Goal: Information Seeking & Learning: Learn about a topic

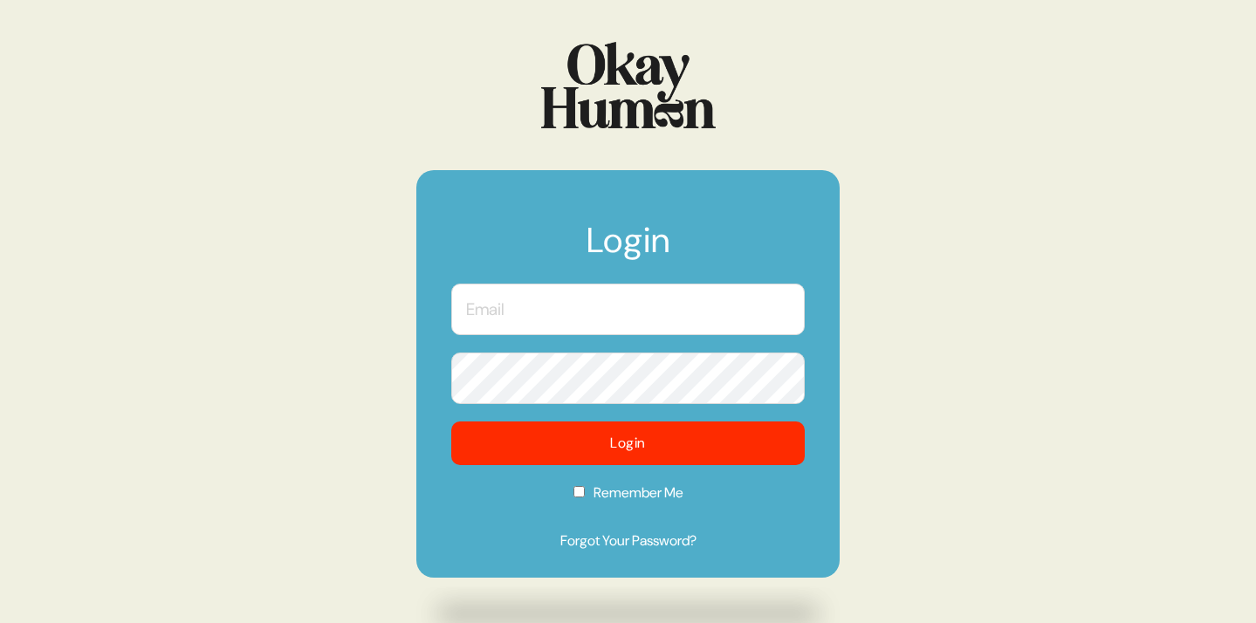
click at [503, 296] on input "text" at bounding box center [627, 309] width 353 height 51
type input "[PERSON_NAME][EMAIL_ADDRESS][DOMAIN_NAME]"
click at [451, 422] on button "Login" at bounding box center [627, 444] width 353 height 44
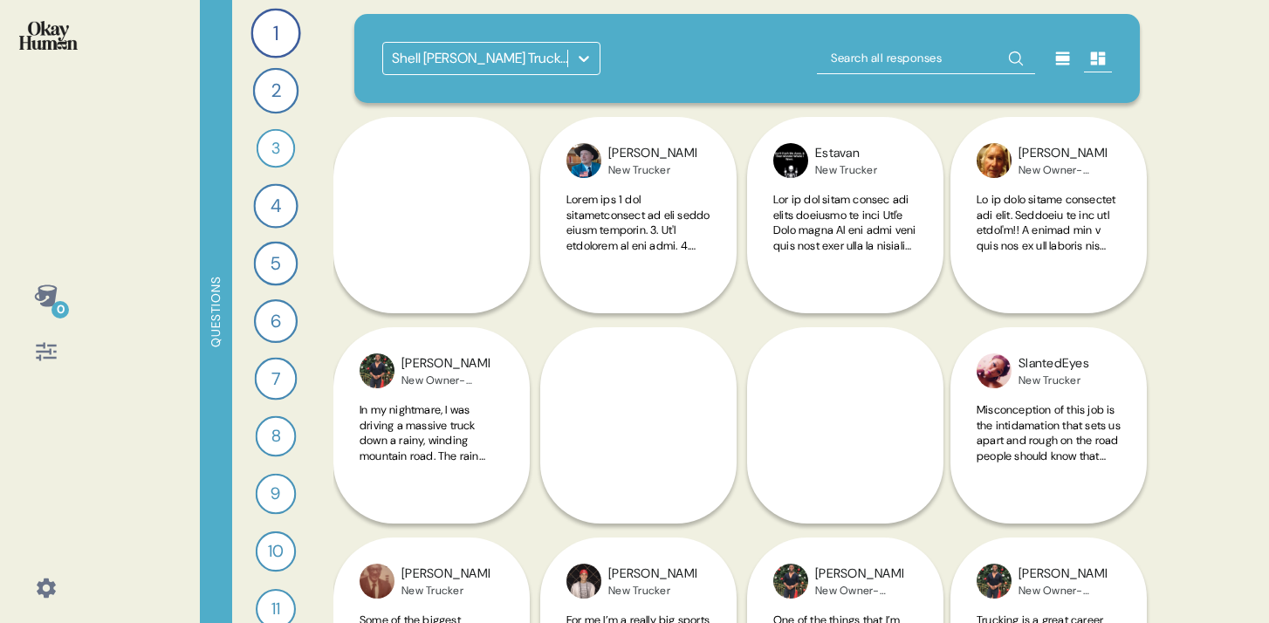
click at [584, 60] on icon at bounding box center [584, 59] width 10 height 6
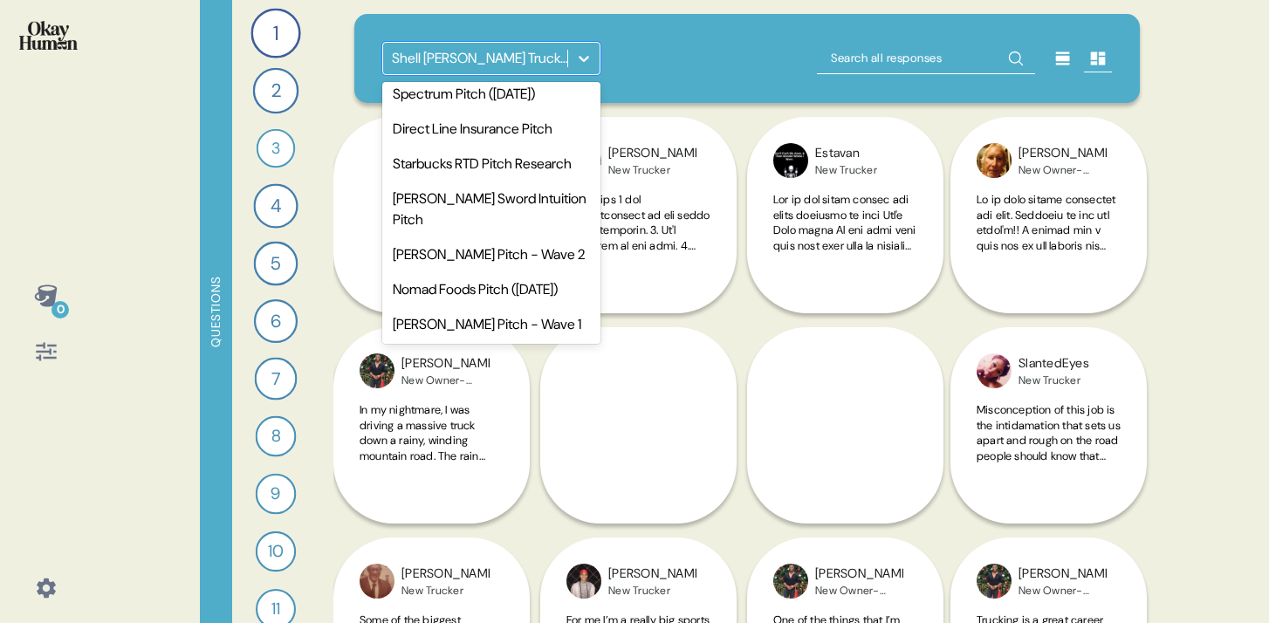
scroll to position [318, 0]
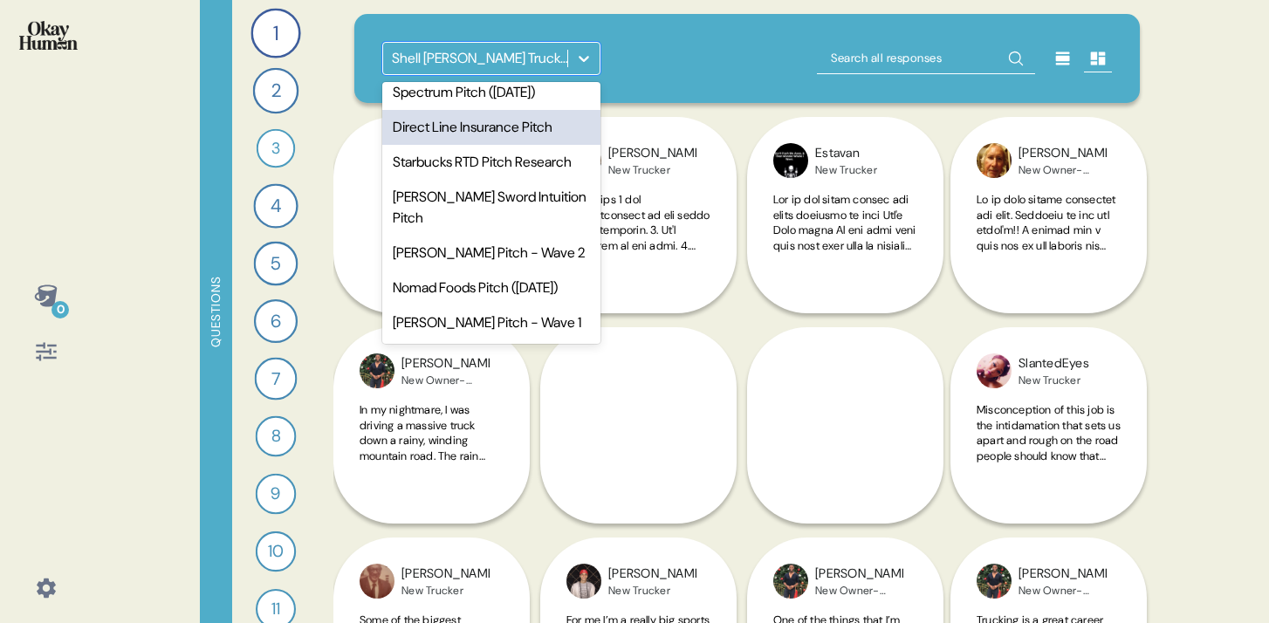
click at [451, 145] on div "Direct Line Insurance Pitch" at bounding box center [491, 127] width 218 height 35
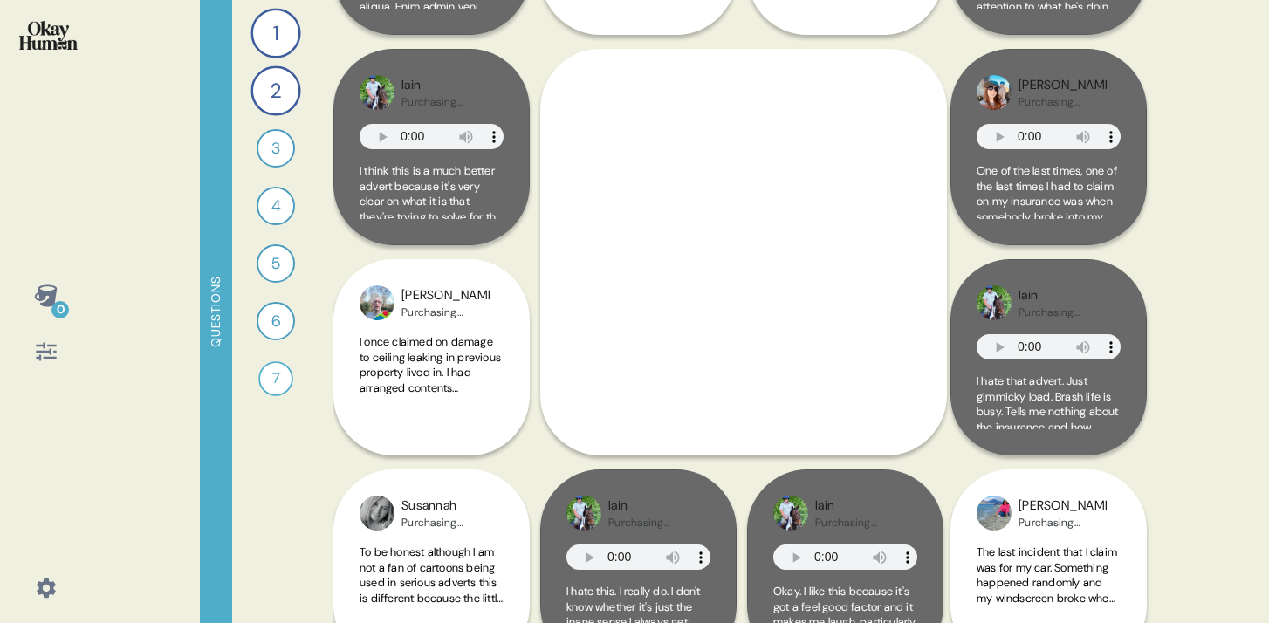
scroll to position [283, 0]
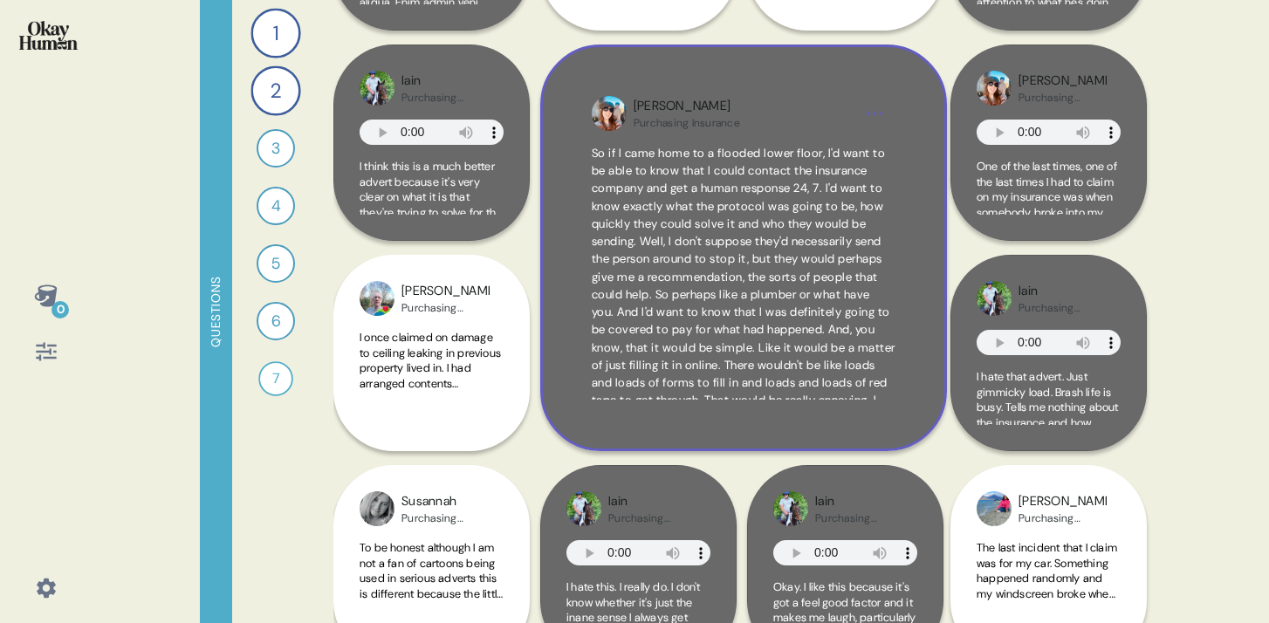
click at [779, 331] on span "So if I came home to a flooded lower floor, I'd want to be able to know that I …" at bounding box center [744, 286] width 304 height 280
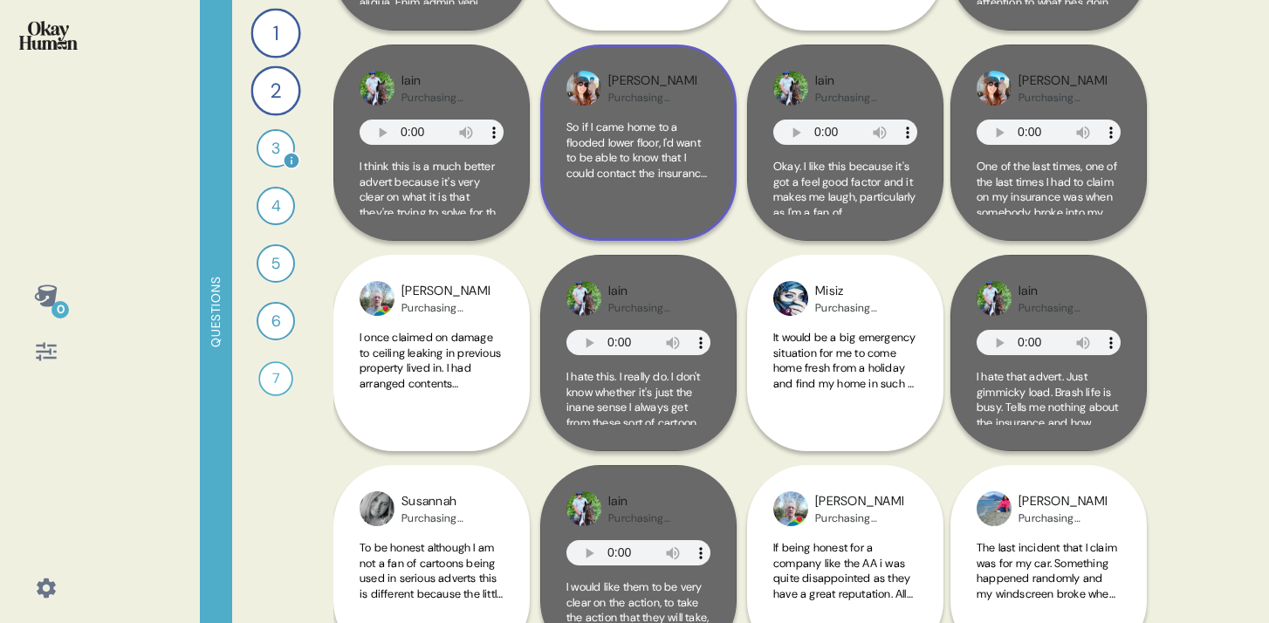
click at [278, 147] on div "3" at bounding box center [276, 148] width 38 height 38
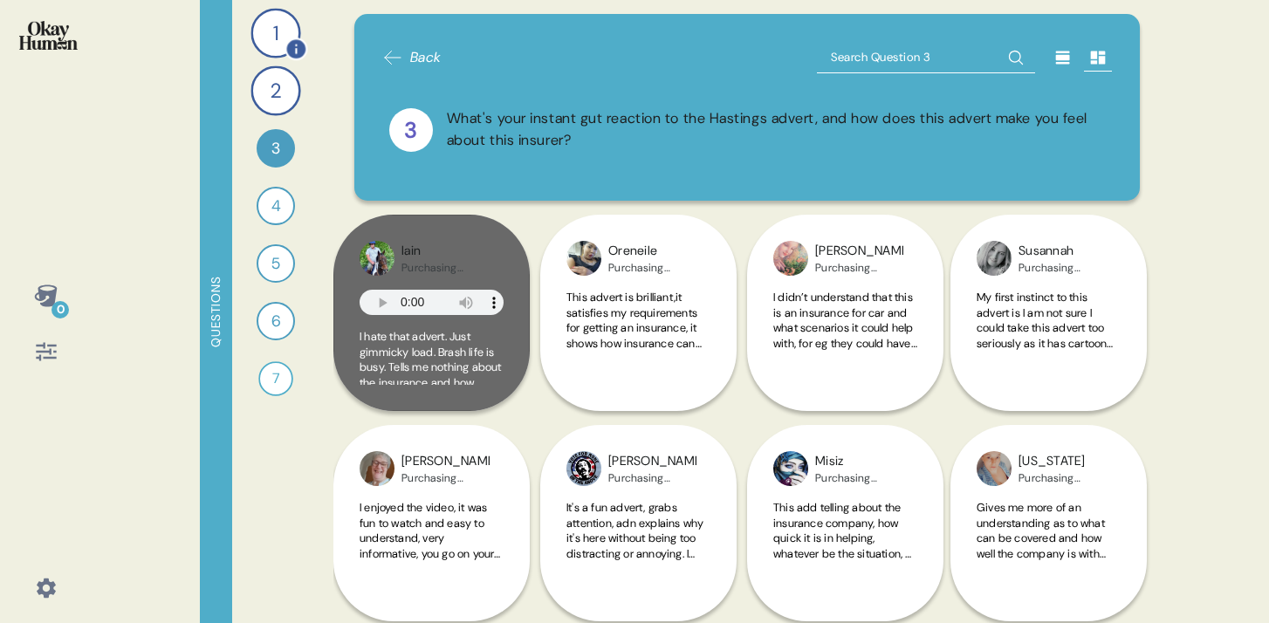
click at [275, 38] on div "1" at bounding box center [275, 33] width 50 height 50
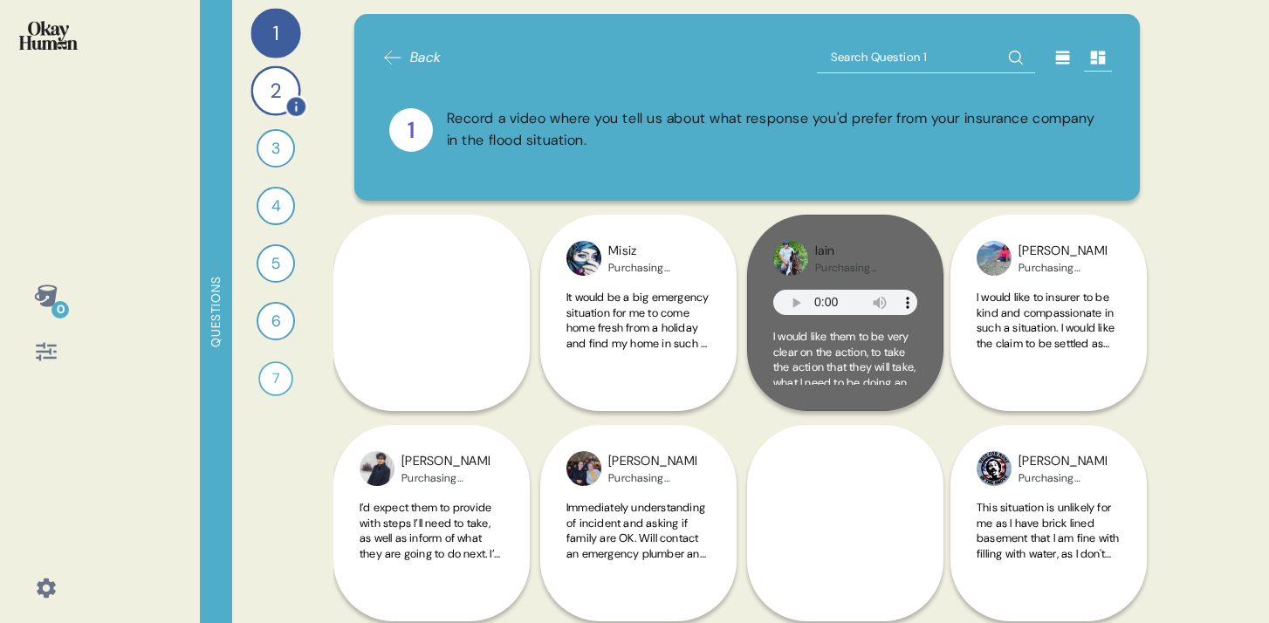
click at [274, 97] on div "2" at bounding box center [275, 90] width 50 height 50
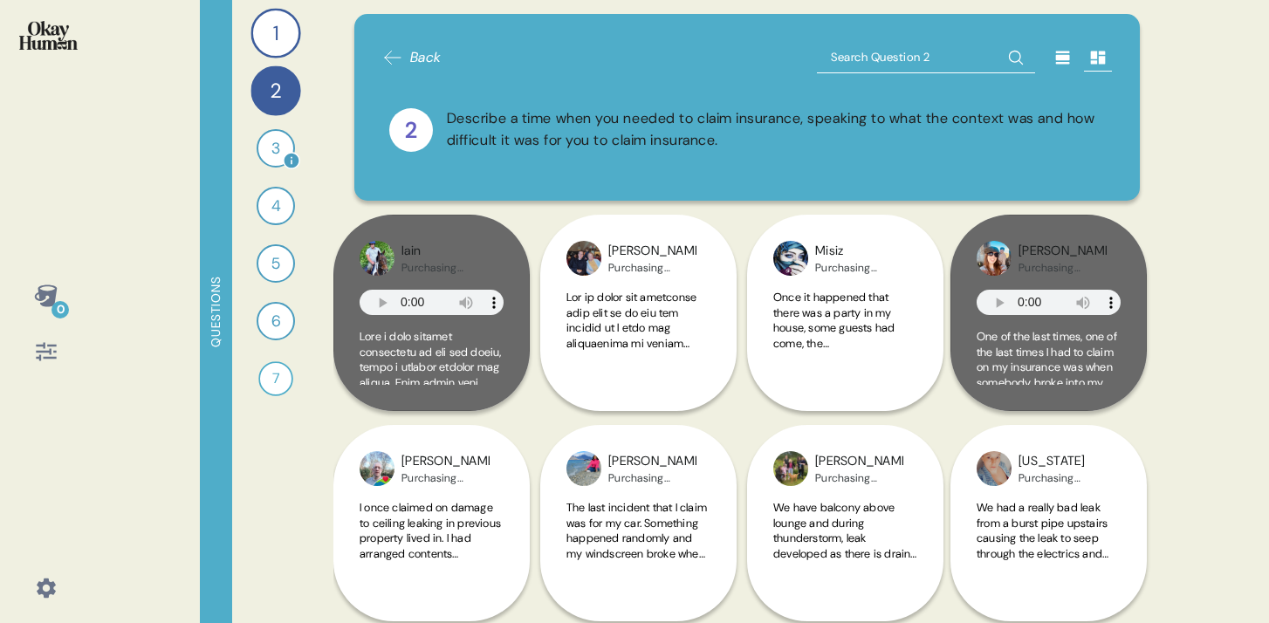
click at [276, 152] on div "3" at bounding box center [276, 148] width 38 height 38
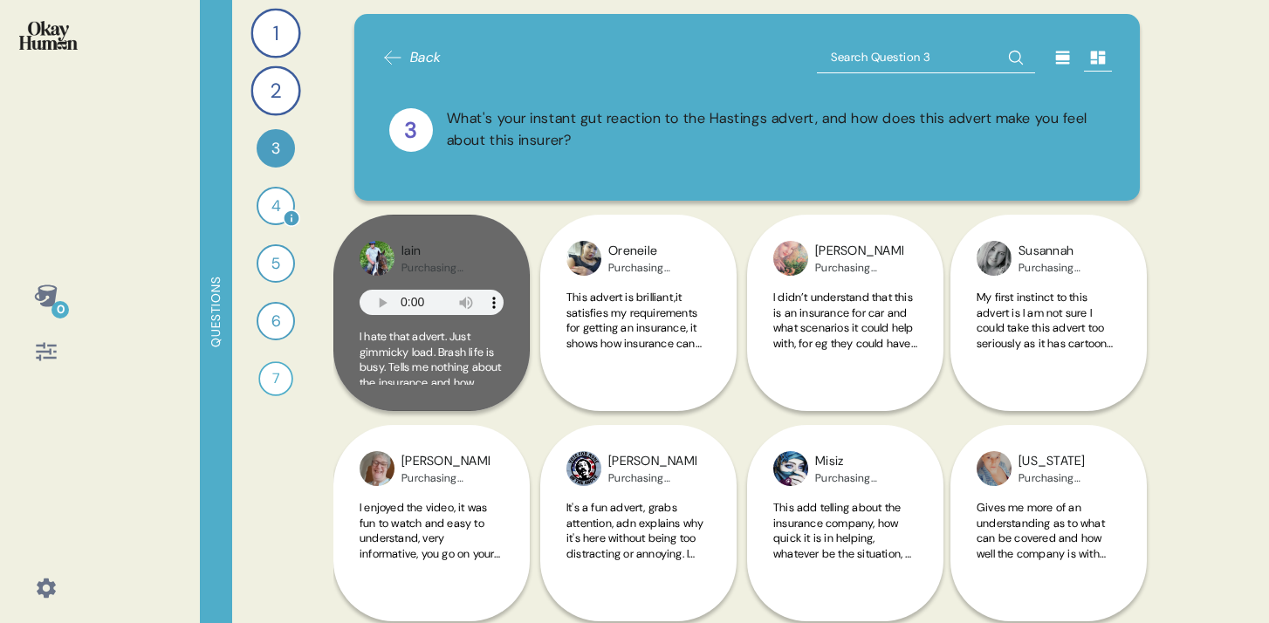
click at [266, 209] on div "4" at bounding box center [276, 206] width 38 height 38
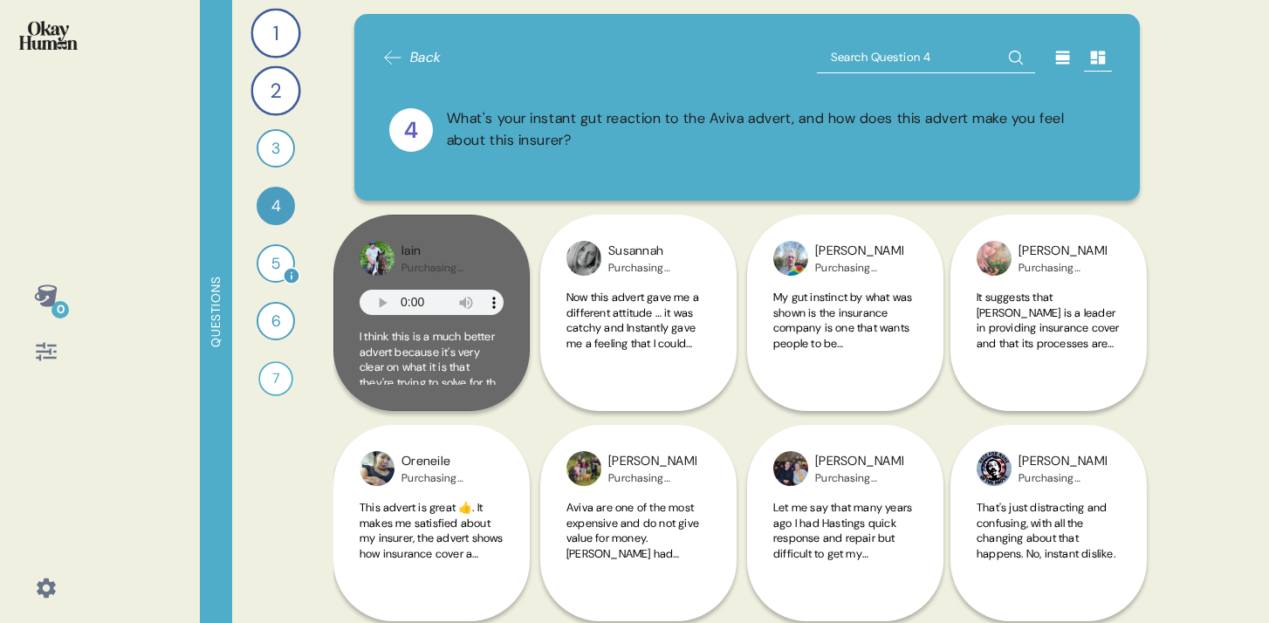
click at [278, 269] on div "5" at bounding box center [276, 263] width 38 height 38
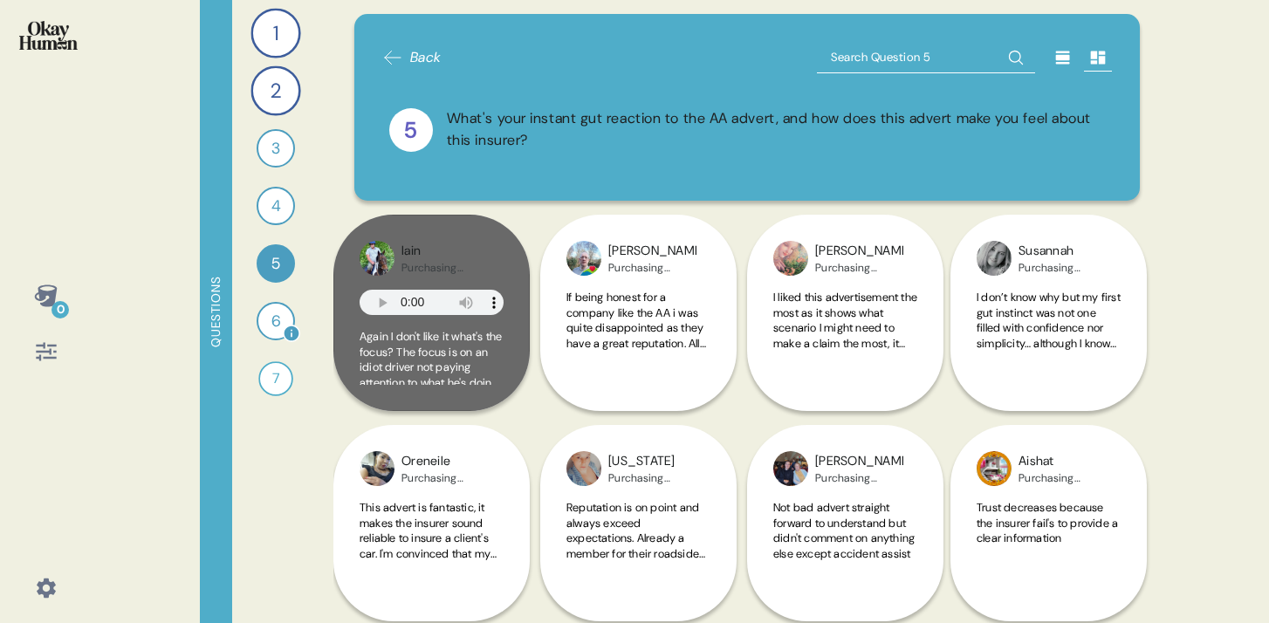
click at [274, 326] on div "6" at bounding box center [276, 321] width 38 height 38
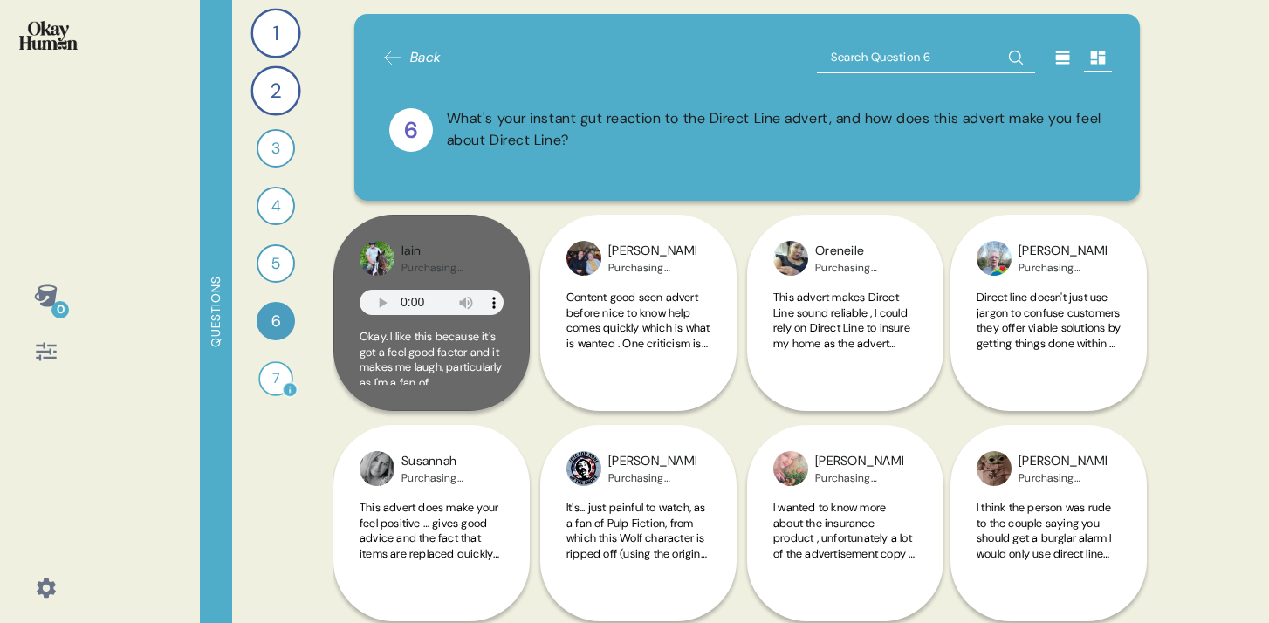
click at [278, 384] on div "7" at bounding box center [275, 378] width 35 height 35
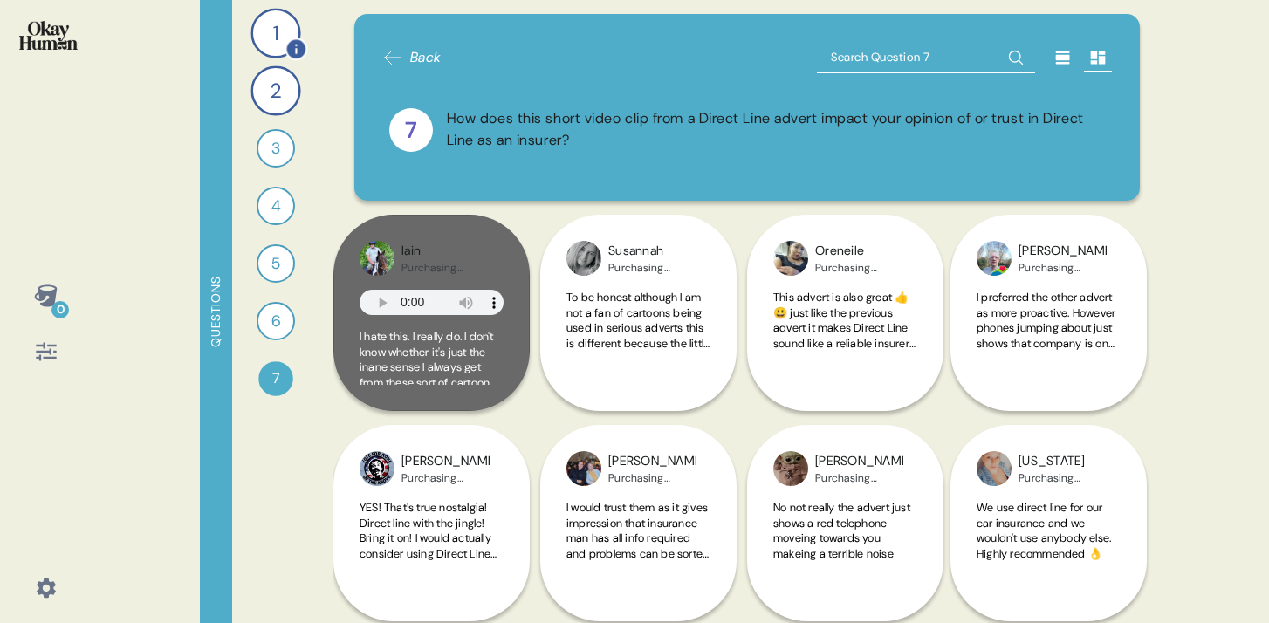
click at [284, 24] on div "1" at bounding box center [275, 33] width 50 height 50
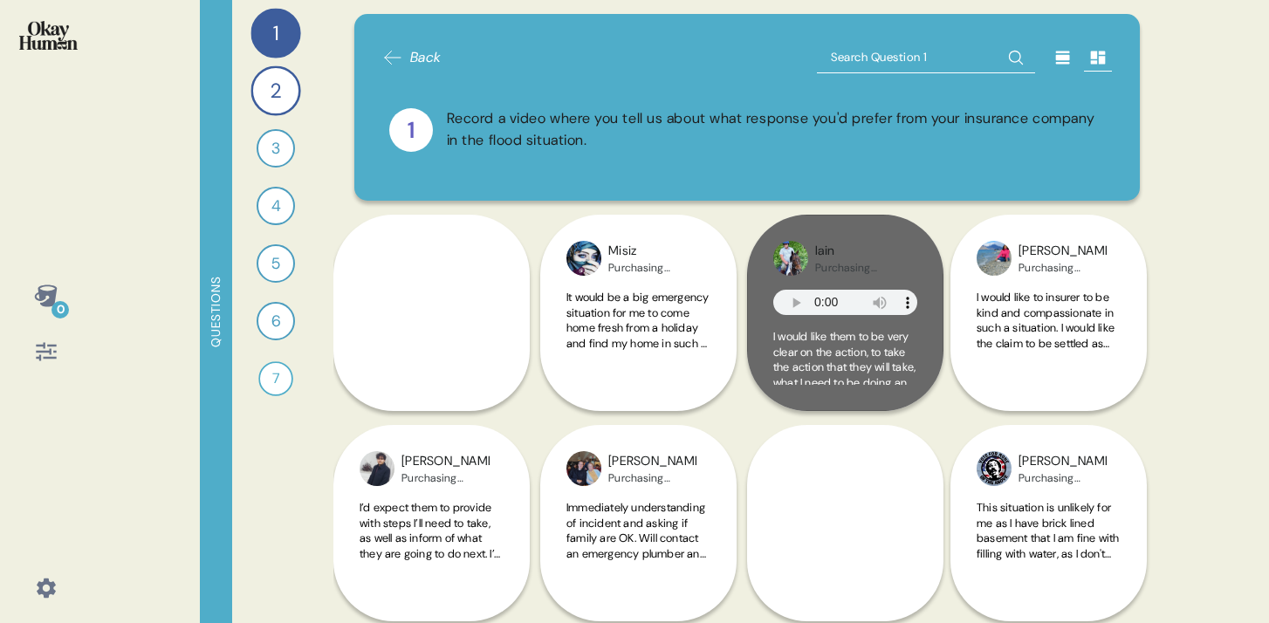
click at [401, 55] on icon at bounding box center [392, 57] width 21 height 21
click at [416, 58] on span "Back" at bounding box center [425, 57] width 31 height 21
click at [89, 43] on div "0" at bounding box center [46, 311] width 92 height 623
click at [39, 44] on img at bounding box center [48, 35] width 58 height 29
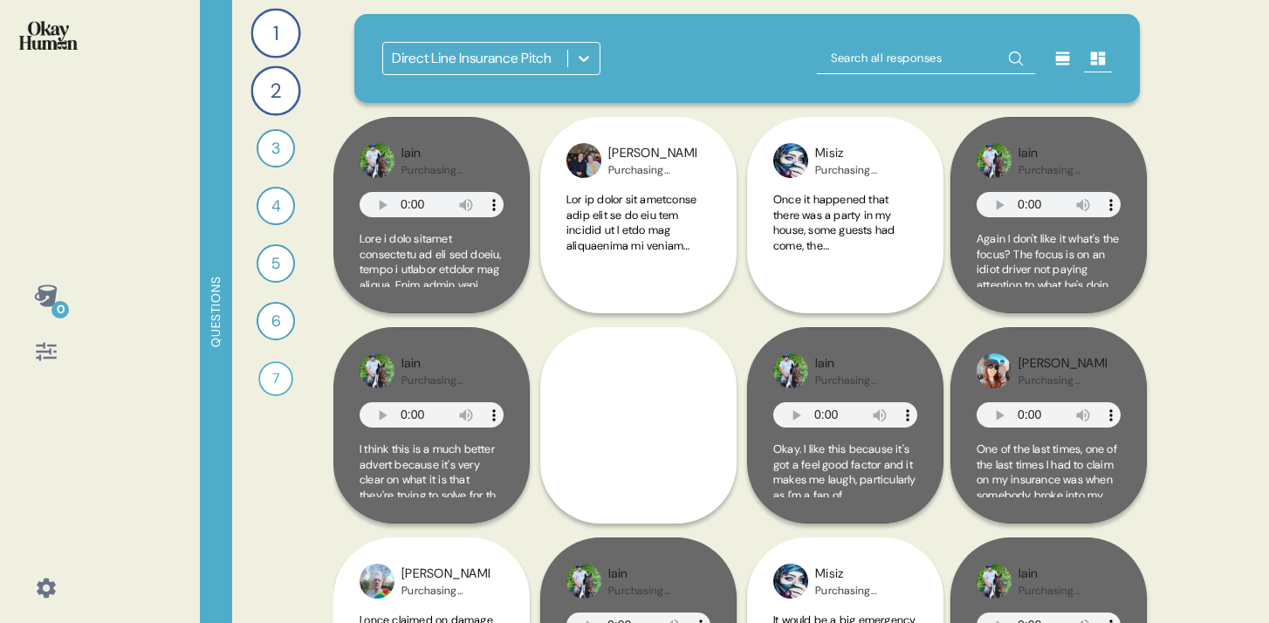
click at [581, 51] on icon at bounding box center [583, 58] width 17 height 17
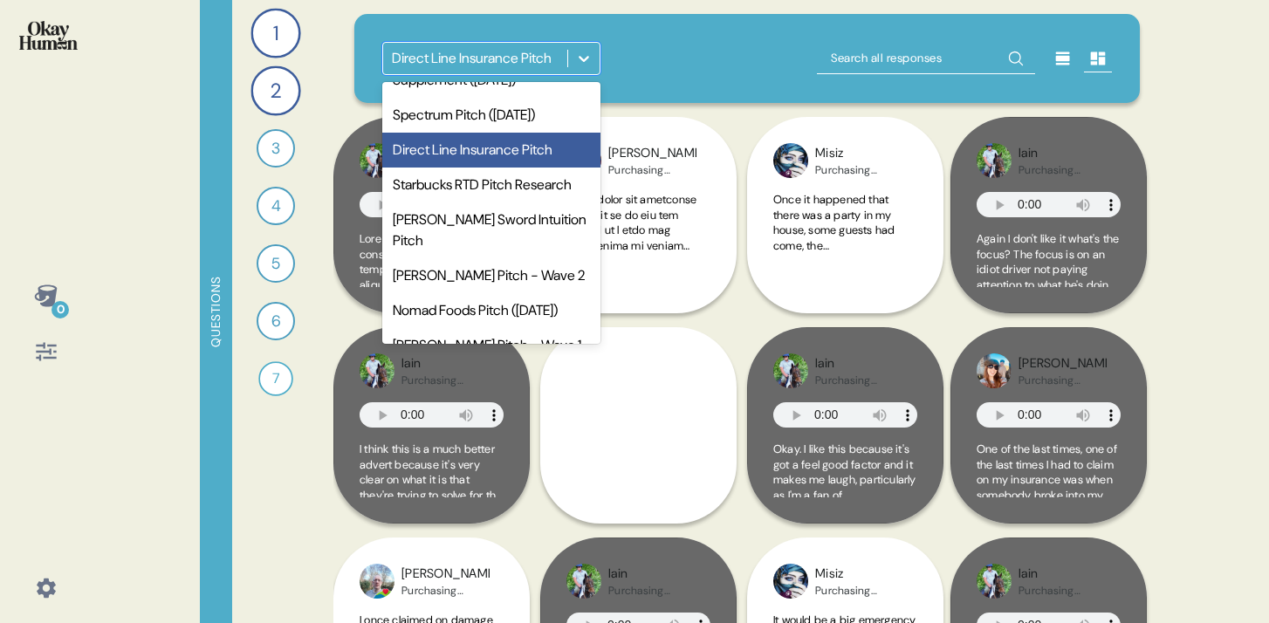
scroll to position [925, 0]
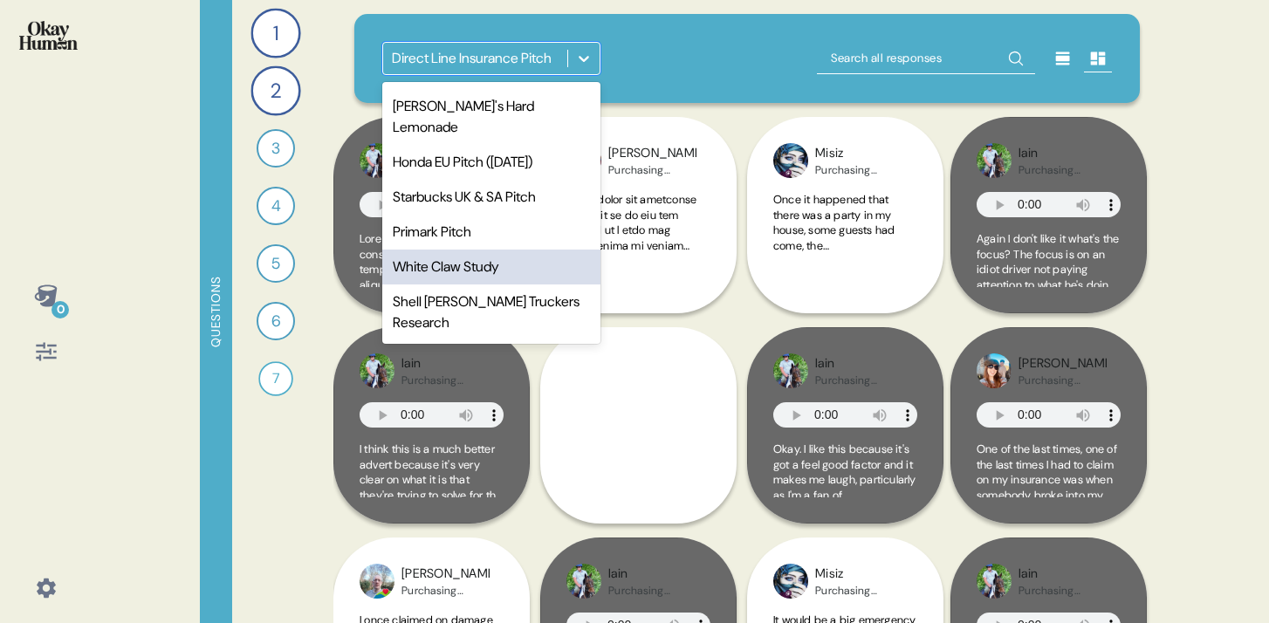
click at [499, 271] on div "White Claw Study" at bounding box center [491, 267] width 218 height 35
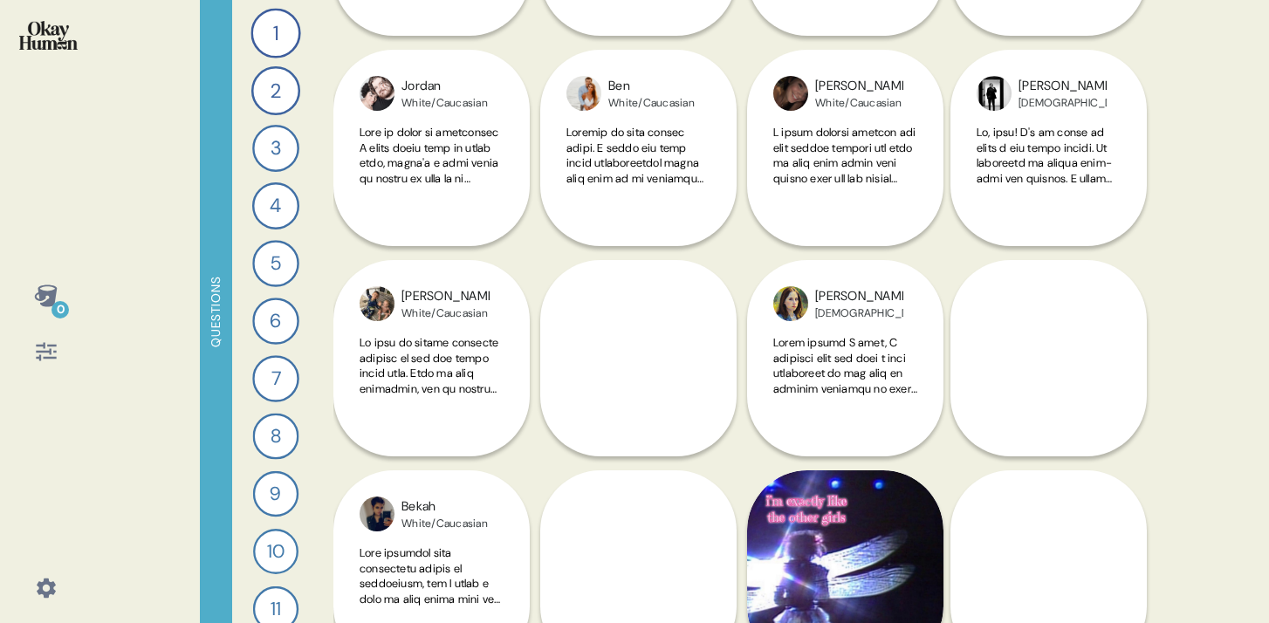
scroll to position [278, 0]
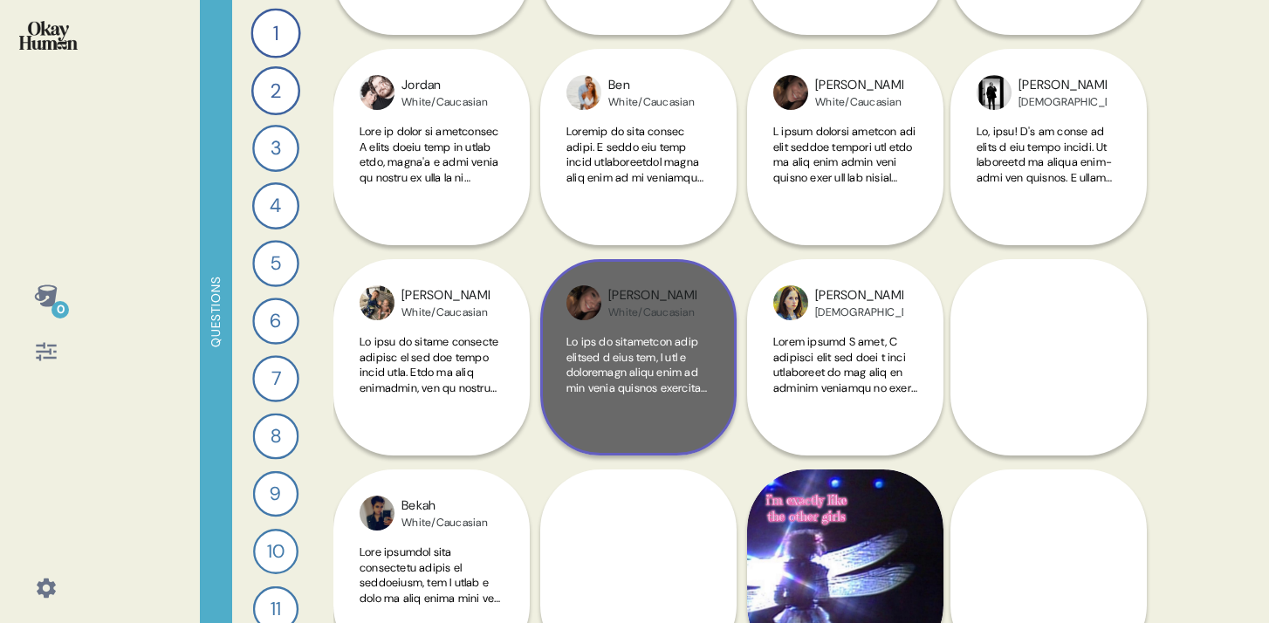
click at [650, 426] on div at bounding box center [638, 381] width 144 height 95
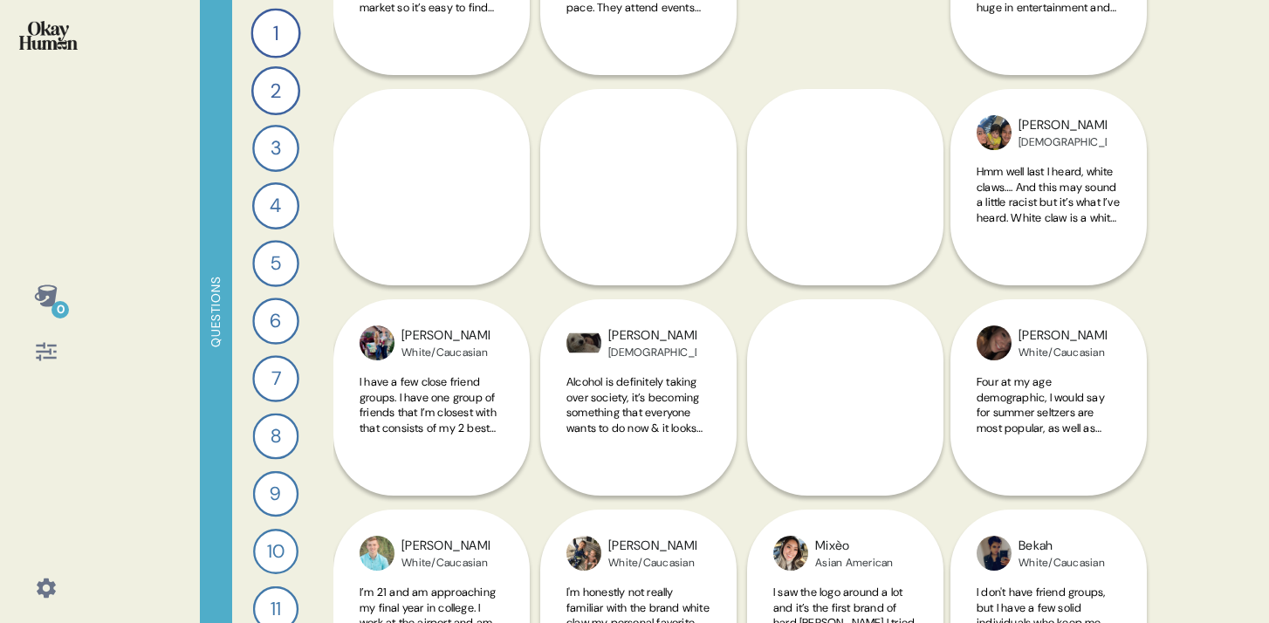
scroll to position [2512, 0]
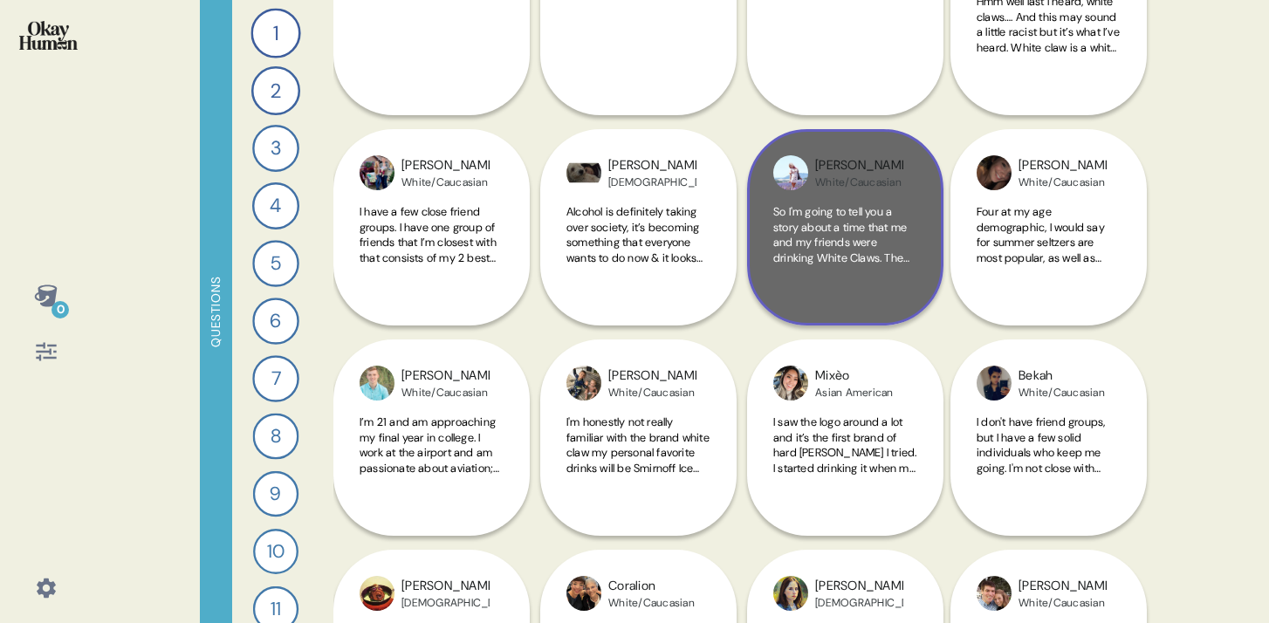
click at [853, 286] on div "So I'm going to tell you a story about a time that me and my friends were drink…" at bounding box center [845, 251] width 144 height 95
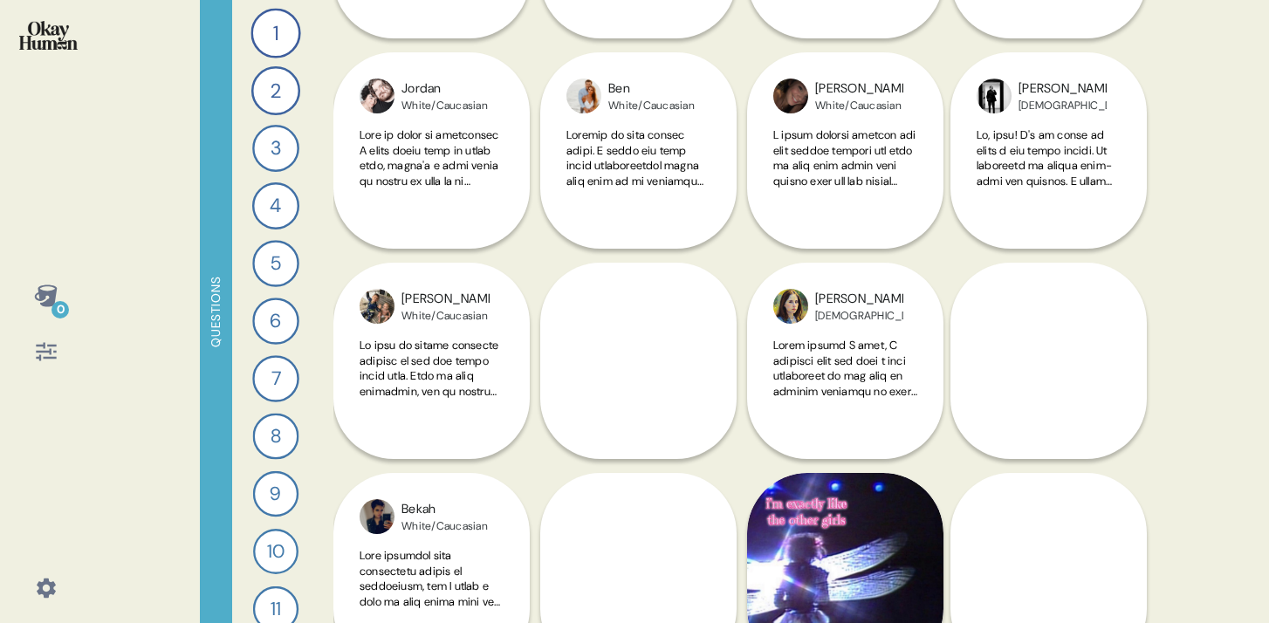
scroll to position [0, 0]
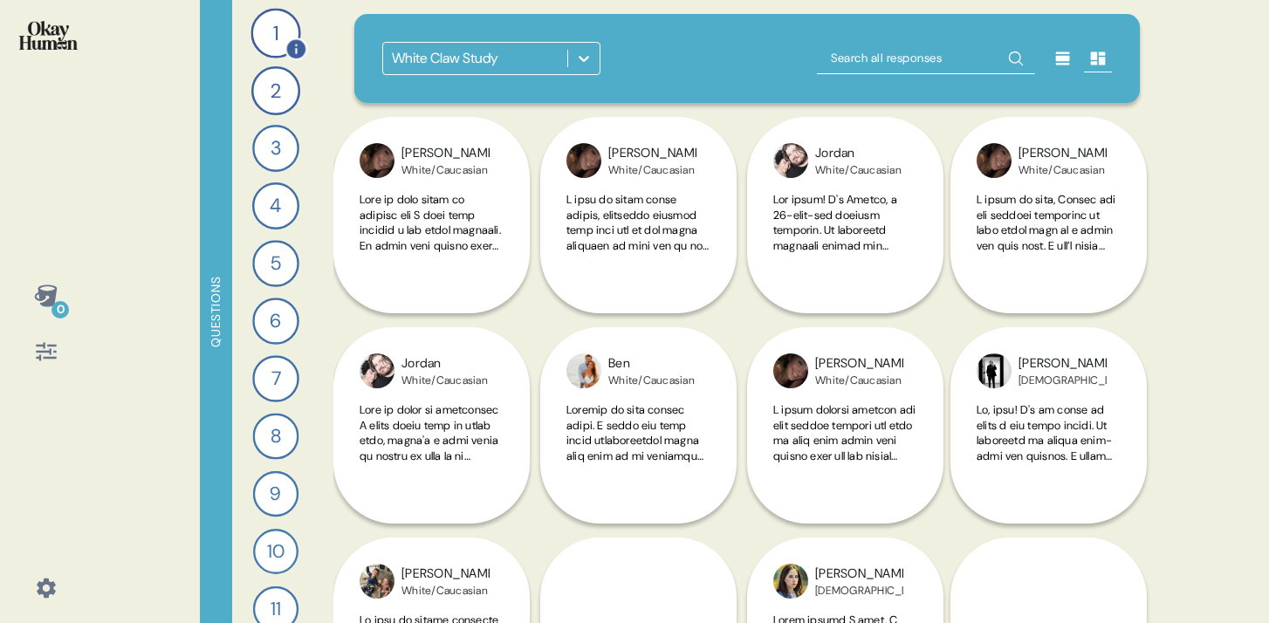
click at [269, 38] on div "1" at bounding box center [275, 33] width 50 height 50
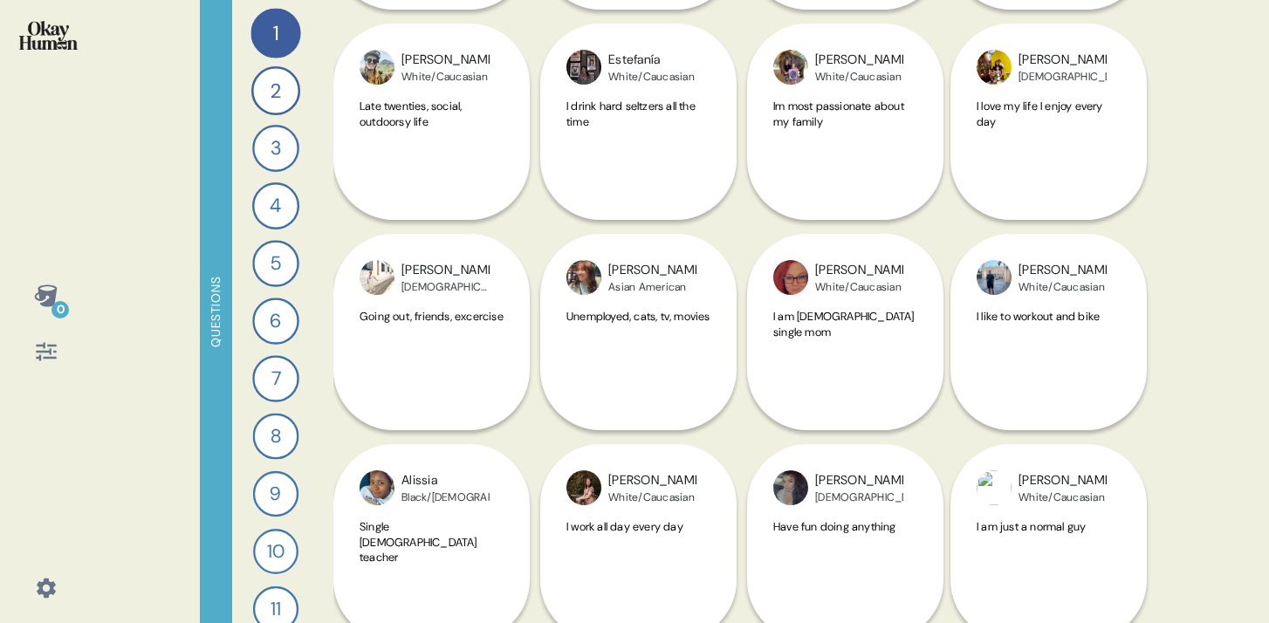
scroll to position [9056, 0]
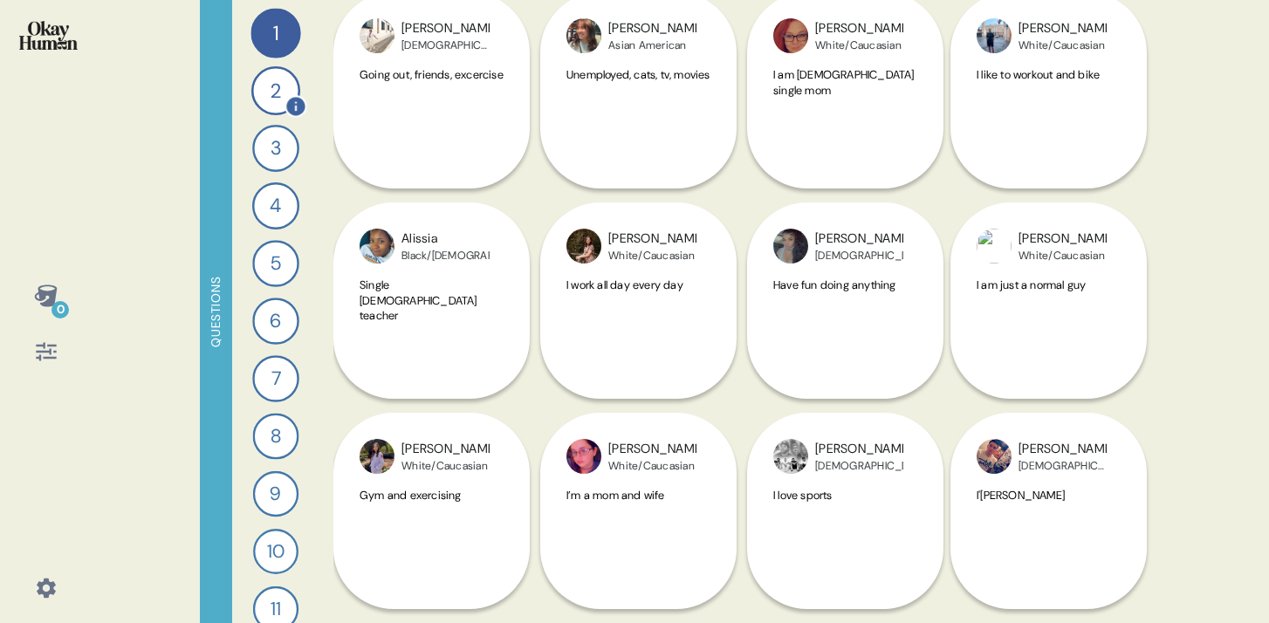
click at [264, 97] on div "2" at bounding box center [275, 90] width 49 height 49
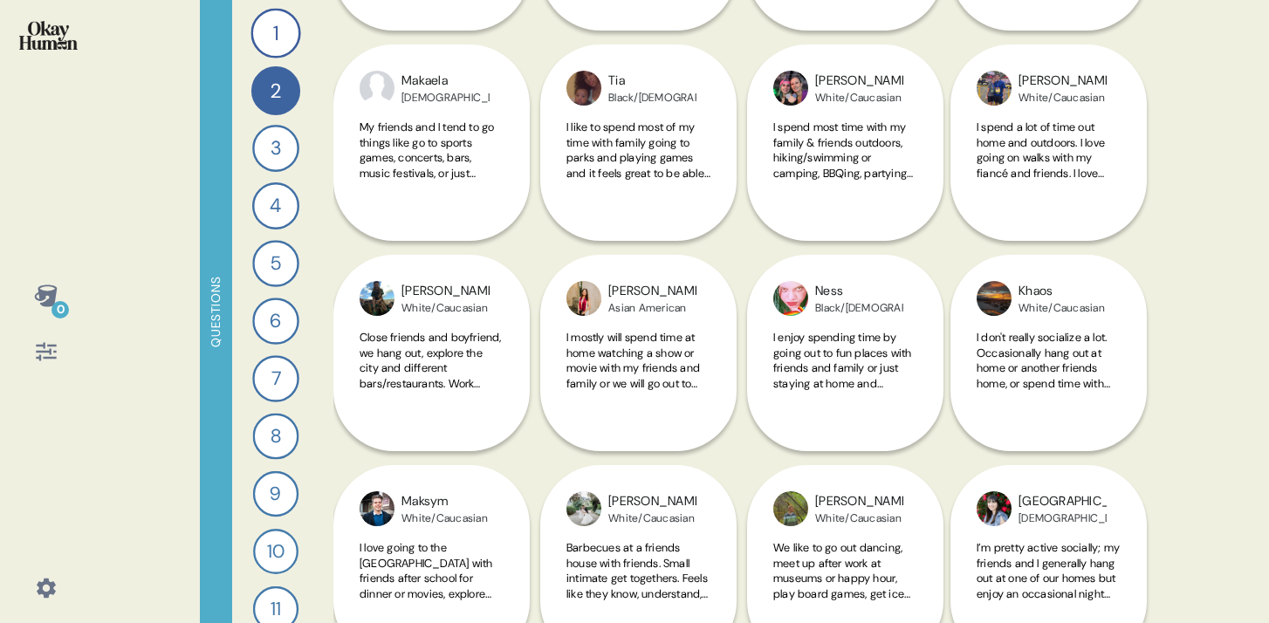
scroll to position [4724, 0]
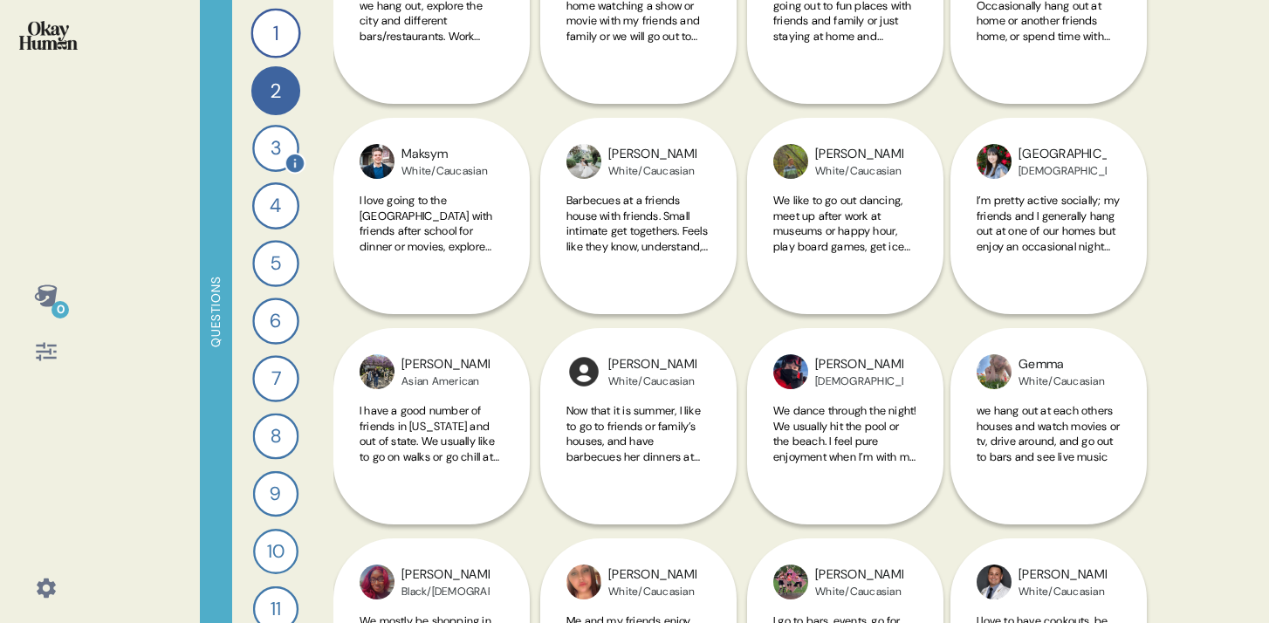
click at [271, 155] on div "3" at bounding box center [275, 148] width 47 height 47
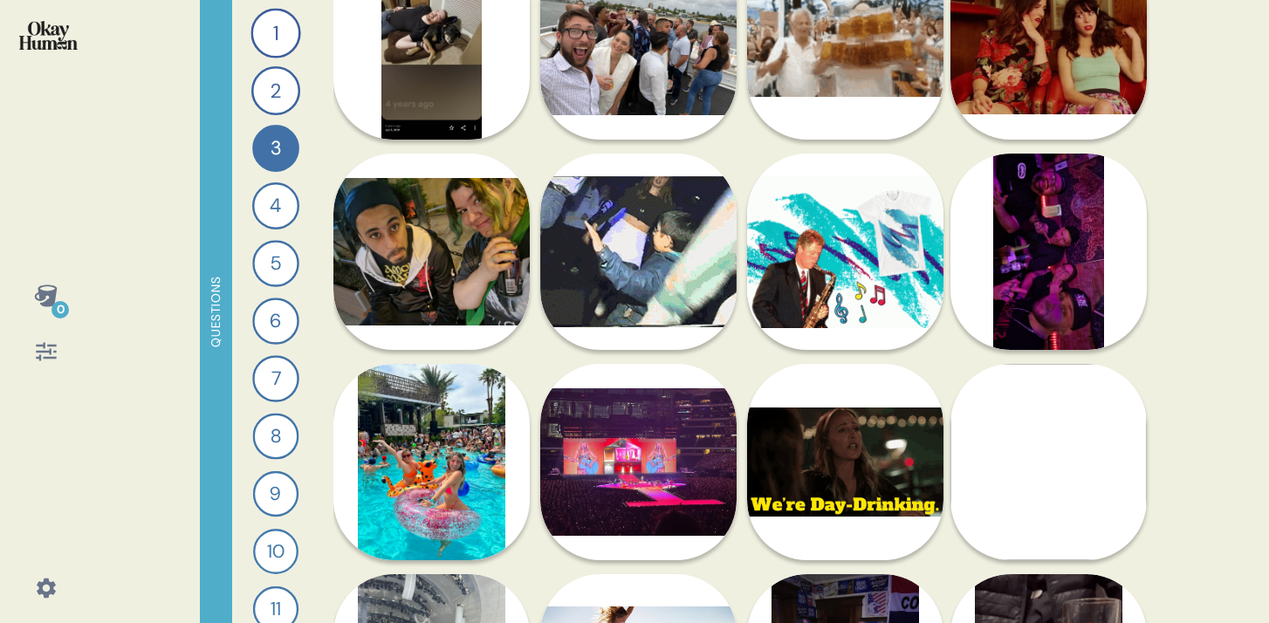
scroll to position [1007, 0]
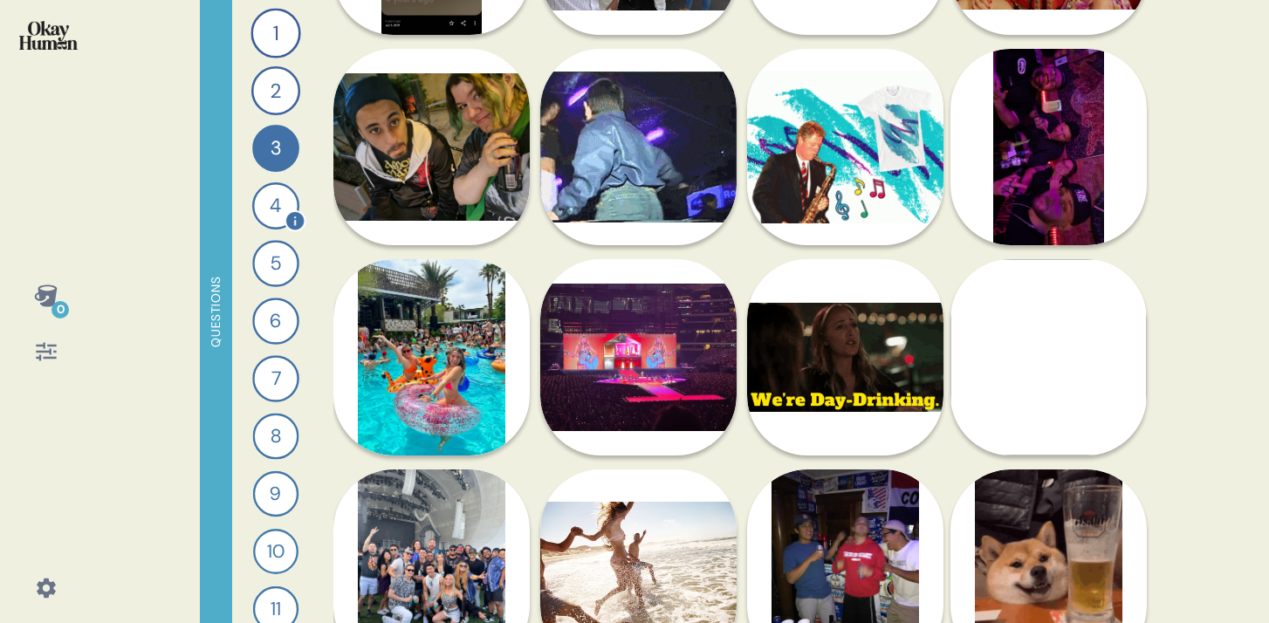
click at [270, 216] on div "4" at bounding box center [275, 205] width 47 height 47
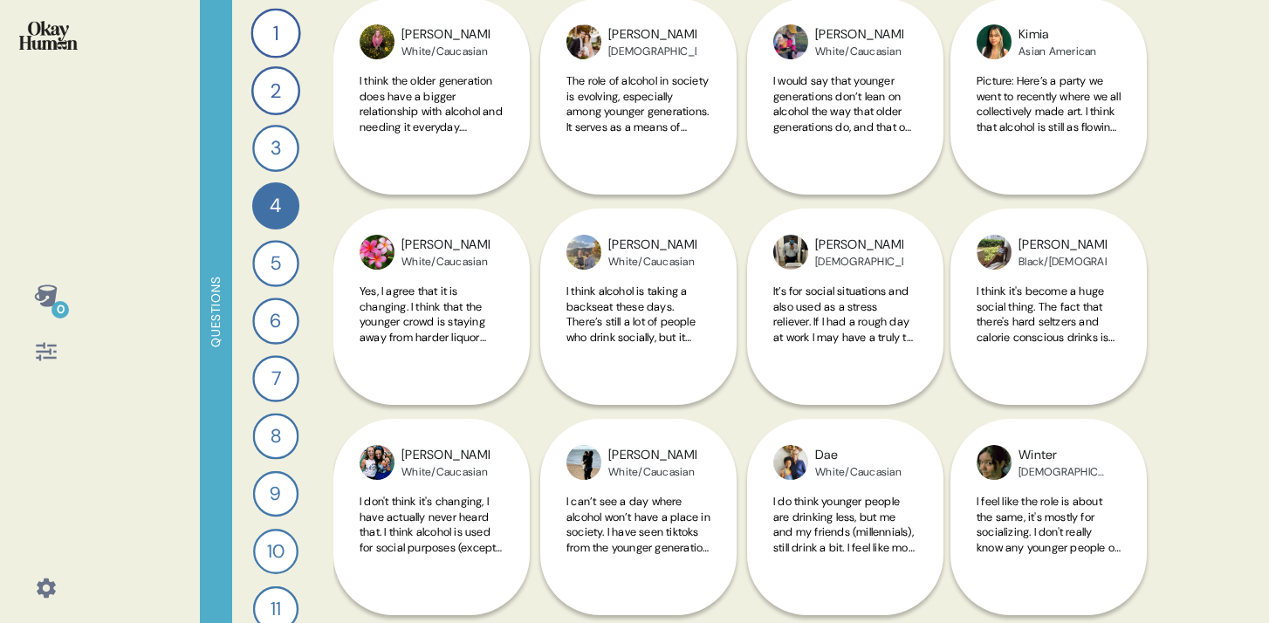
scroll to position [756, 0]
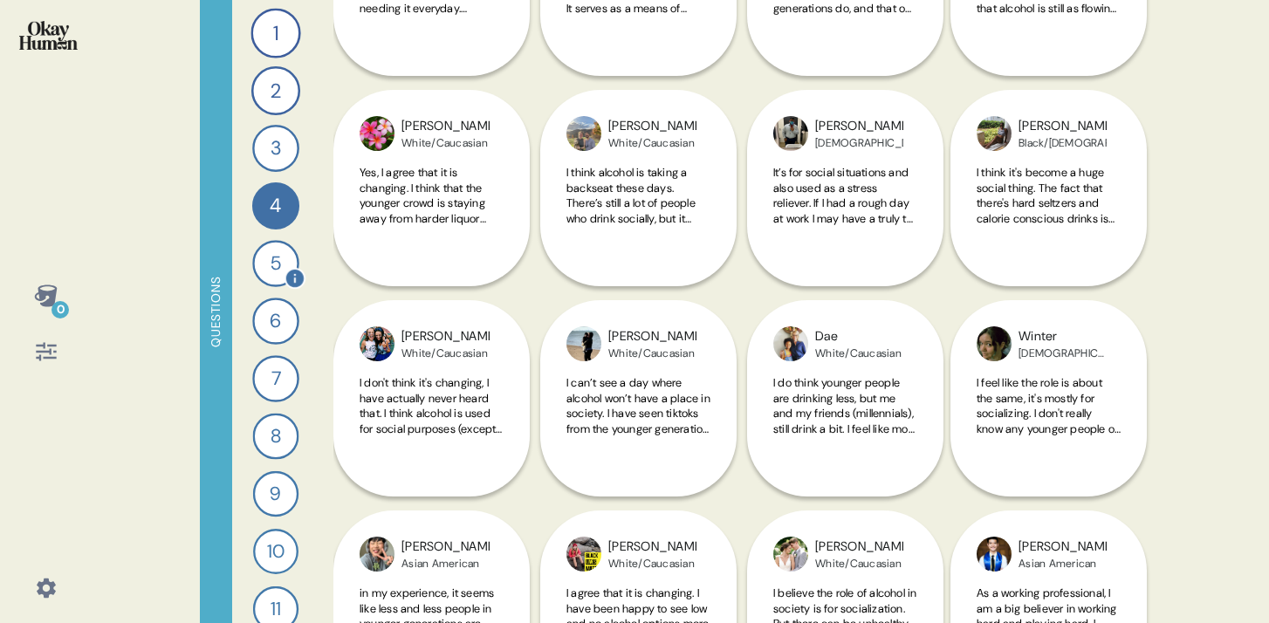
click at [267, 273] on div "5" at bounding box center [275, 263] width 47 height 47
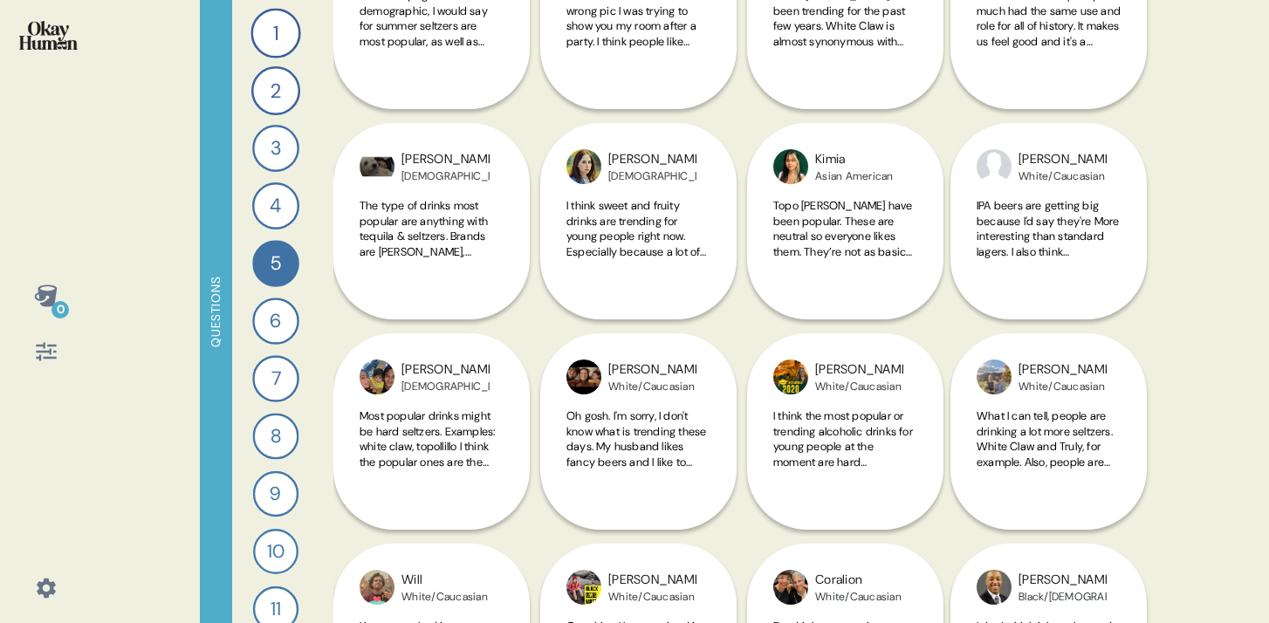
scroll to position [517, 0]
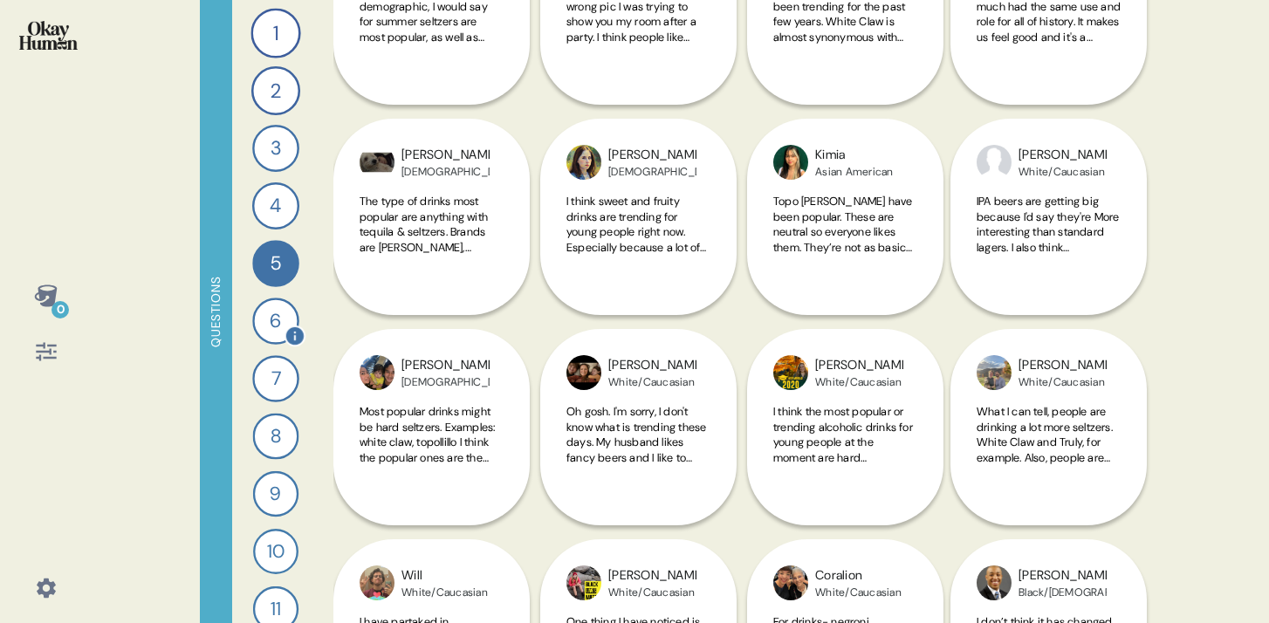
click at [257, 331] on div "6" at bounding box center [275, 321] width 47 height 47
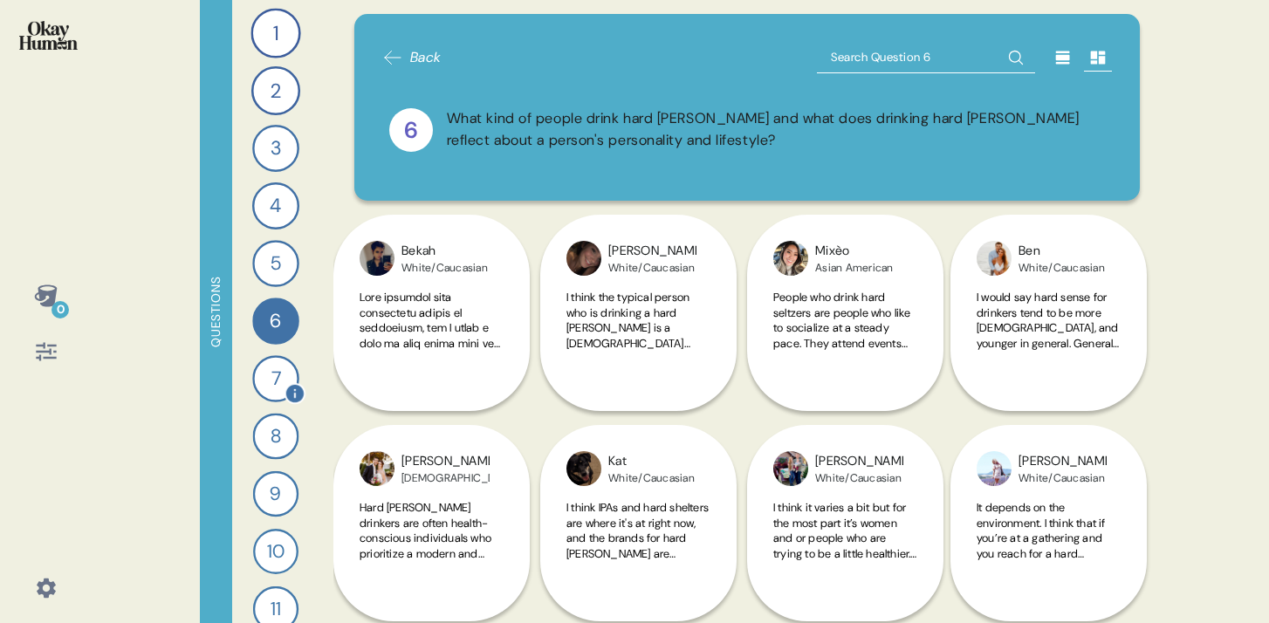
click at [267, 374] on div "7" at bounding box center [275, 378] width 47 height 47
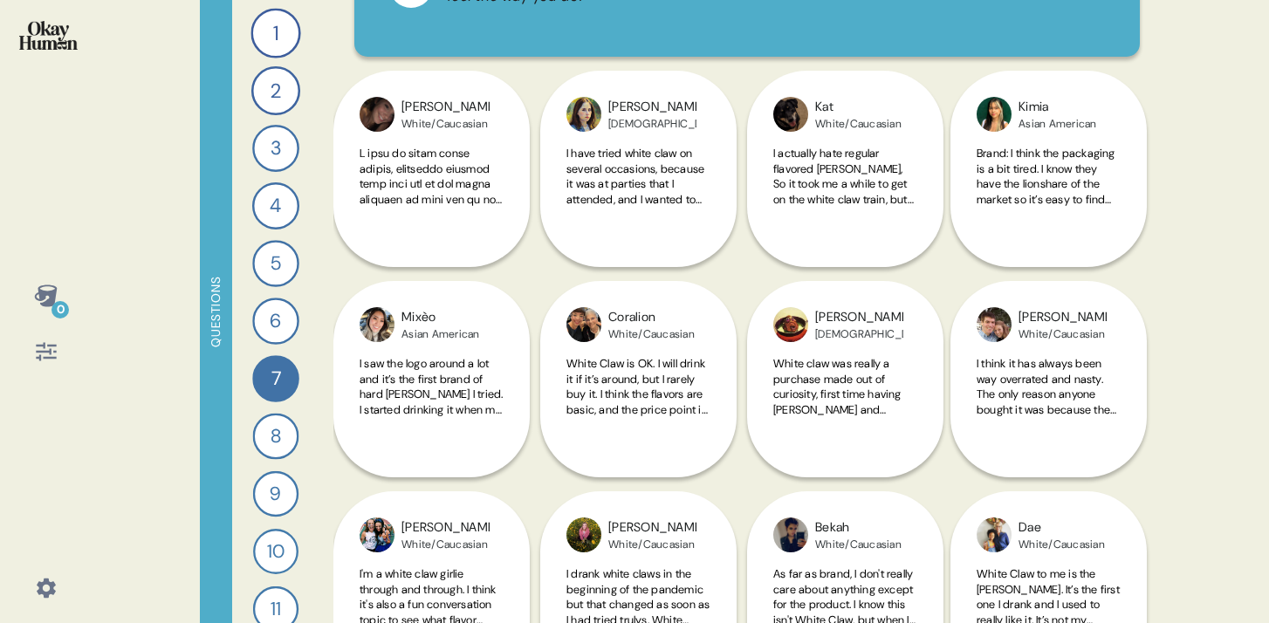
scroll to position [0, 0]
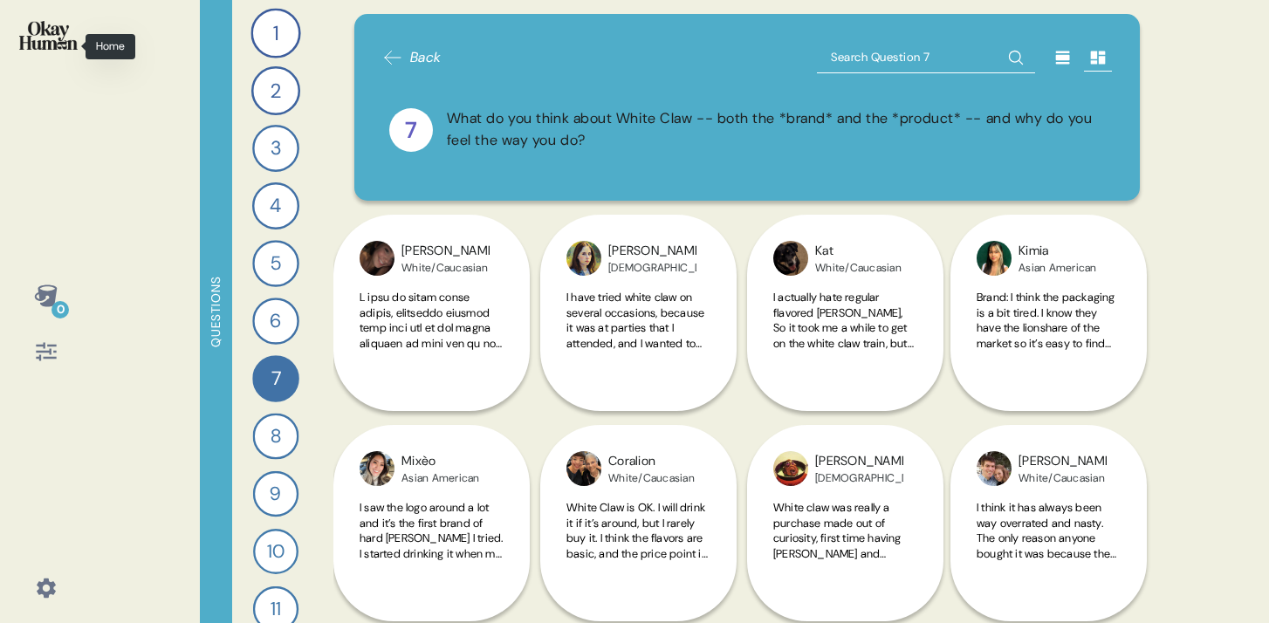
click at [38, 37] on img at bounding box center [48, 35] width 58 height 29
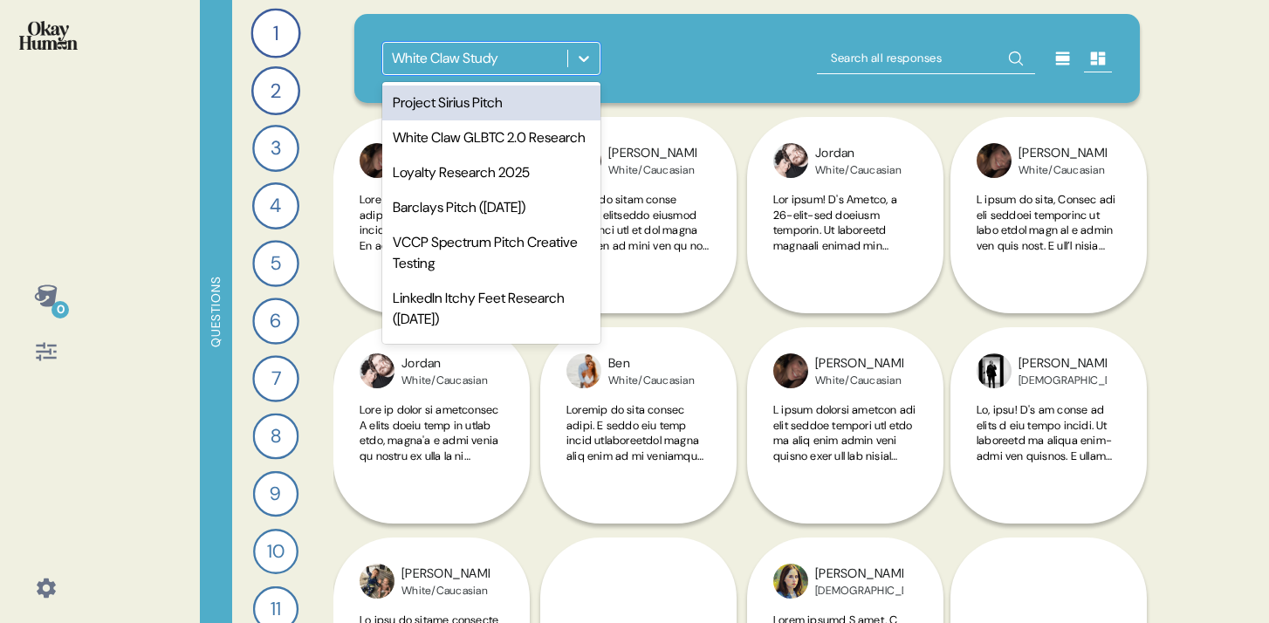
click at [588, 60] on icon at bounding box center [583, 58] width 17 height 17
click at [490, 109] on div "Project Sirius Pitch" at bounding box center [491, 103] width 218 height 35
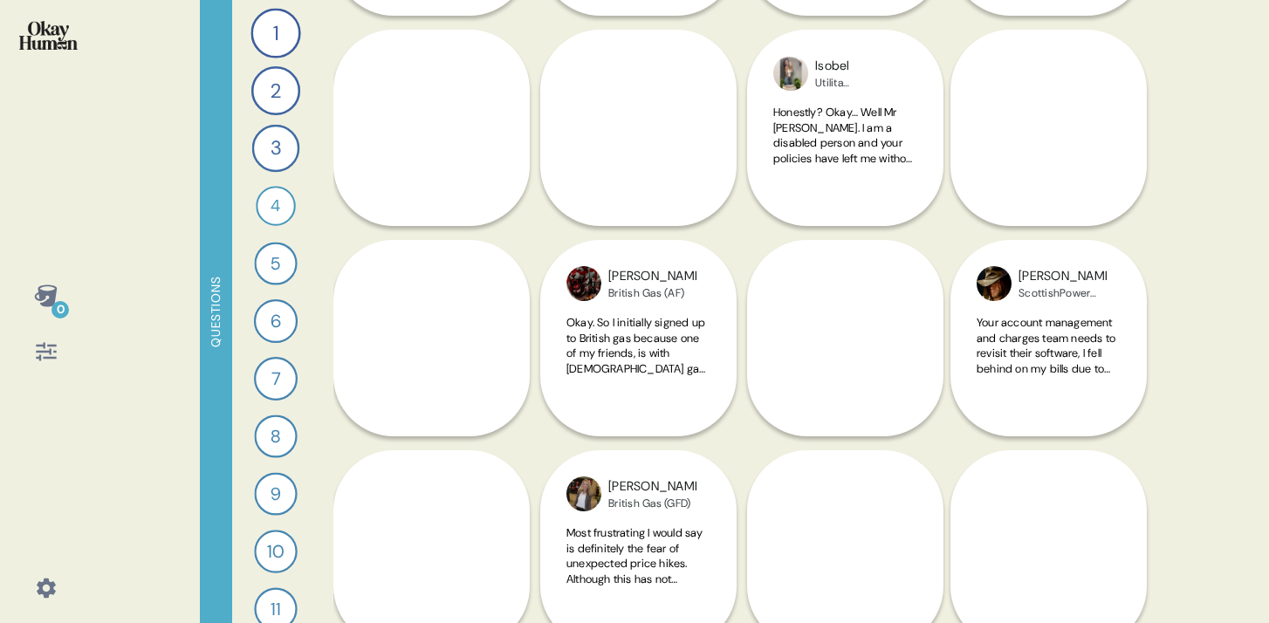
scroll to position [529, 0]
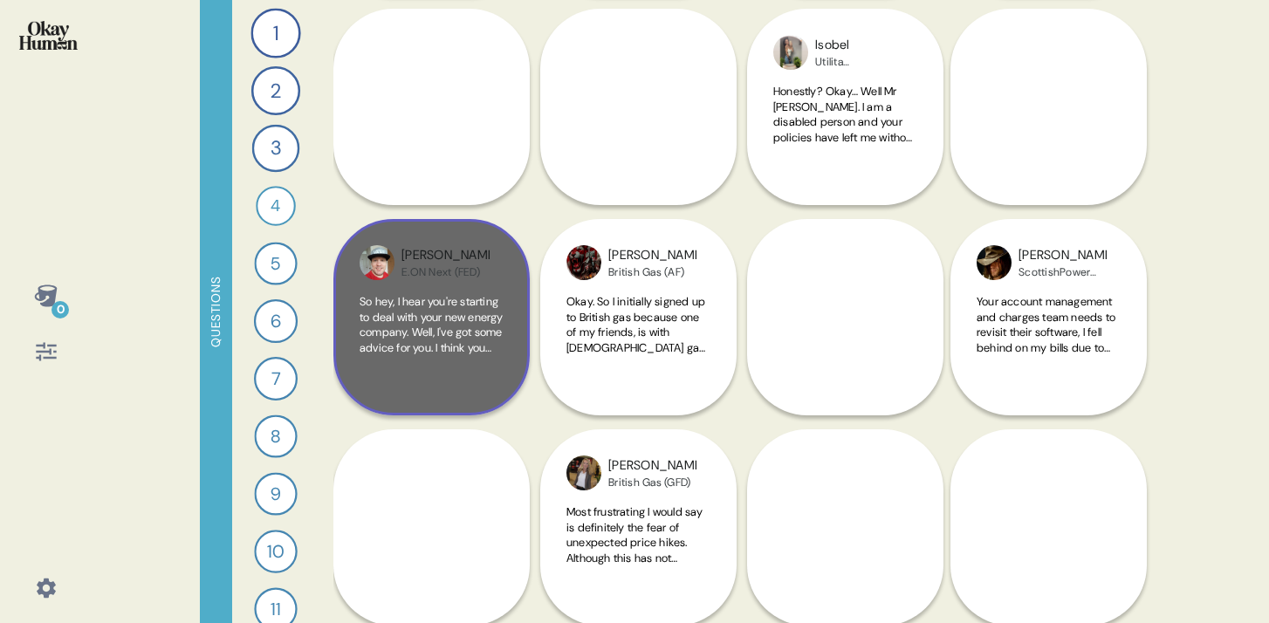
click at [452, 334] on span "So hey, I hear you're starting to deal with your new energy company. Well, I've…" at bounding box center [432, 554] width 144 height 520
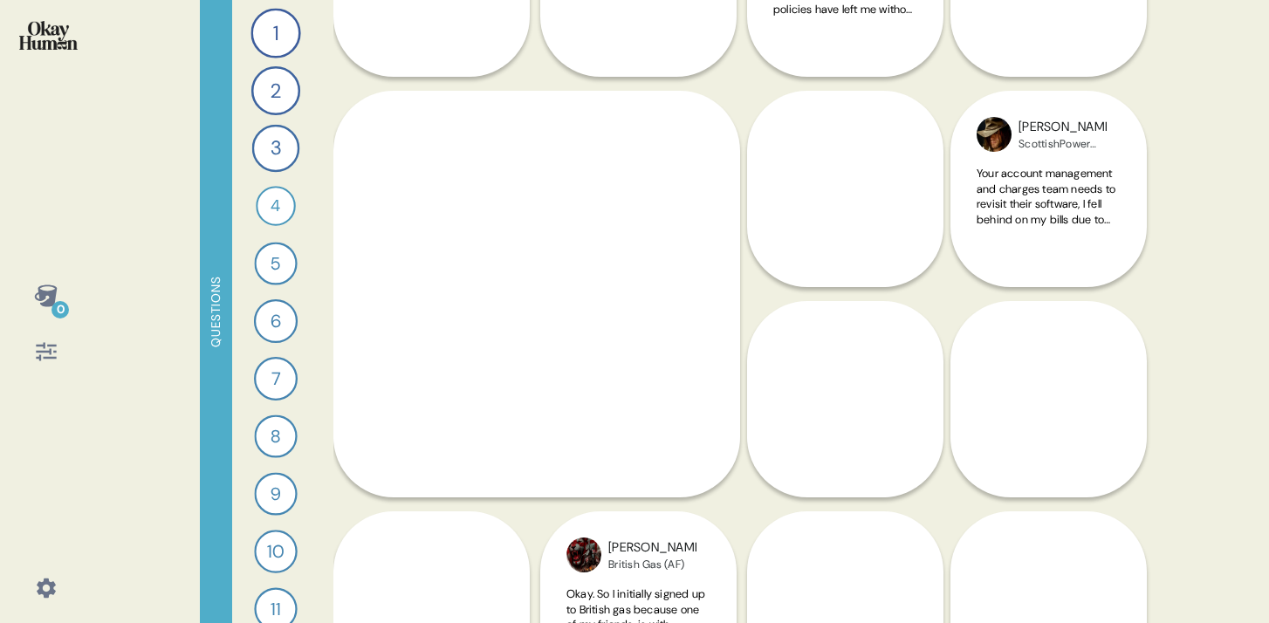
scroll to position [725, 0]
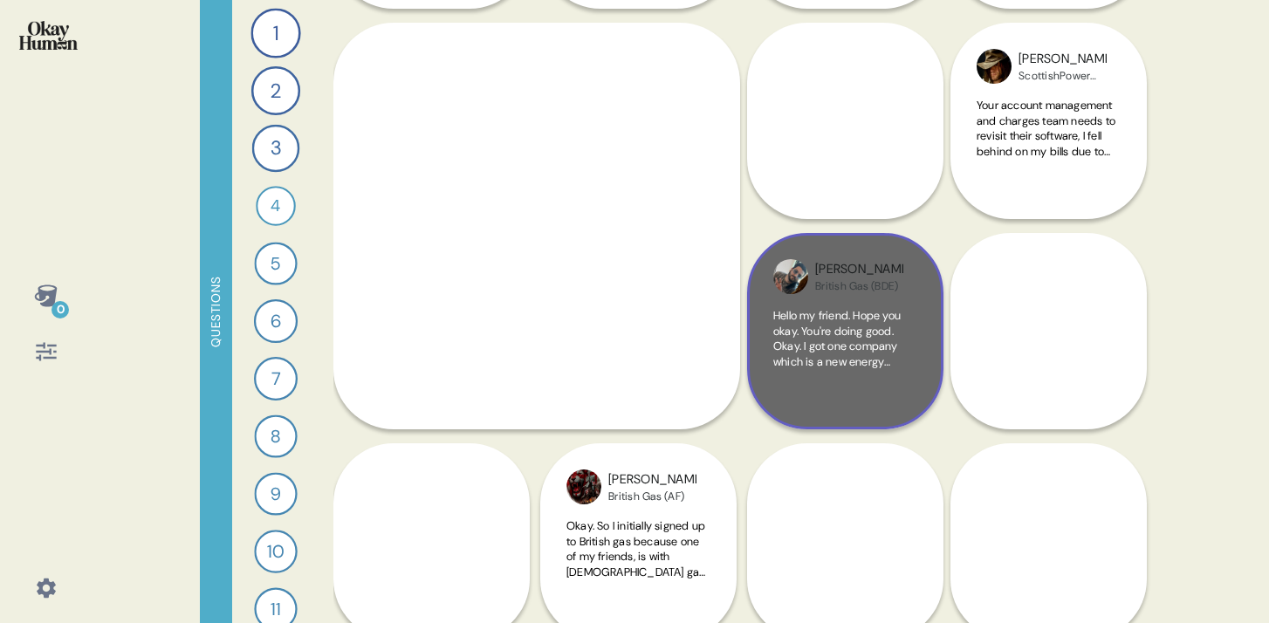
click at [823, 289] on div "British Gas (BDE)" at bounding box center [859, 286] width 88 height 14
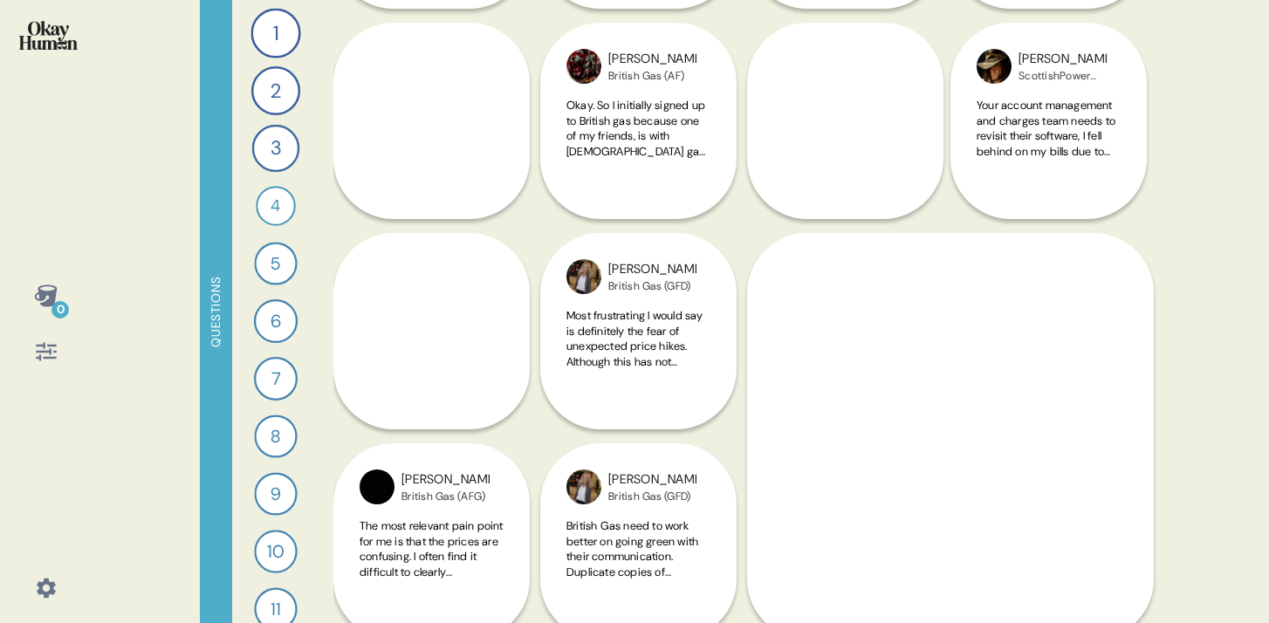
scroll to position [0, 0]
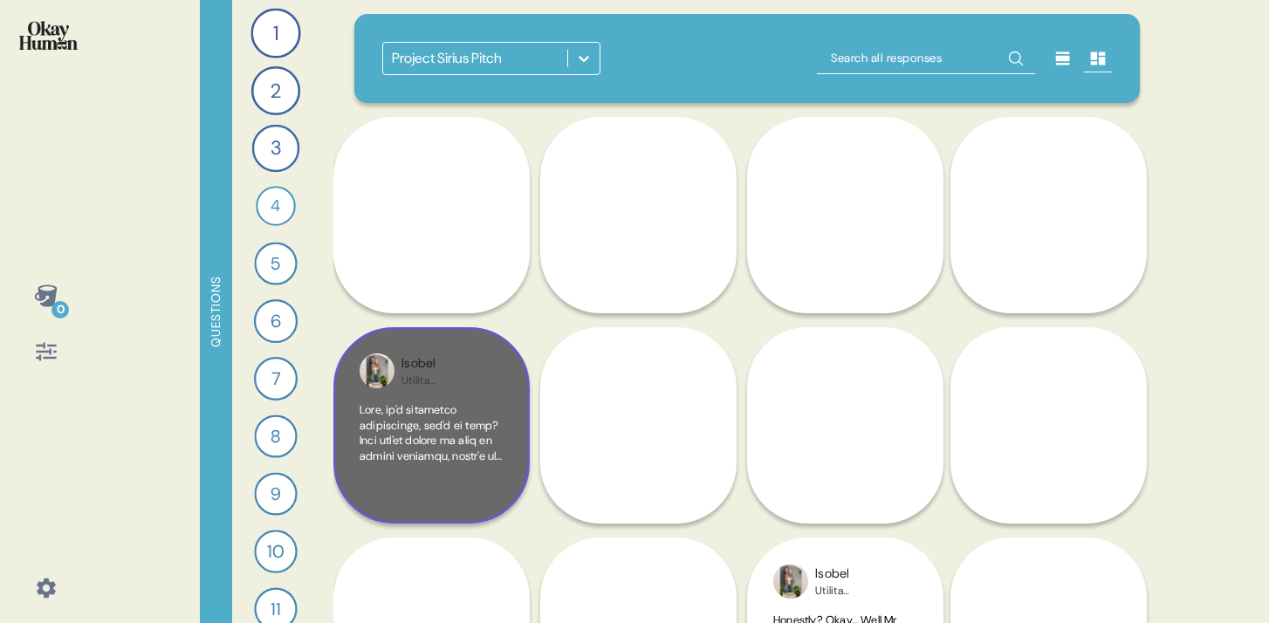
click at [498, 401] on div "Isobel Utilita (ABE)" at bounding box center [431, 425] width 196 height 196
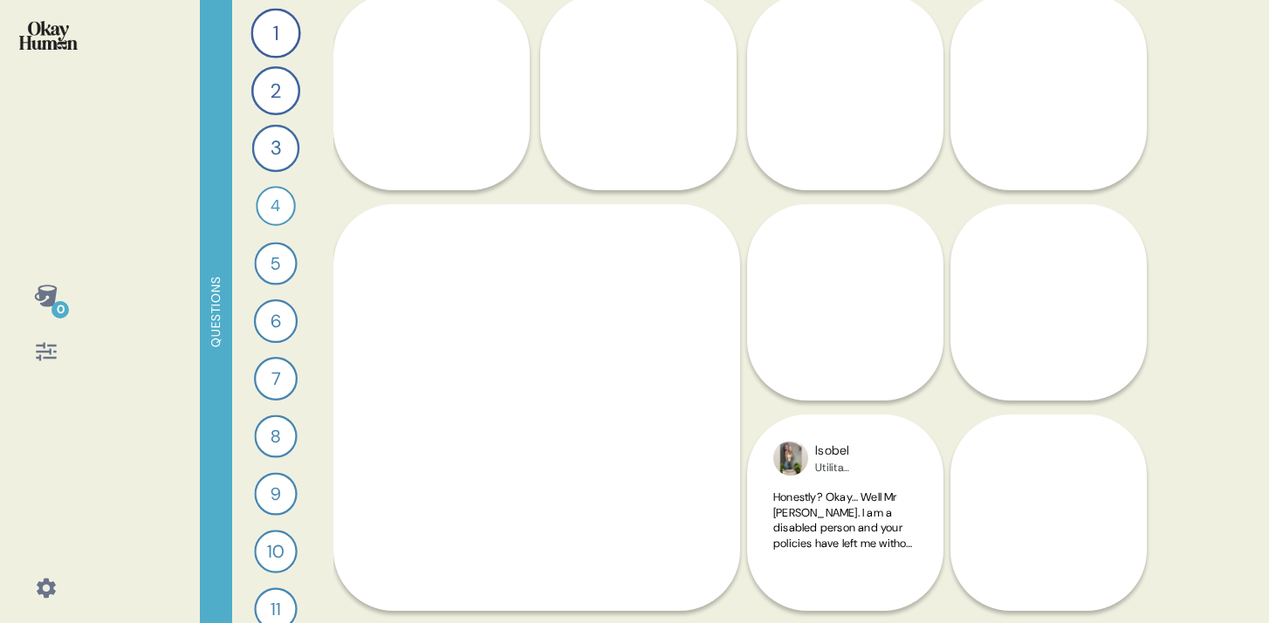
scroll to position [360, 0]
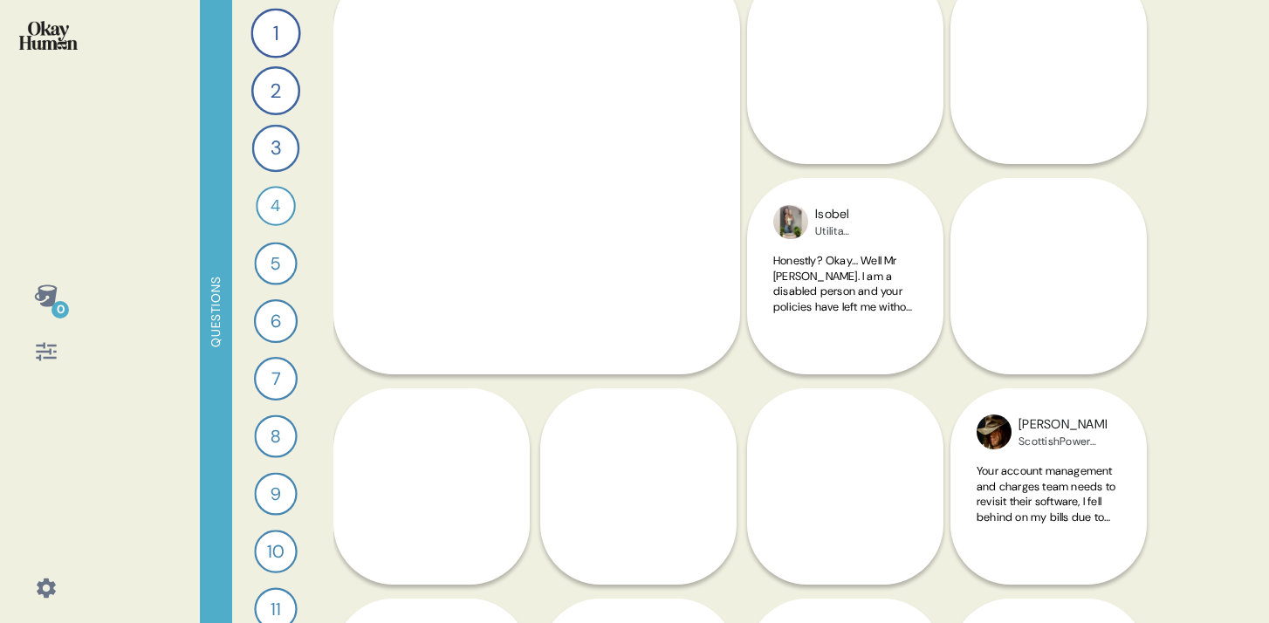
click at [626, 536] on div "[PERSON_NAME] Gas (CDF)" at bounding box center [636, 486] width 193 height 617
click at [625, 545] on div "[PERSON_NAME] Gas (CDF)" at bounding box center [636, 486] width 193 height 617
drag, startPoint x: 660, startPoint y: 478, endPoint x: 669, endPoint y: 469, distance: 13.6
click at [661, 477] on div "[PERSON_NAME] Gas (CDF)" at bounding box center [636, 486] width 193 height 617
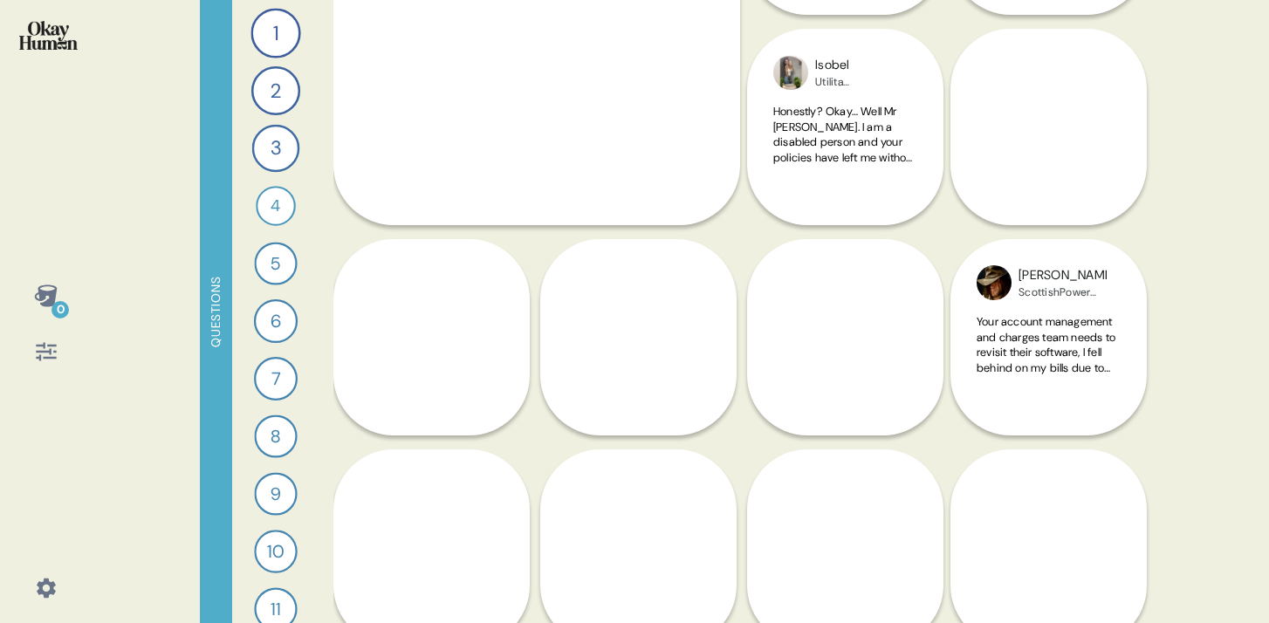
scroll to position [579, 0]
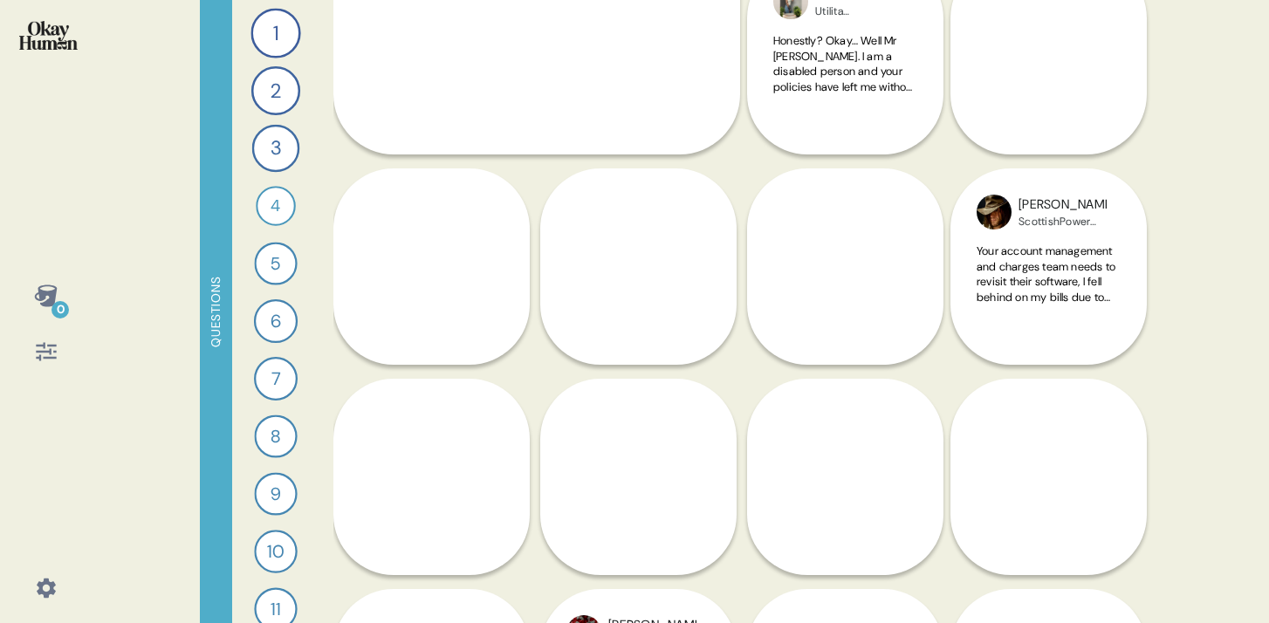
click at [643, 308] on div "[PERSON_NAME] Gas (CDF)" at bounding box center [636, 266] width 193 height 617
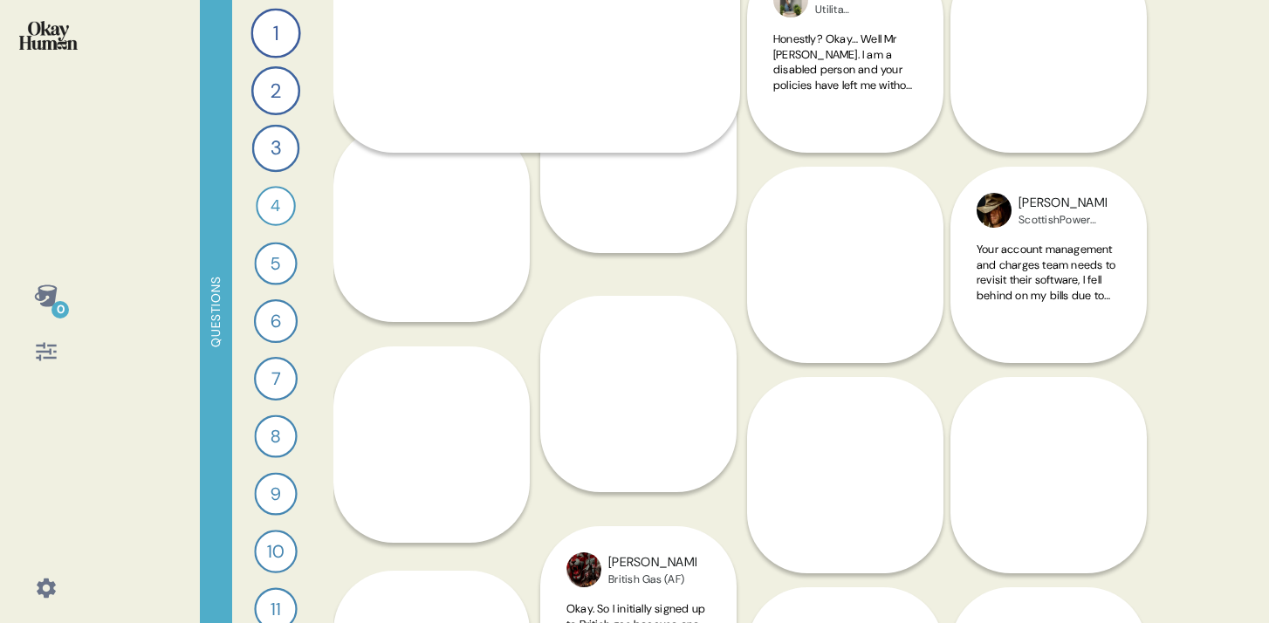
scroll to position [45, 0]
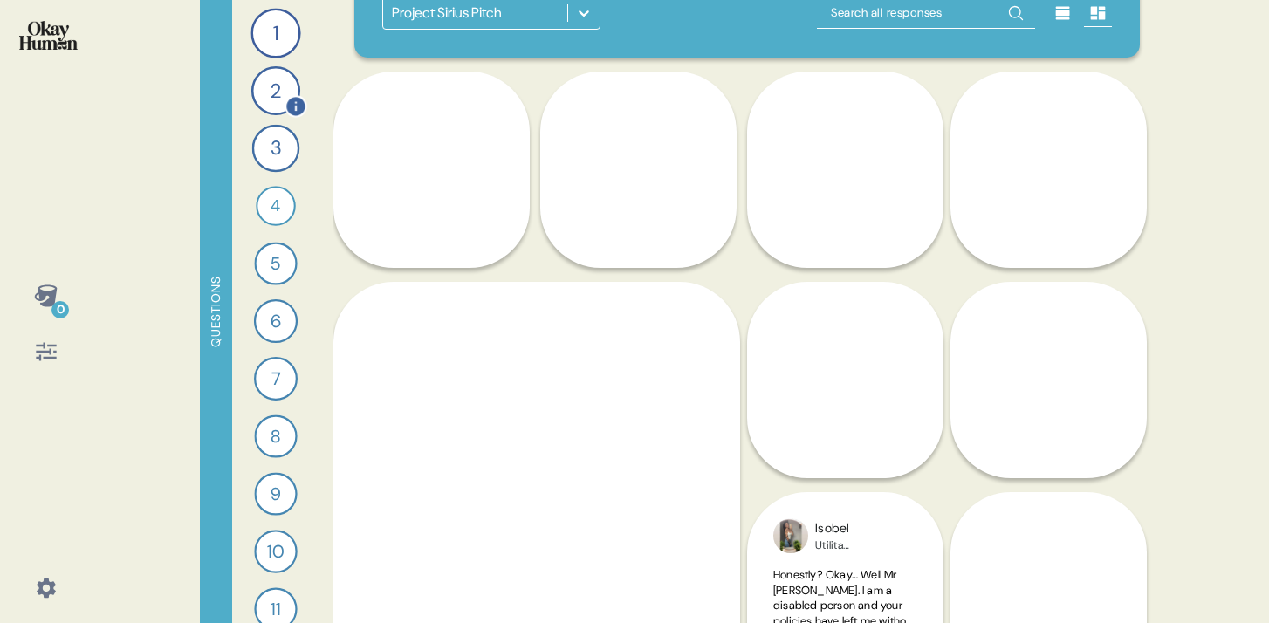
click at [256, 100] on div "2" at bounding box center [275, 90] width 49 height 49
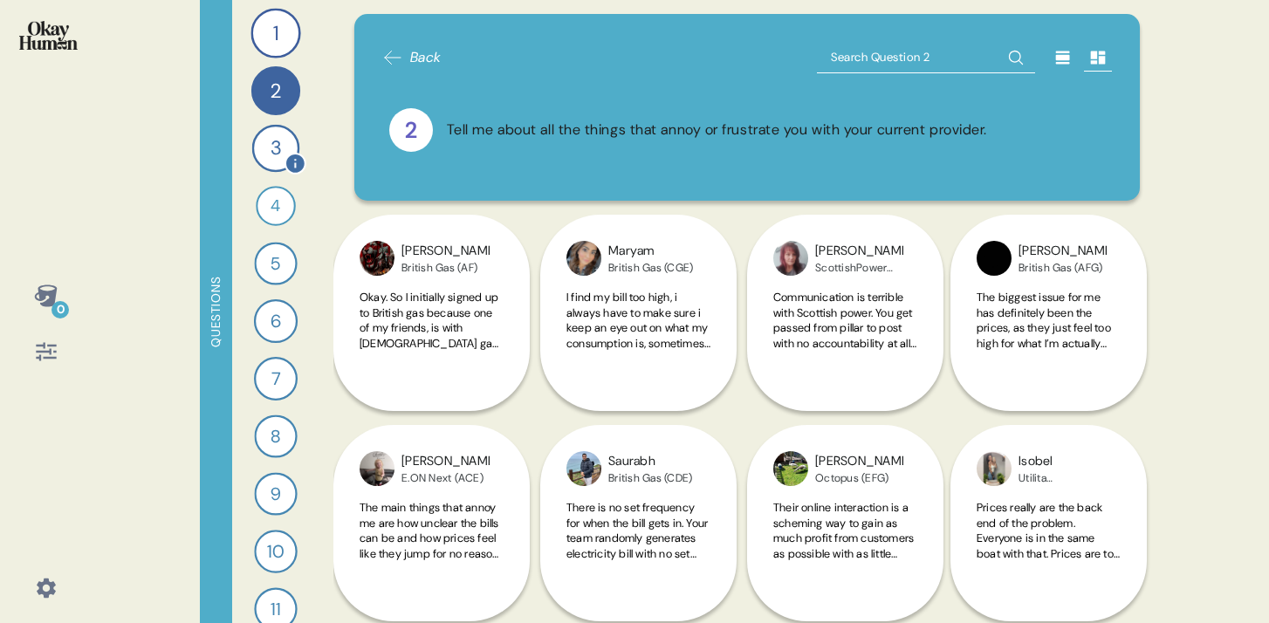
click at [272, 158] on div "3" at bounding box center [276, 149] width 48 height 48
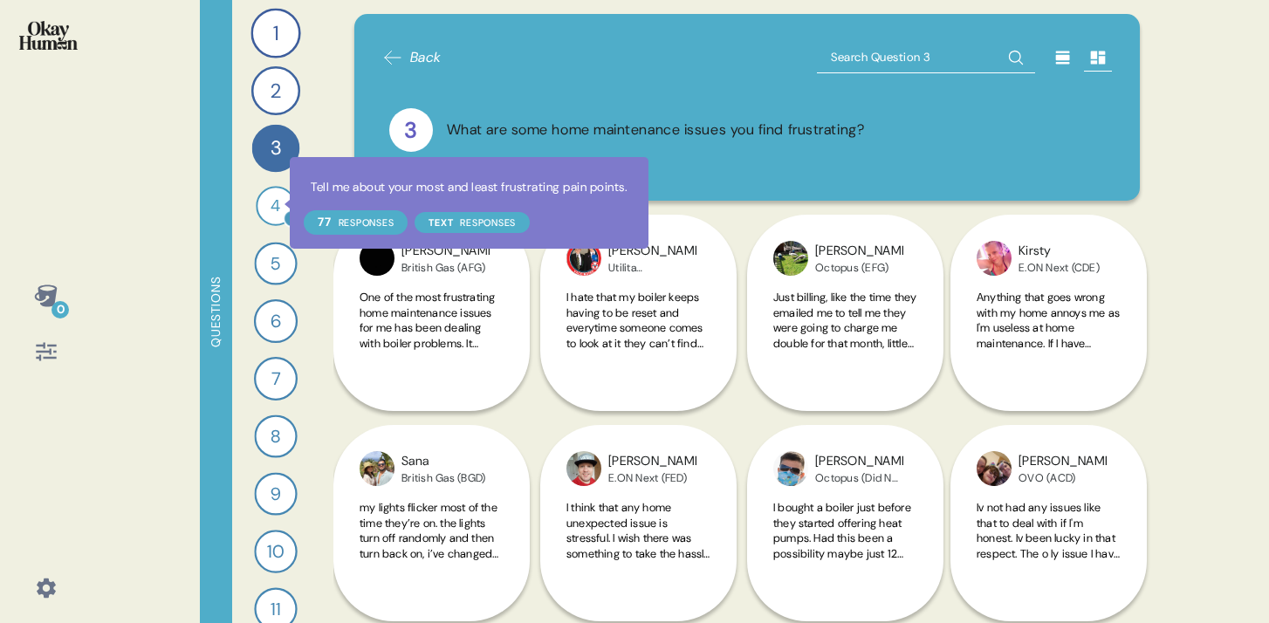
click at [283, 212] on icon at bounding box center [292, 218] width 18 height 18
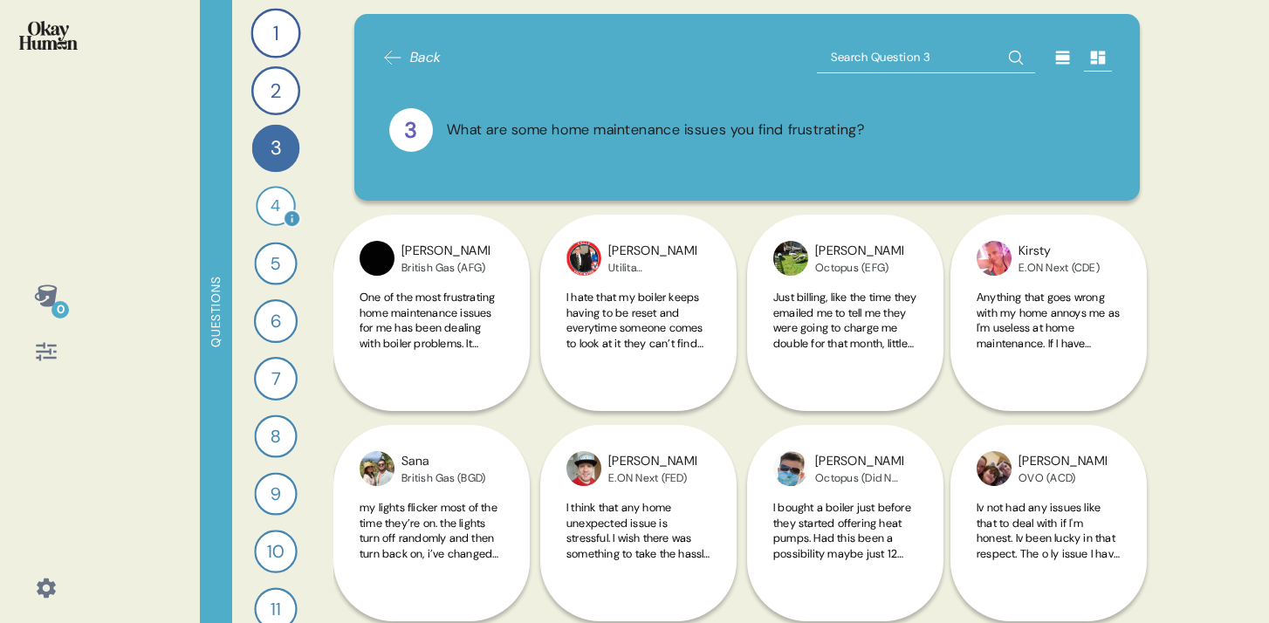
click at [259, 217] on div "4" at bounding box center [276, 206] width 40 height 40
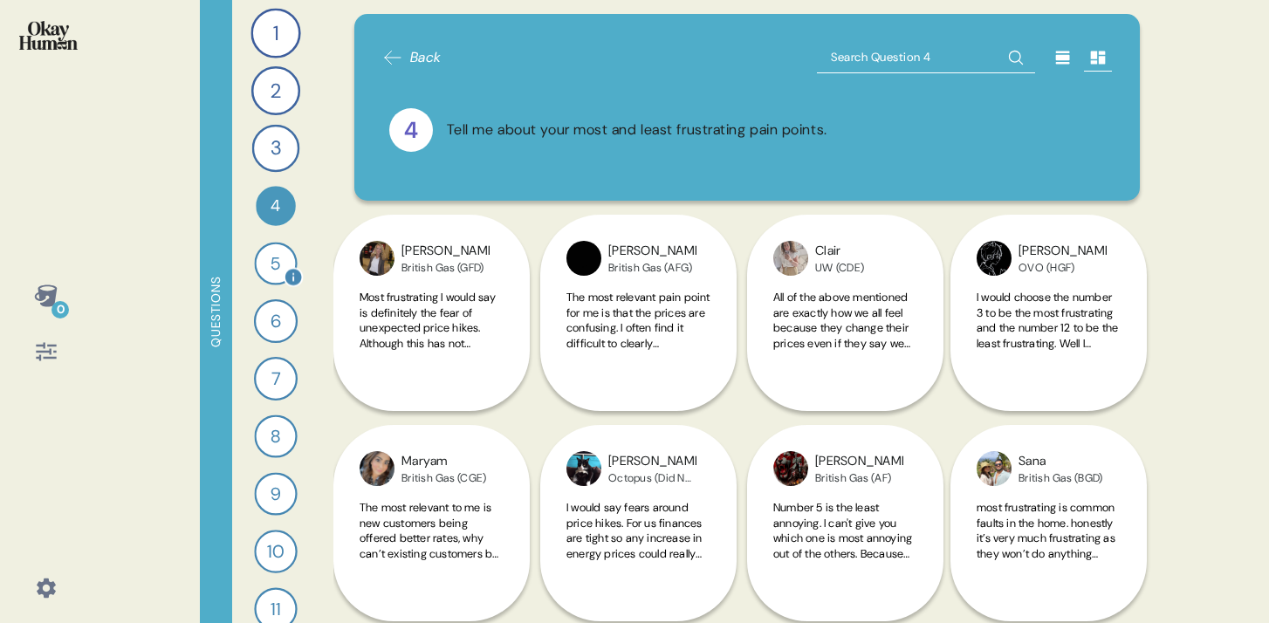
click at [265, 273] on div "5" at bounding box center [275, 263] width 43 height 43
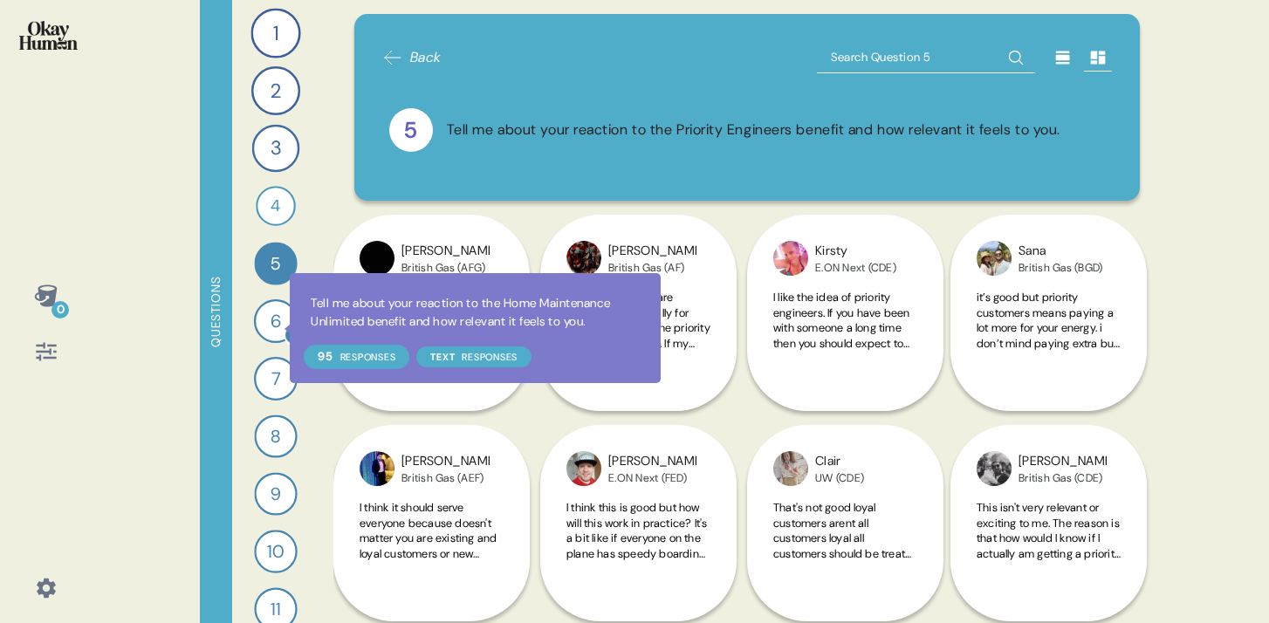
drag, startPoint x: 276, startPoint y: 331, endPoint x: 268, endPoint y: 335, distance: 9.0
click at [284, 328] on div at bounding box center [294, 336] width 20 height 20
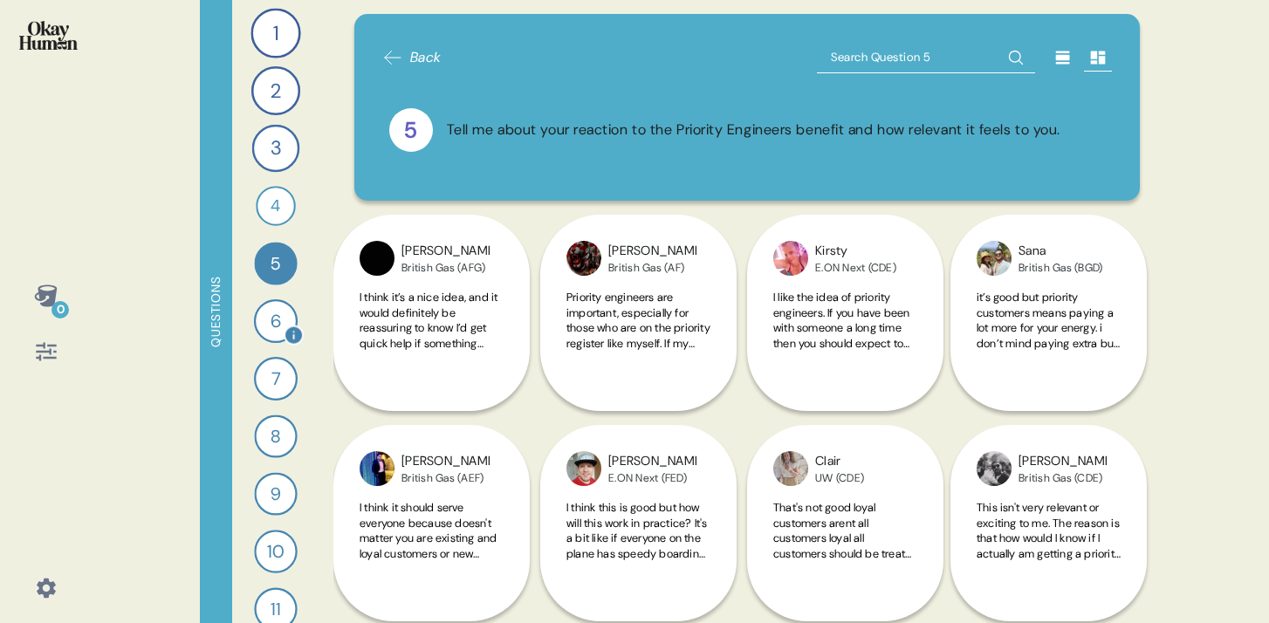
click at [265, 327] on div "6" at bounding box center [276, 321] width 44 height 44
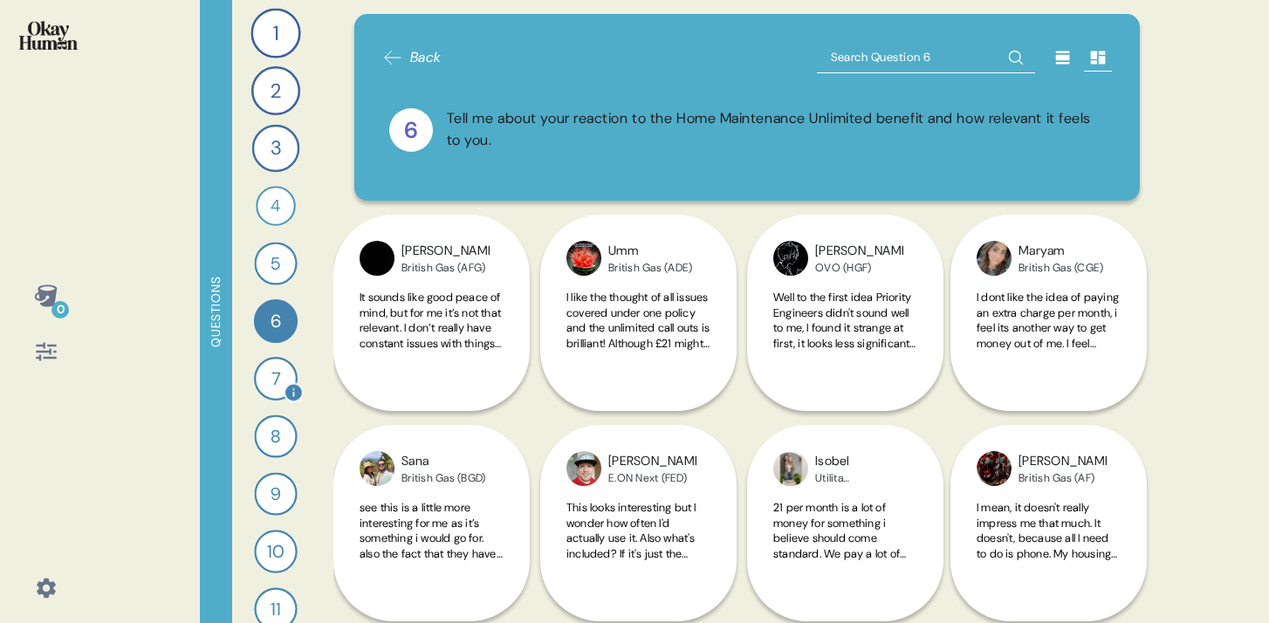
click at [264, 378] on div "7" at bounding box center [276, 379] width 44 height 44
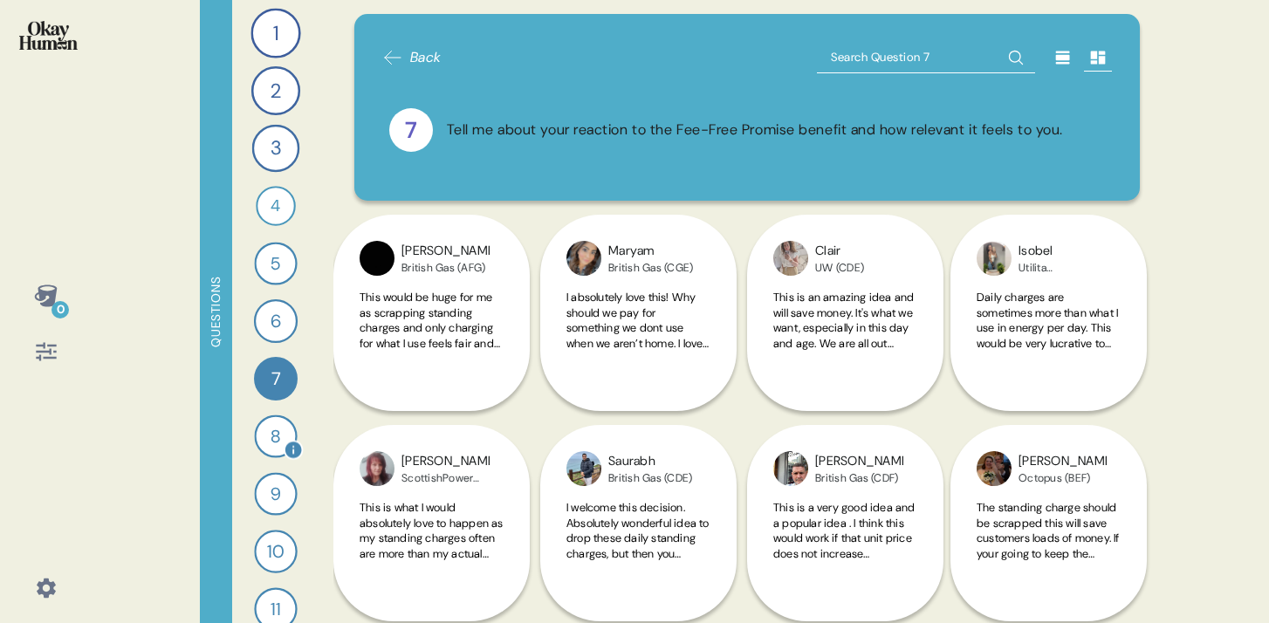
click at [265, 433] on div "8" at bounding box center [275, 436] width 43 height 43
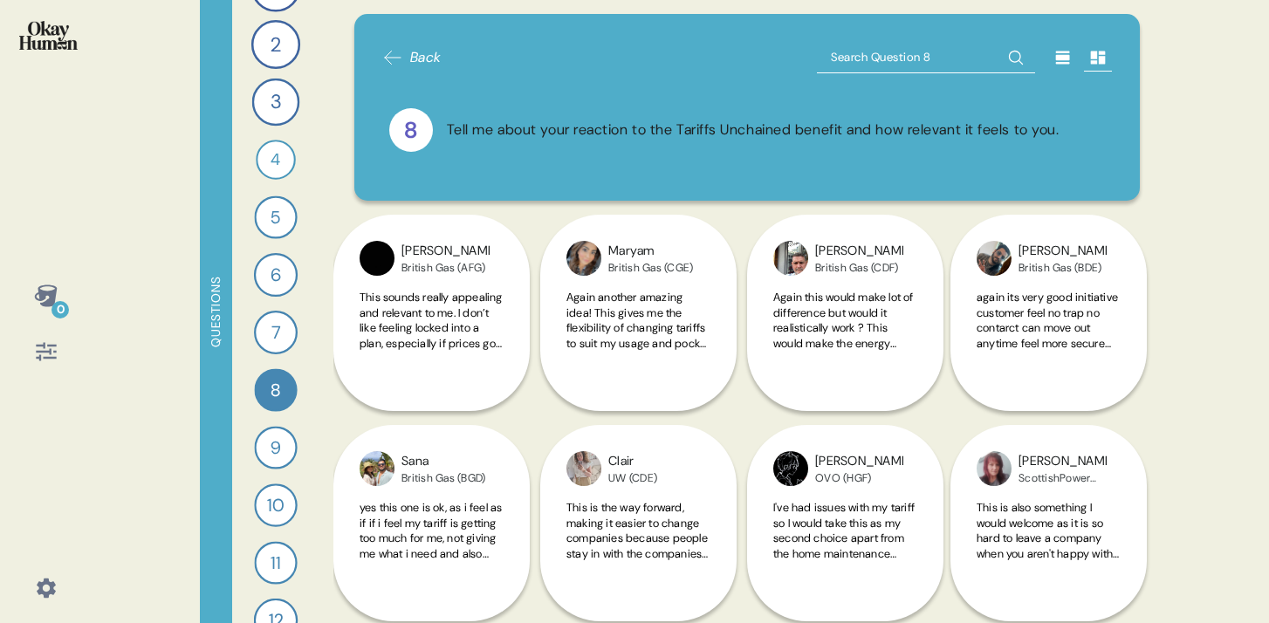
scroll to position [197, 0]
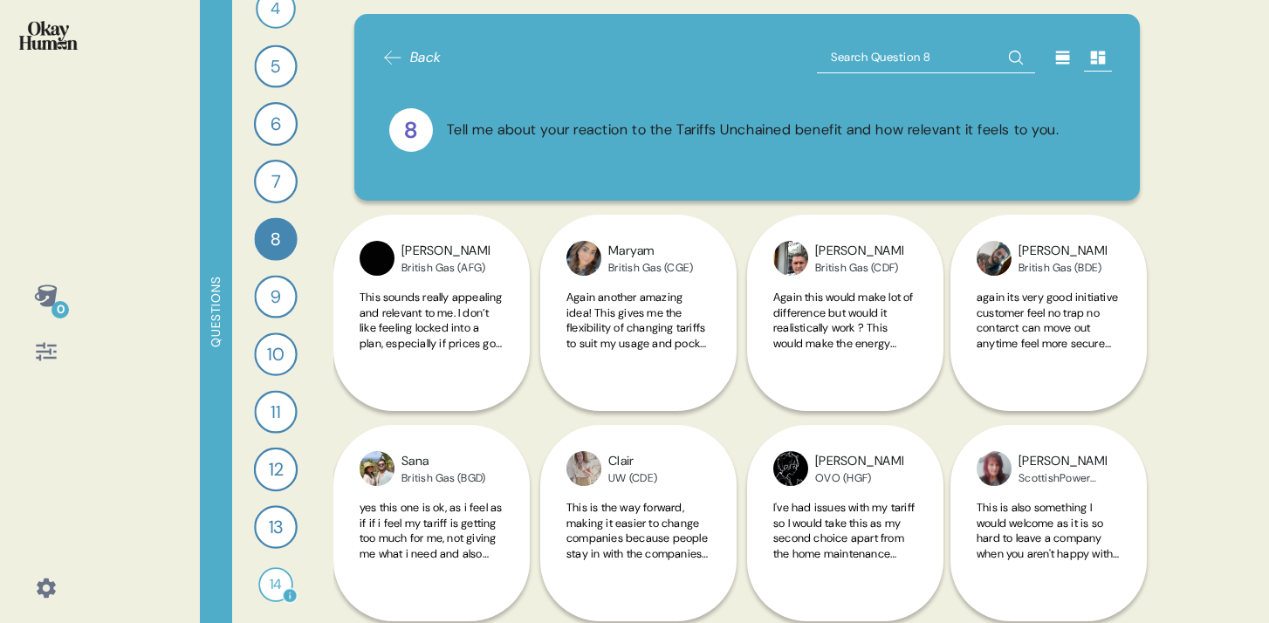
click at [271, 585] on div "14" at bounding box center [275, 584] width 35 height 35
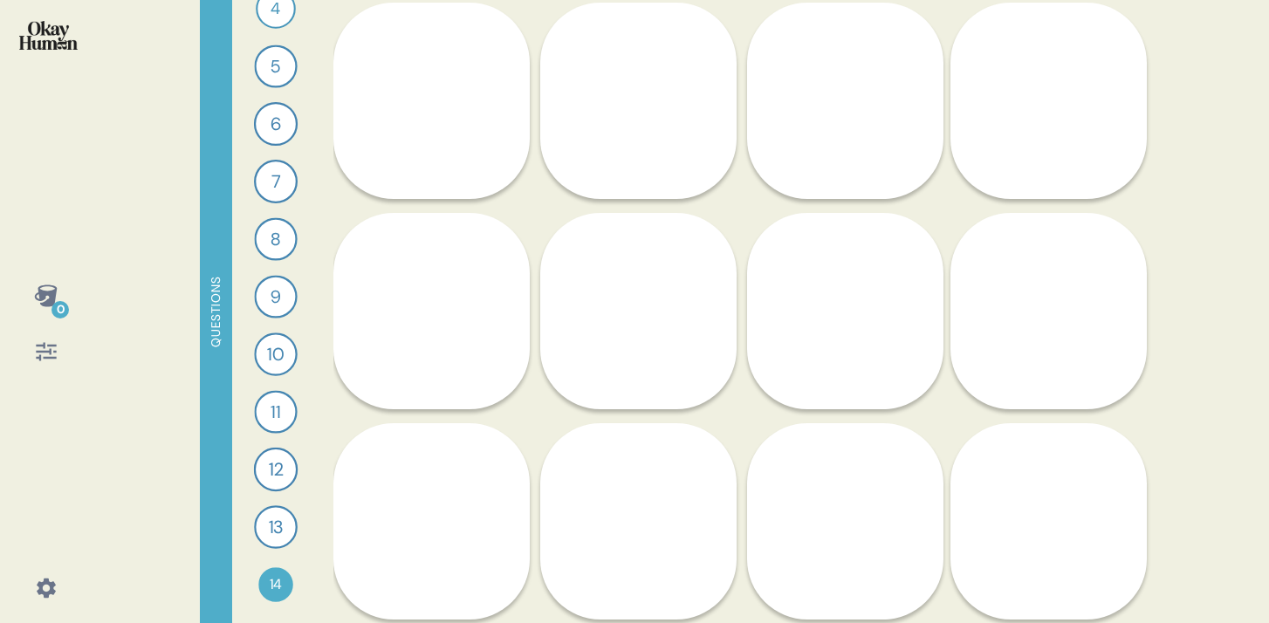
scroll to position [253, 0]
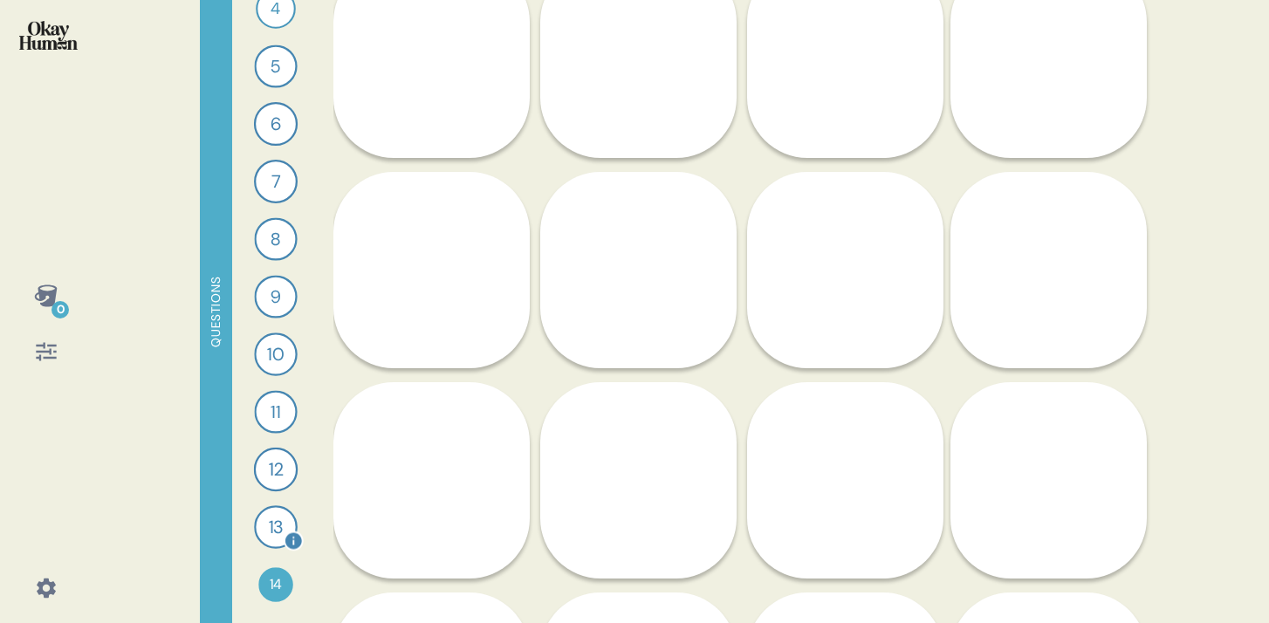
click at [273, 527] on div "13" at bounding box center [276, 527] width 44 height 44
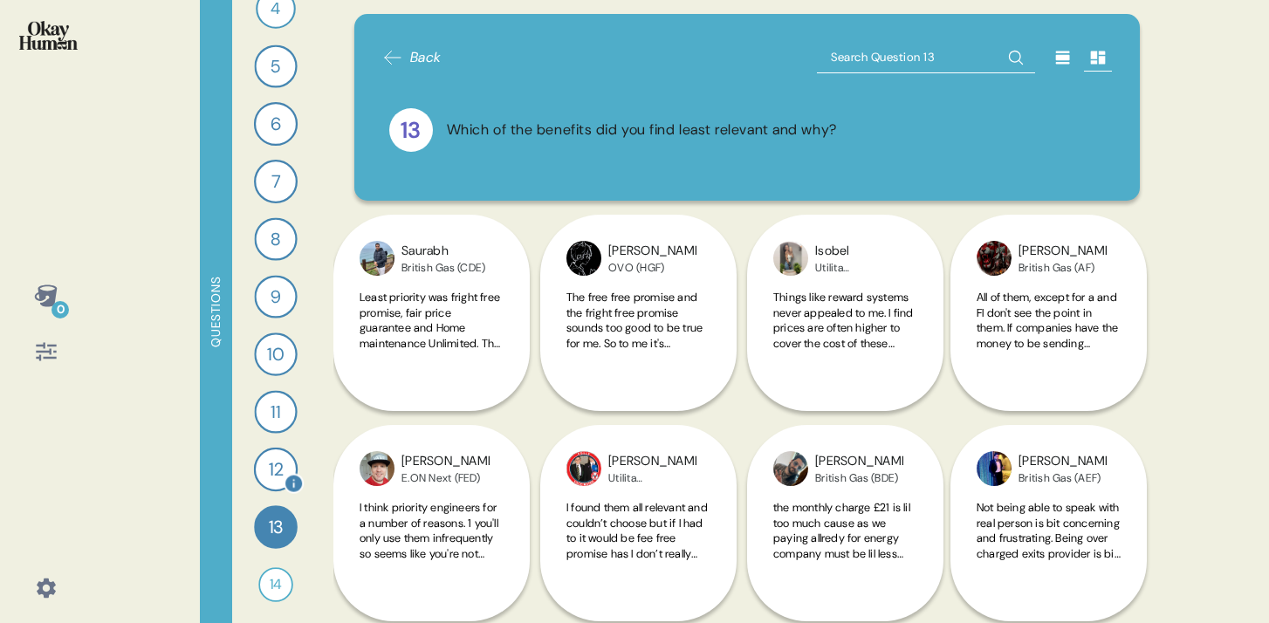
click at [270, 470] on div "12" at bounding box center [276, 470] width 44 height 44
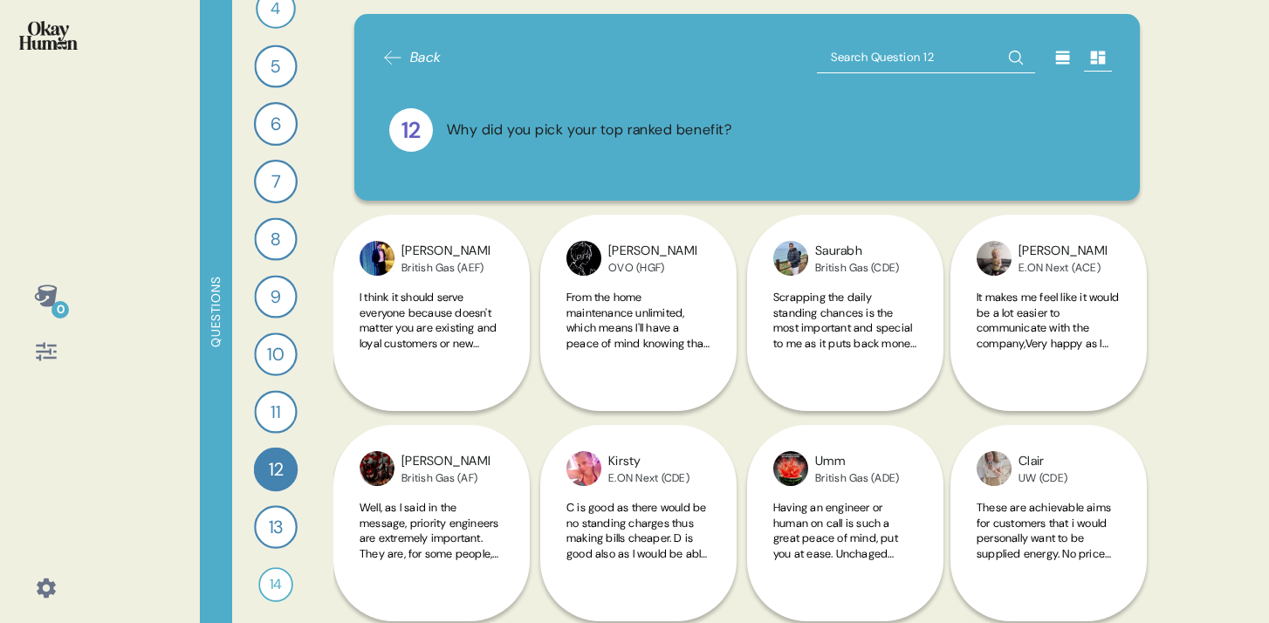
click at [425, 53] on span "Back" at bounding box center [425, 57] width 31 height 21
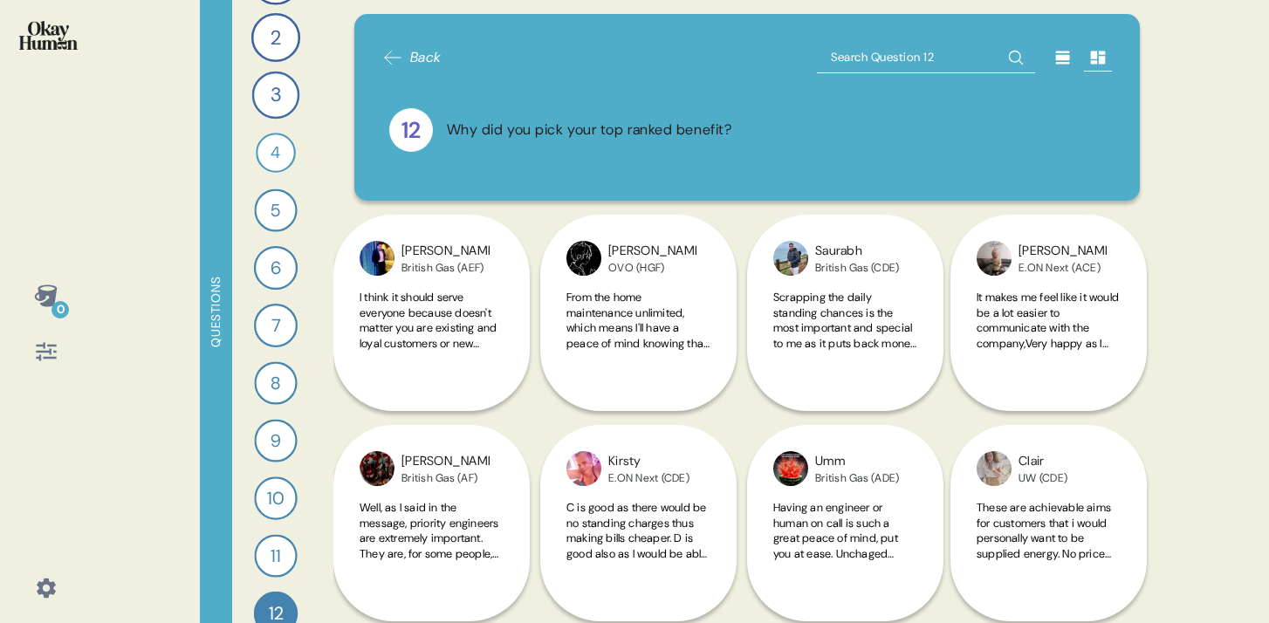
scroll to position [0, 0]
click at [45, 28] on img at bounding box center [48, 35] width 58 height 29
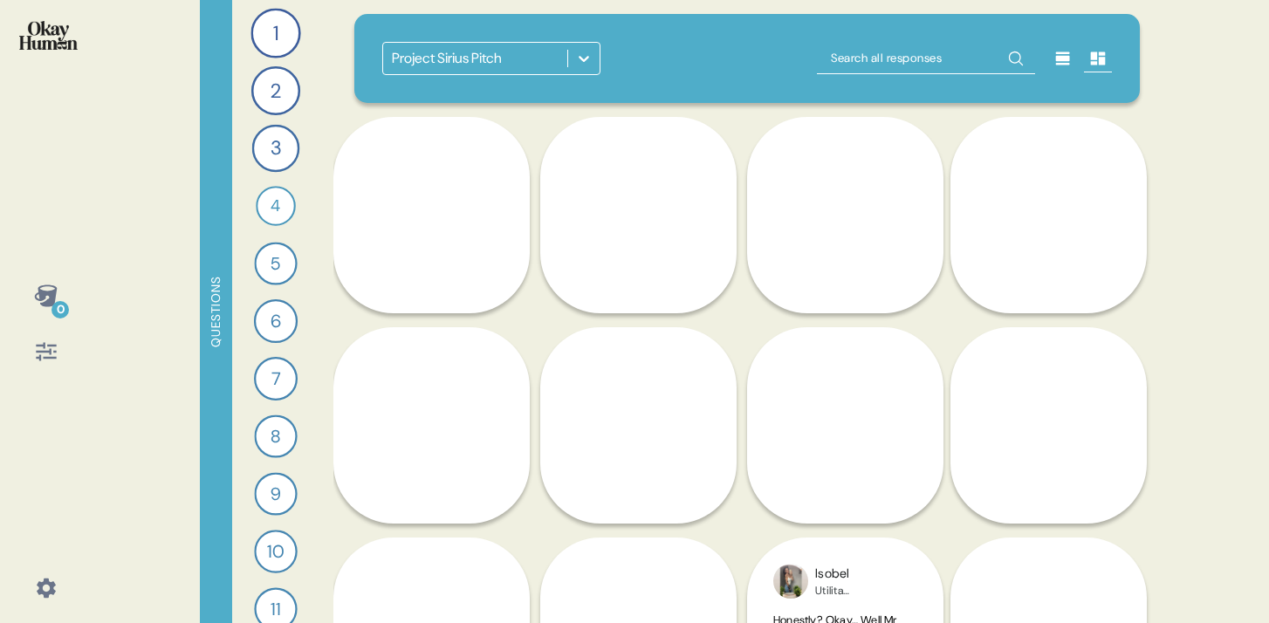
click at [593, 61] on div at bounding box center [583, 58] width 31 height 31
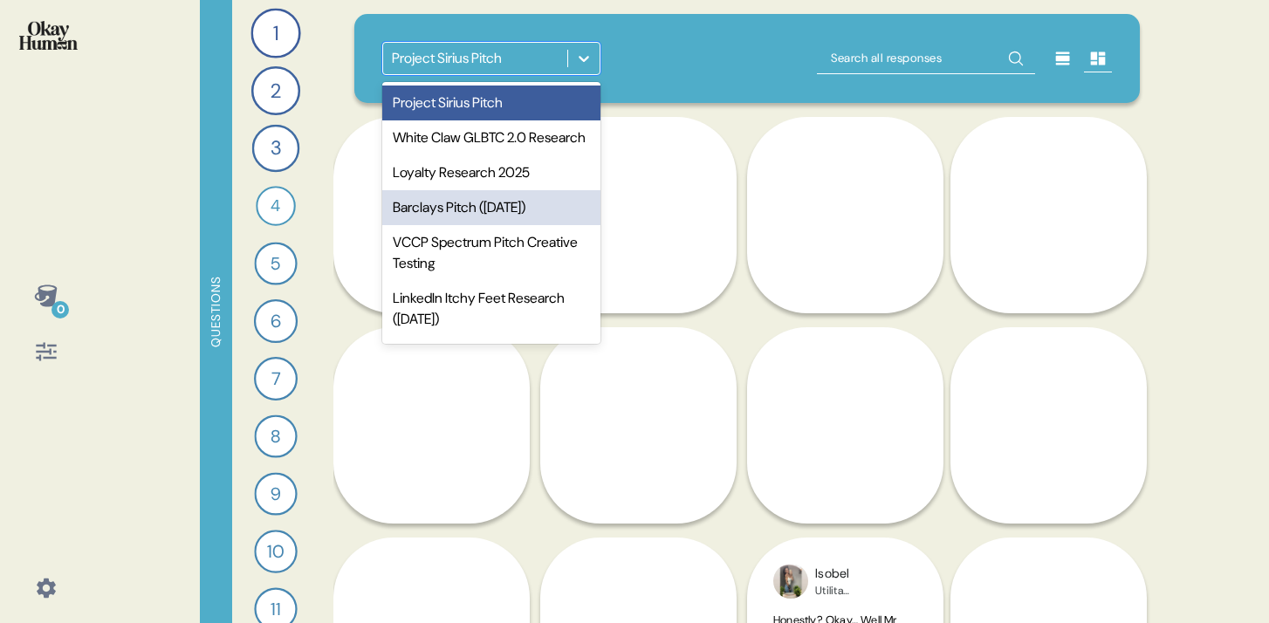
click at [518, 225] on div "Barclays Pitch ([DATE])" at bounding box center [491, 207] width 218 height 35
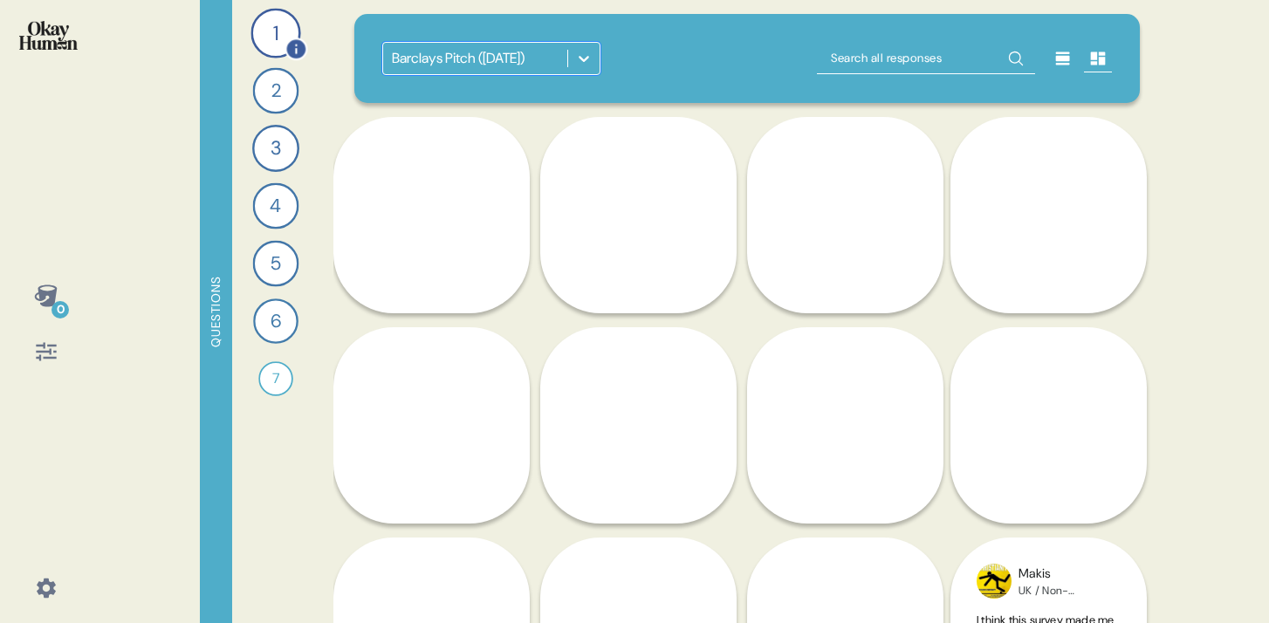
click at [273, 33] on div "1" at bounding box center [275, 33] width 50 height 50
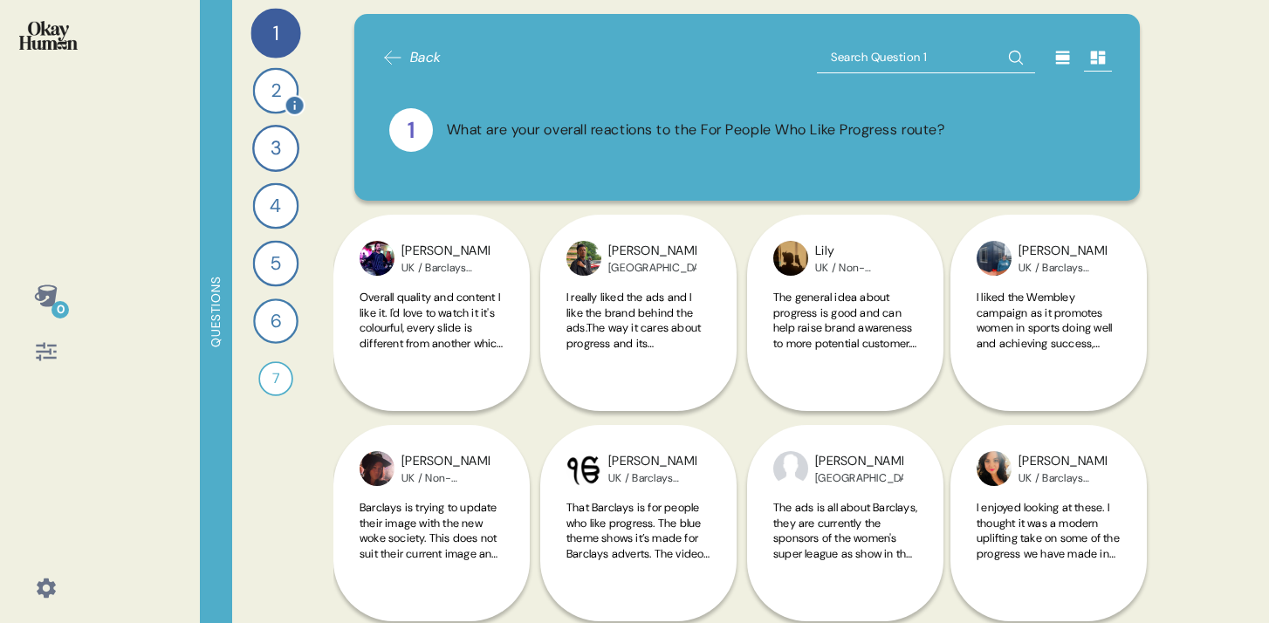
click at [273, 89] on div "2" at bounding box center [276, 91] width 46 height 46
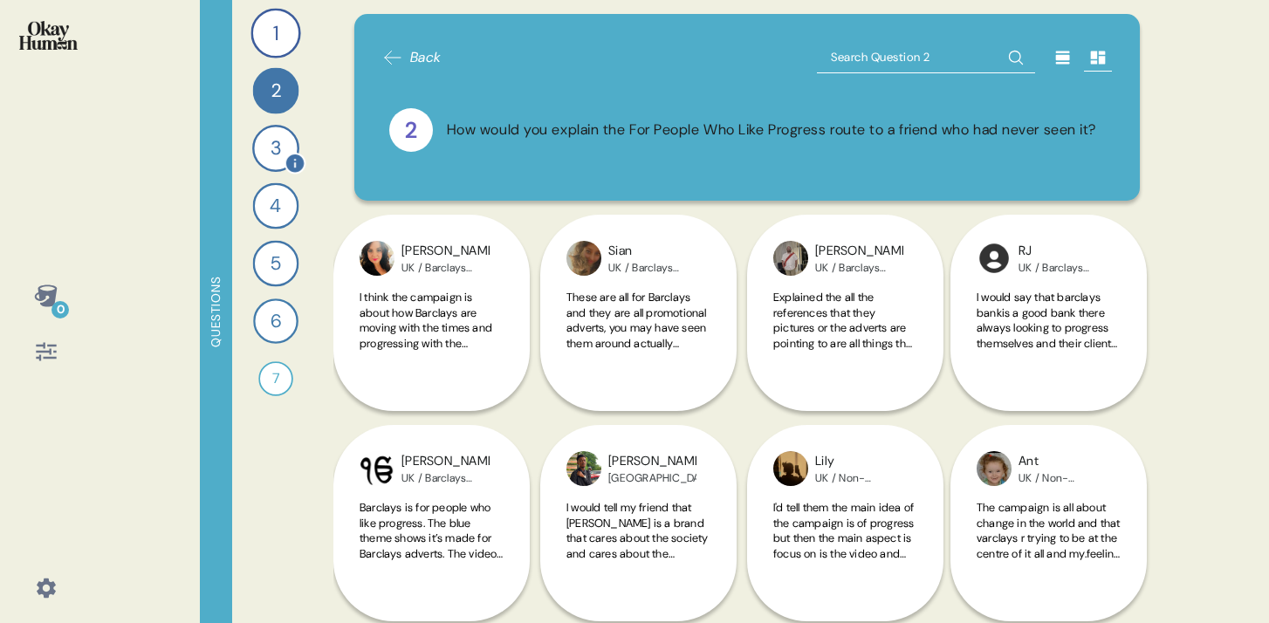
click at [286, 143] on div "3" at bounding box center [275, 148] width 47 height 47
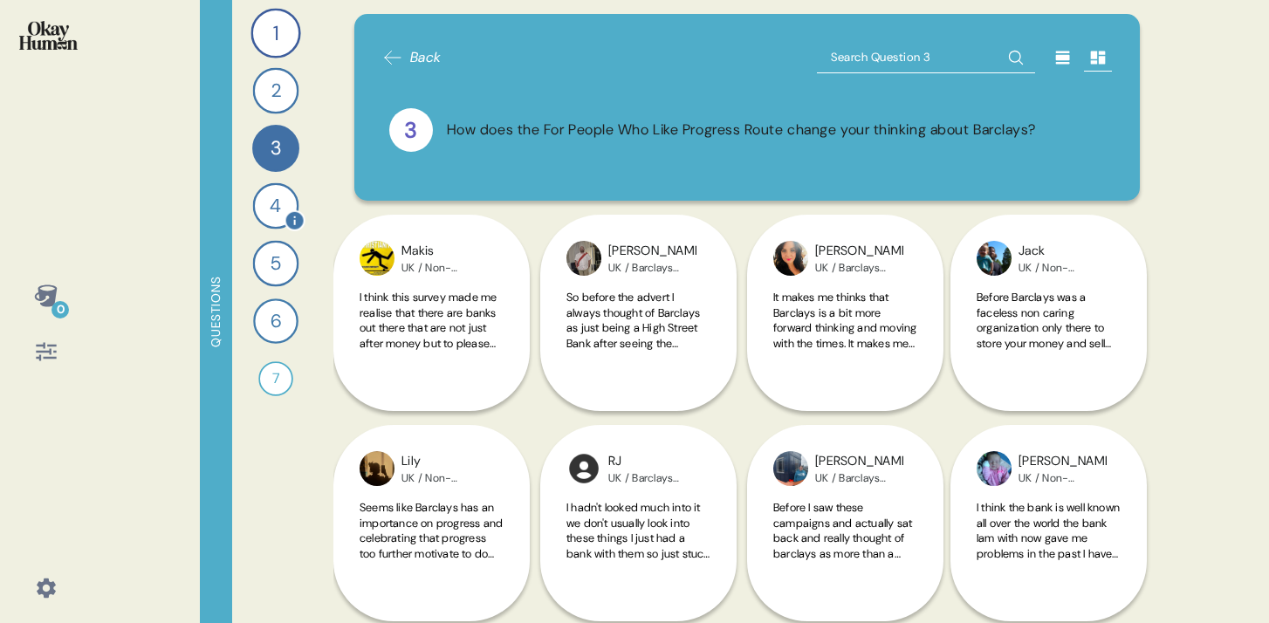
click at [273, 211] on div "4" at bounding box center [276, 206] width 46 height 46
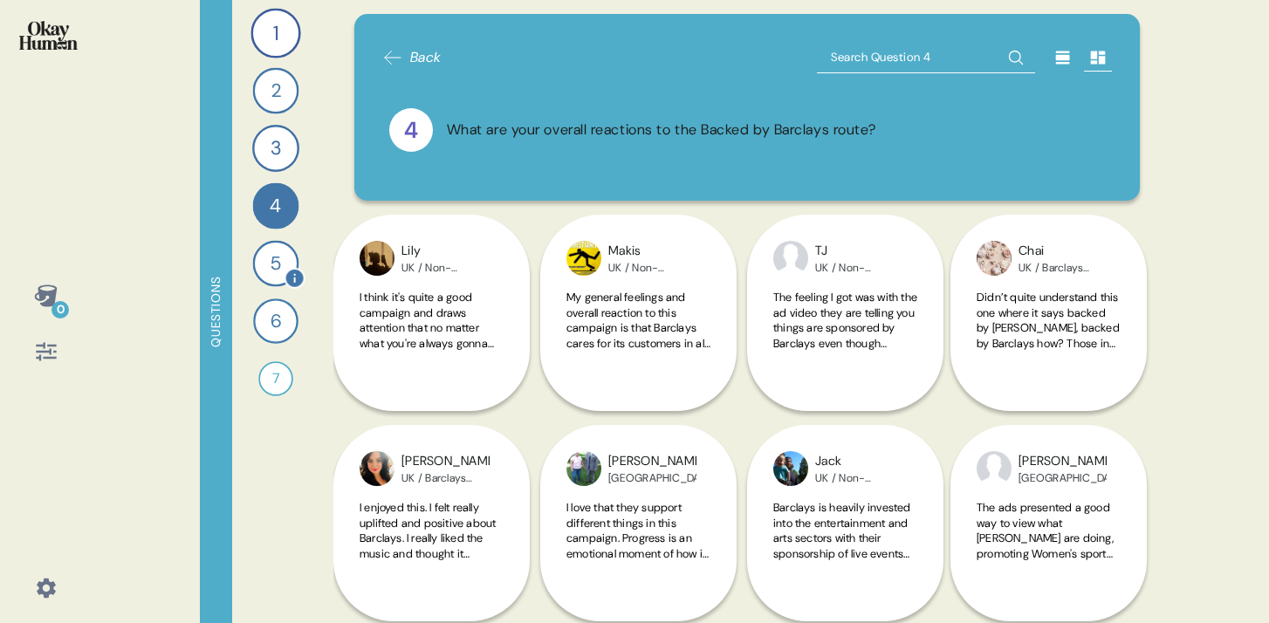
click at [279, 259] on div "5" at bounding box center [276, 264] width 46 height 46
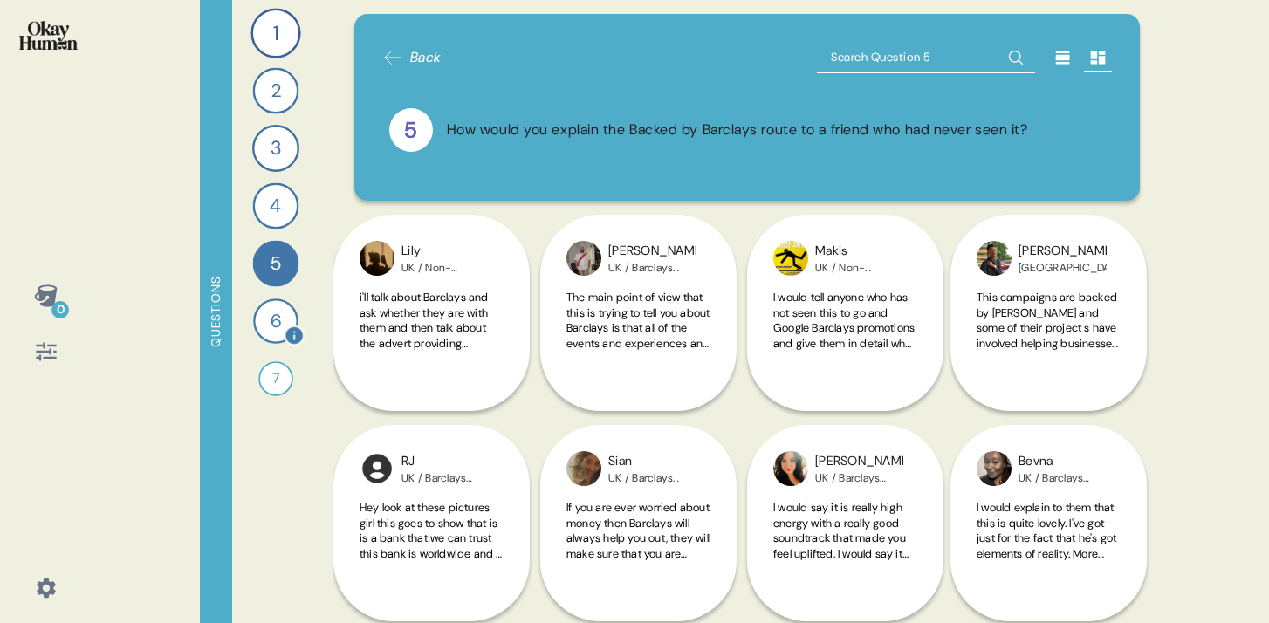
click at [286, 320] on div "6" at bounding box center [275, 320] width 45 height 45
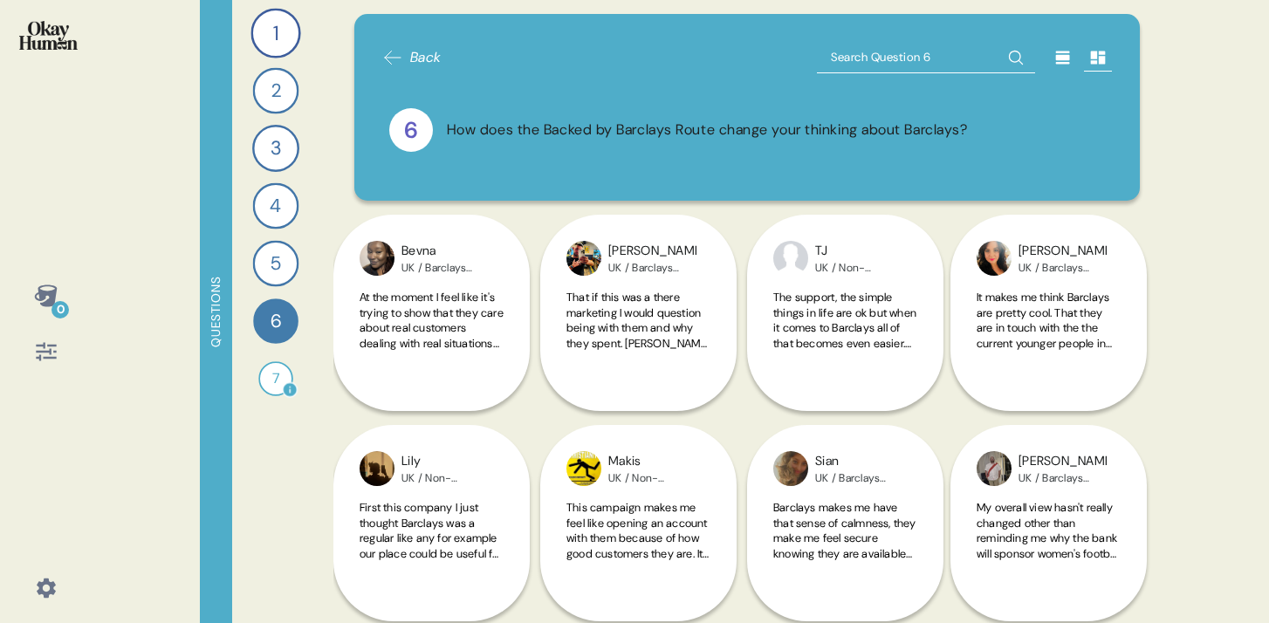
click at [279, 373] on div "7" at bounding box center [275, 378] width 35 height 35
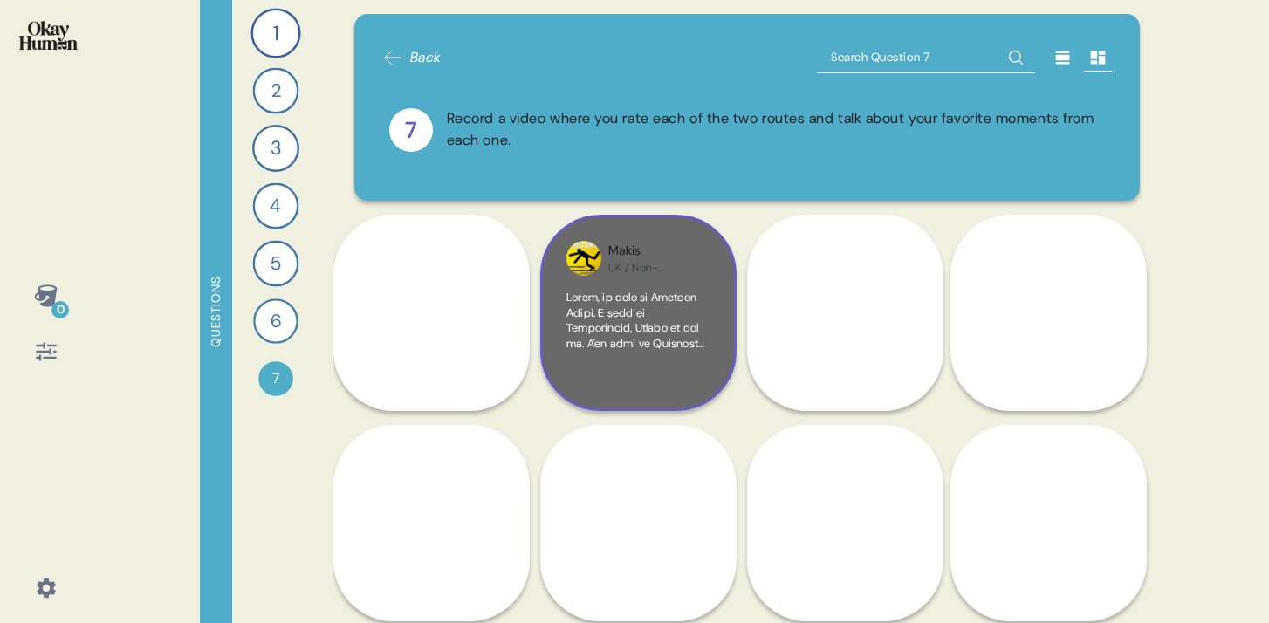
click at [666, 387] on div "Makis UK / Non-Customer" at bounding box center [638, 313] width 196 height 196
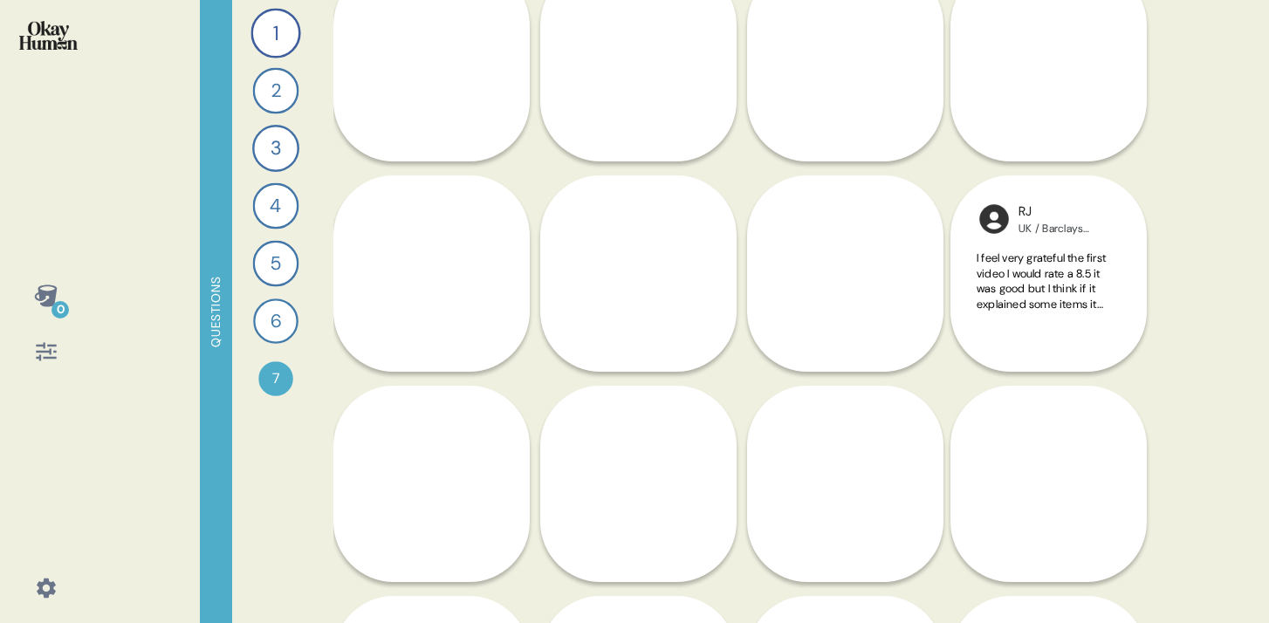
scroll to position [745, 0]
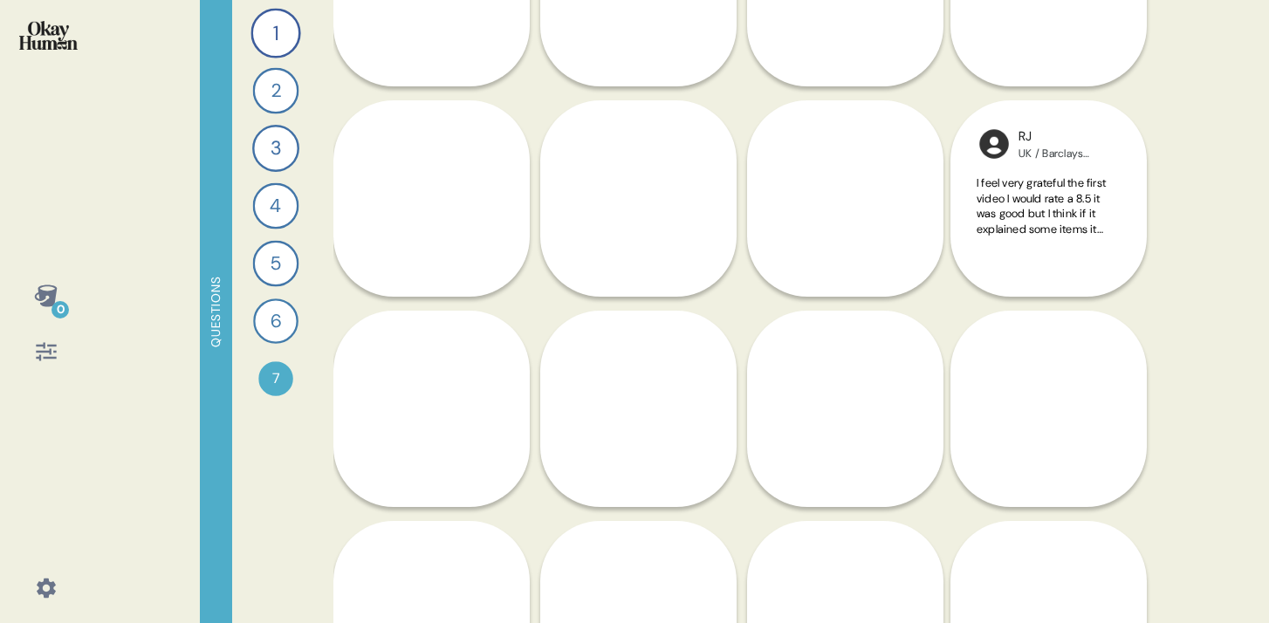
click at [617, 471] on div "[PERSON_NAME] / Barclays Customer Hi. So you've asked me about both Barclays ca…" at bounding box center [636, 514] width 193 height 407
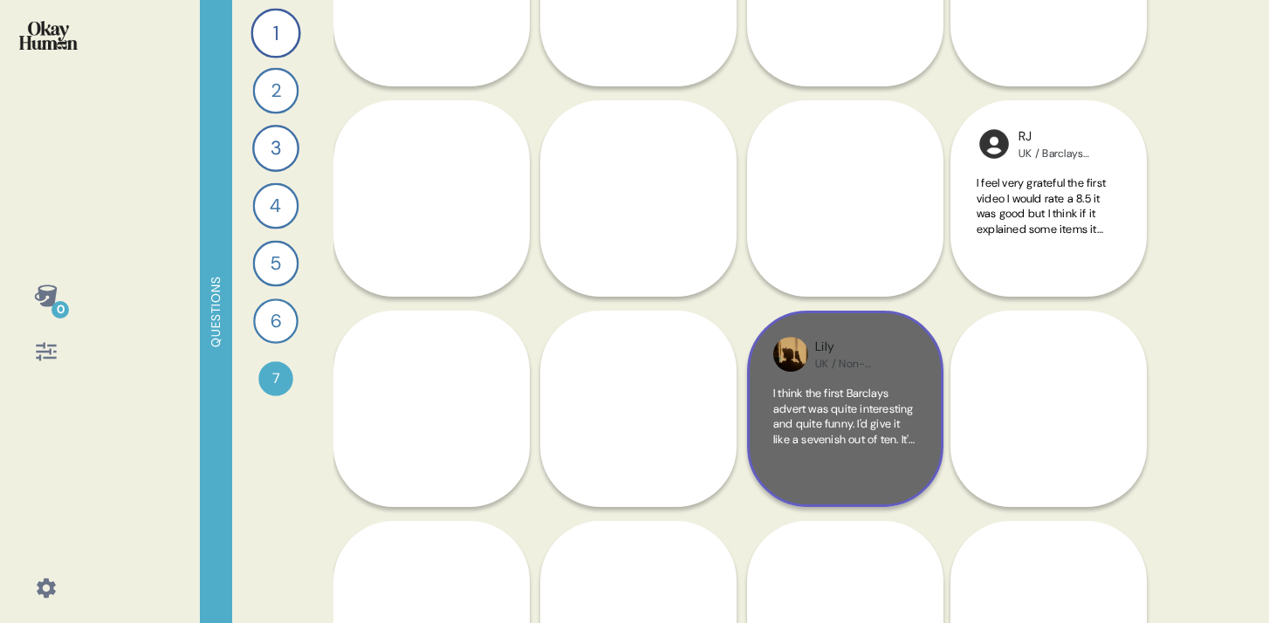
click at [850, 480] on div "I think the first Barclays advert was quite interesting and quite funny. I'd gi…" at bounding box center [845, 433] width 144 height 95
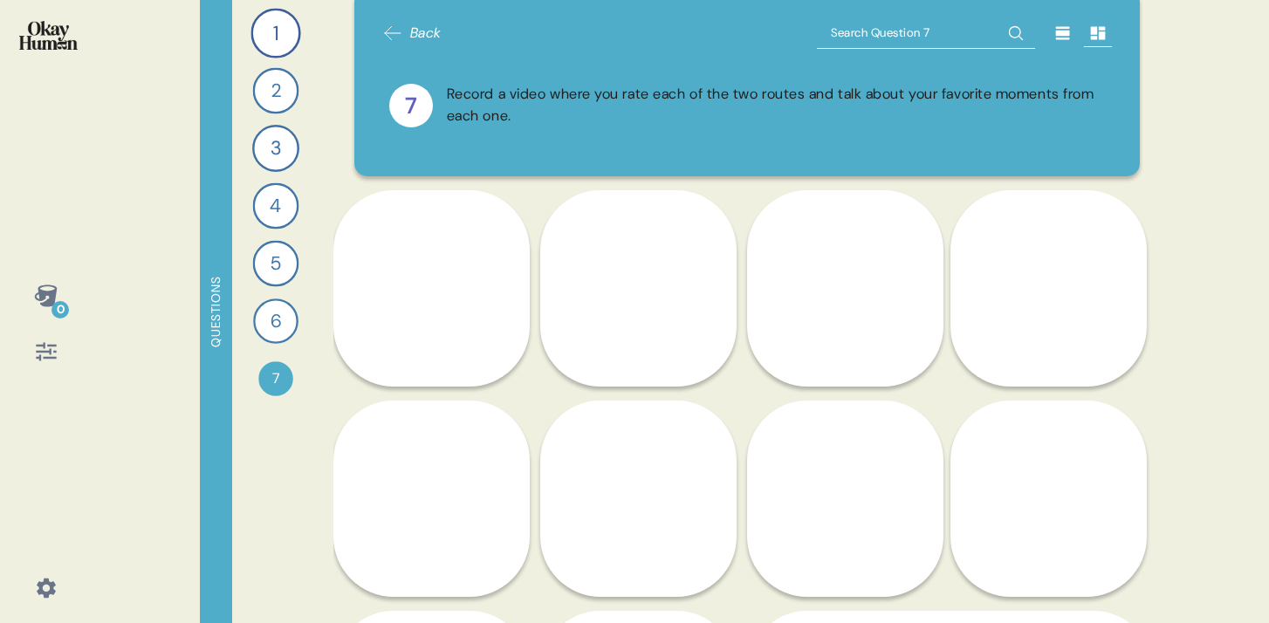
scroll to position [0, 0]
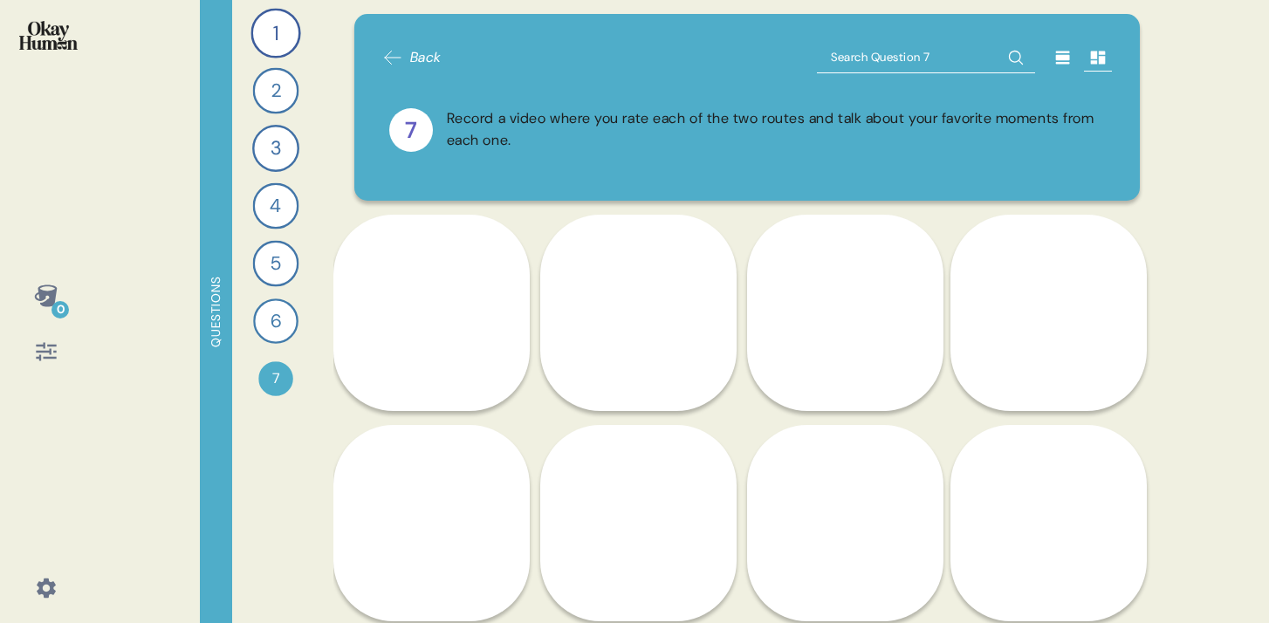
click at [406, 56] on span "Back" at bounding box center [411, 57] width 59 height 21
click at [412, 58] on span "Back" at bounding box center [425, 57] width 31 height 21
click at [413, 58] on span "Back" at bounding box center [425, 57] width 31 height 21
click at [387, 58] on icon at bounding box center [392, 57] width 21 height 21
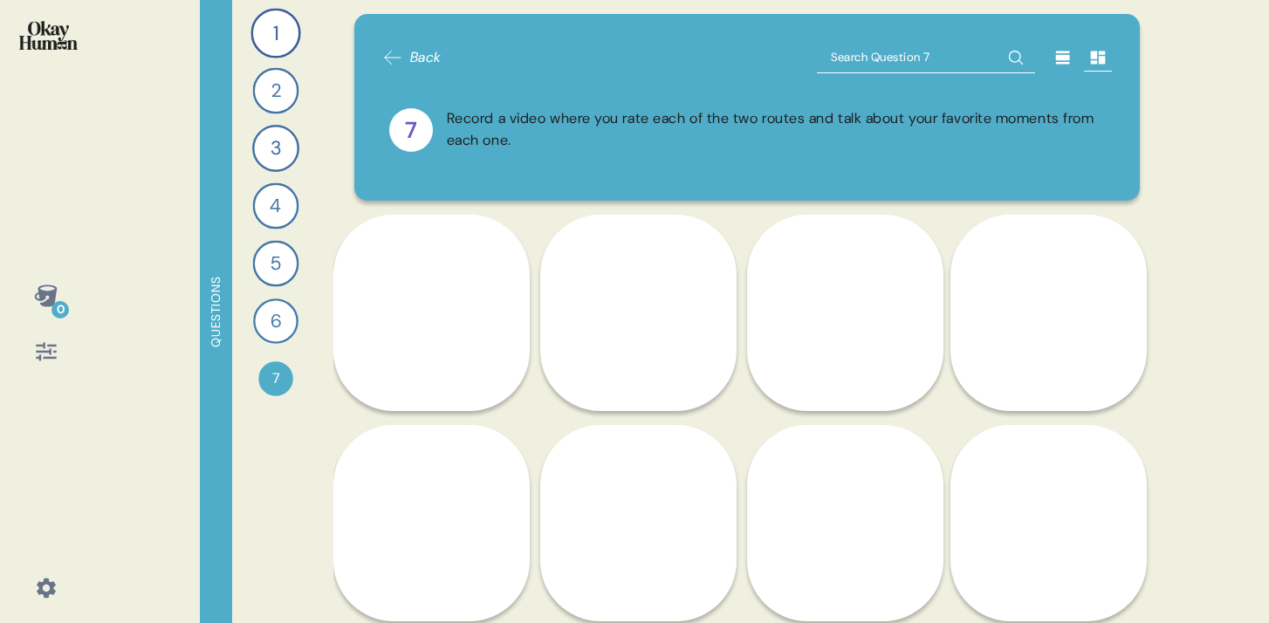
click at [387, 58] on icon at bounding box center [392, 57] width 21 height 21
click at [428, 54] on span "Back" at bounding box center [425, 57] width 31 height 21
click at [425, 55] on span "Back" at bounding box center [425, 57] width 31 height 21
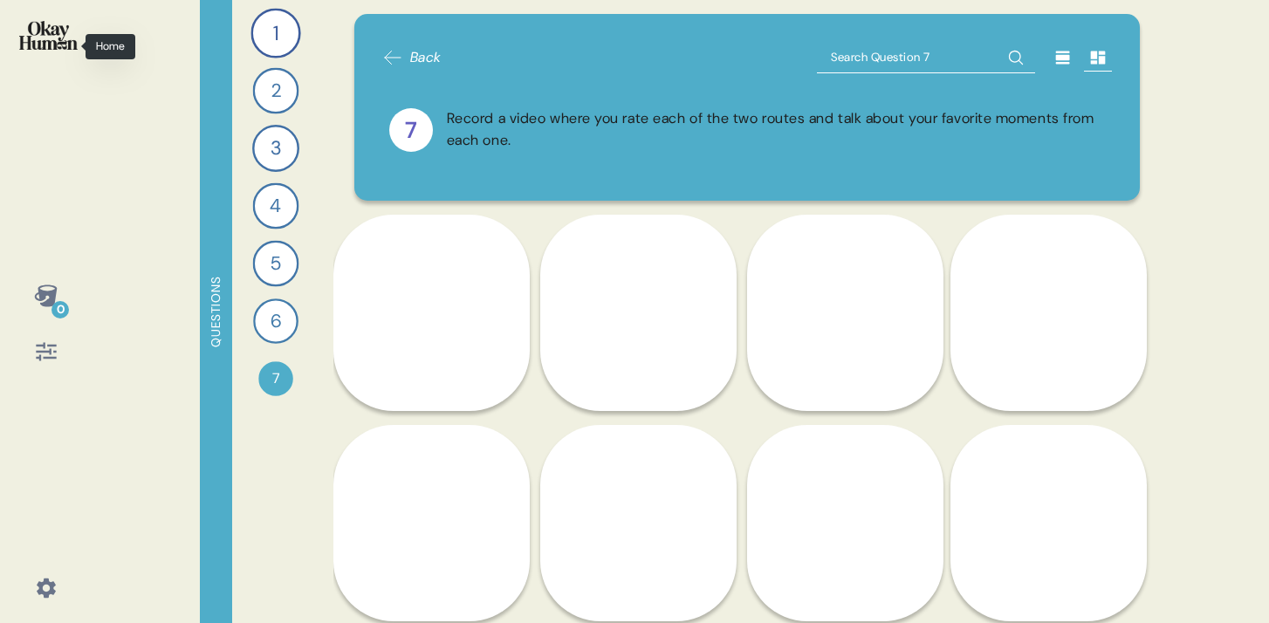
click at [38, 41] on img at bounding box center [48, 35] width 58 height 29
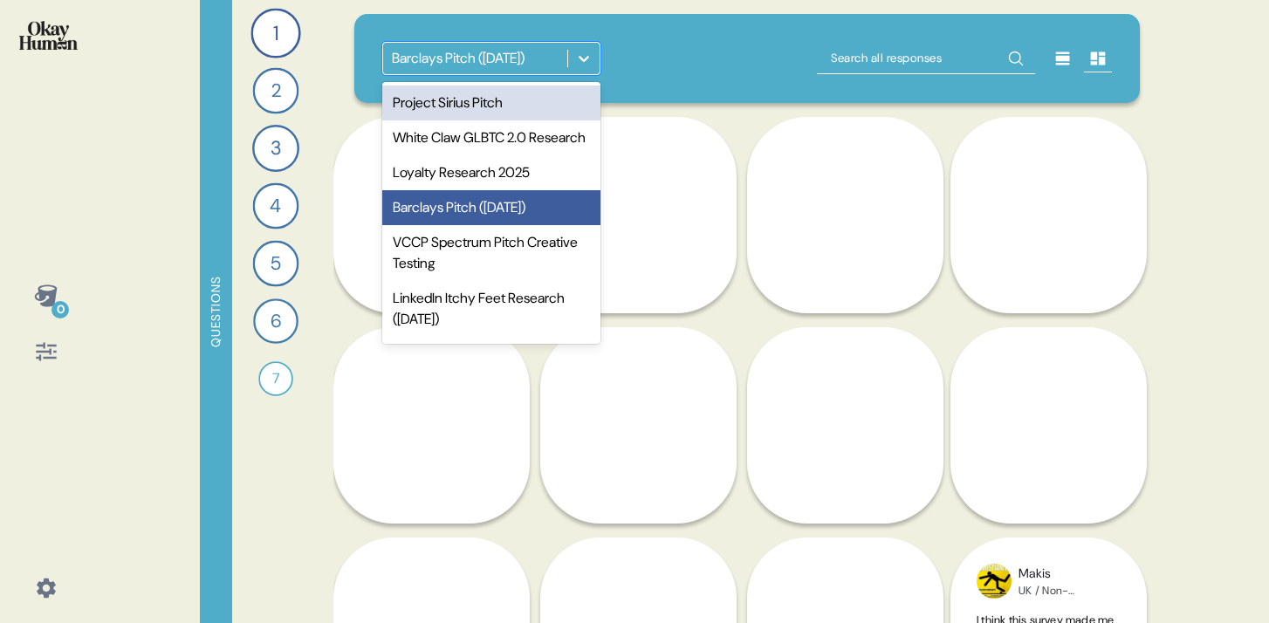
click at [592, 59] on icon at bounding box center [583, 58] width 17 height 17
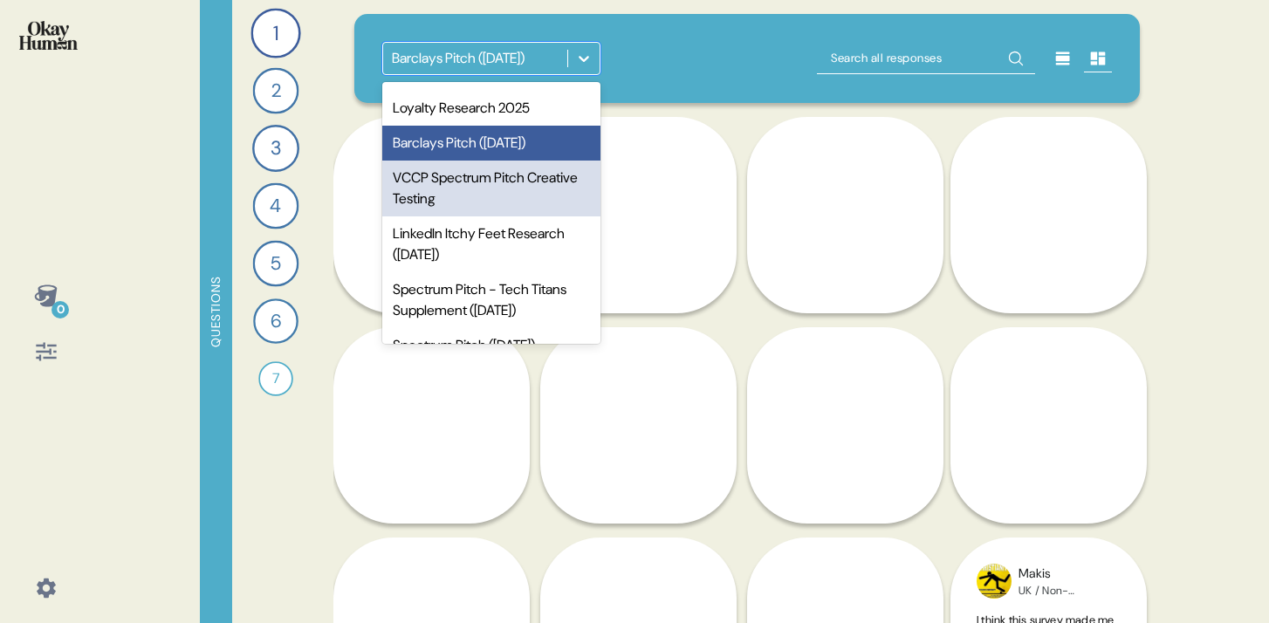
scroll to position [142, 0]
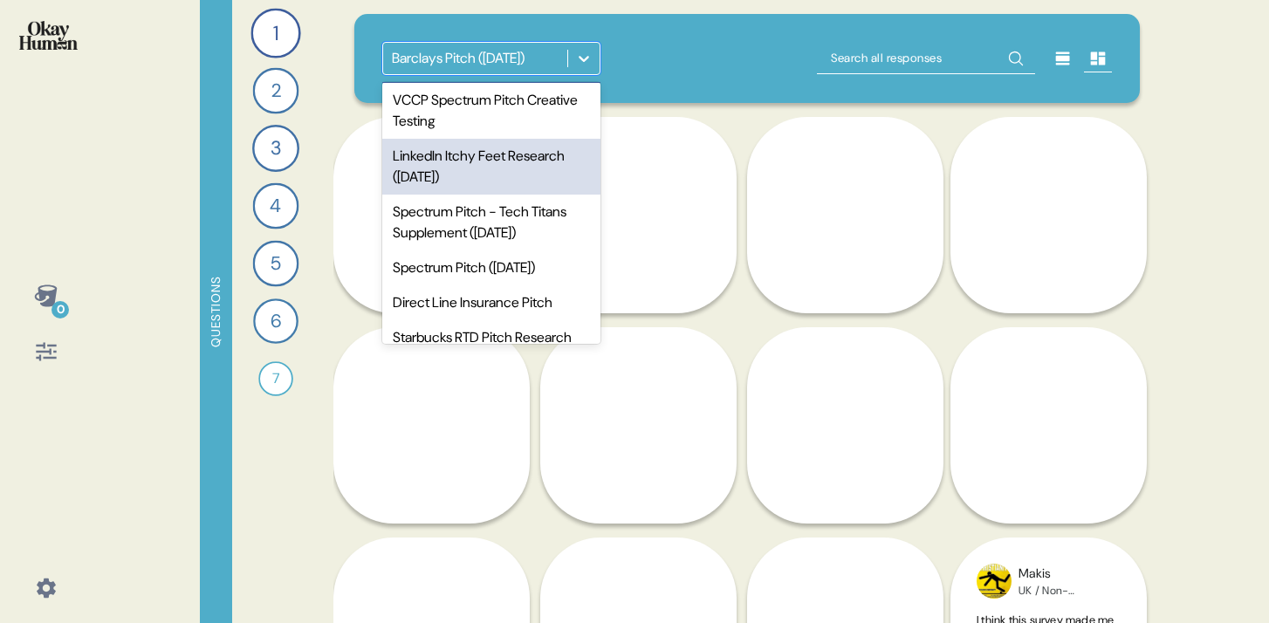
click at [467, 189] on div "LinkedIn Itchy Feet Research ([DATE])" at bounding box center [491, 167] width 218 height 56
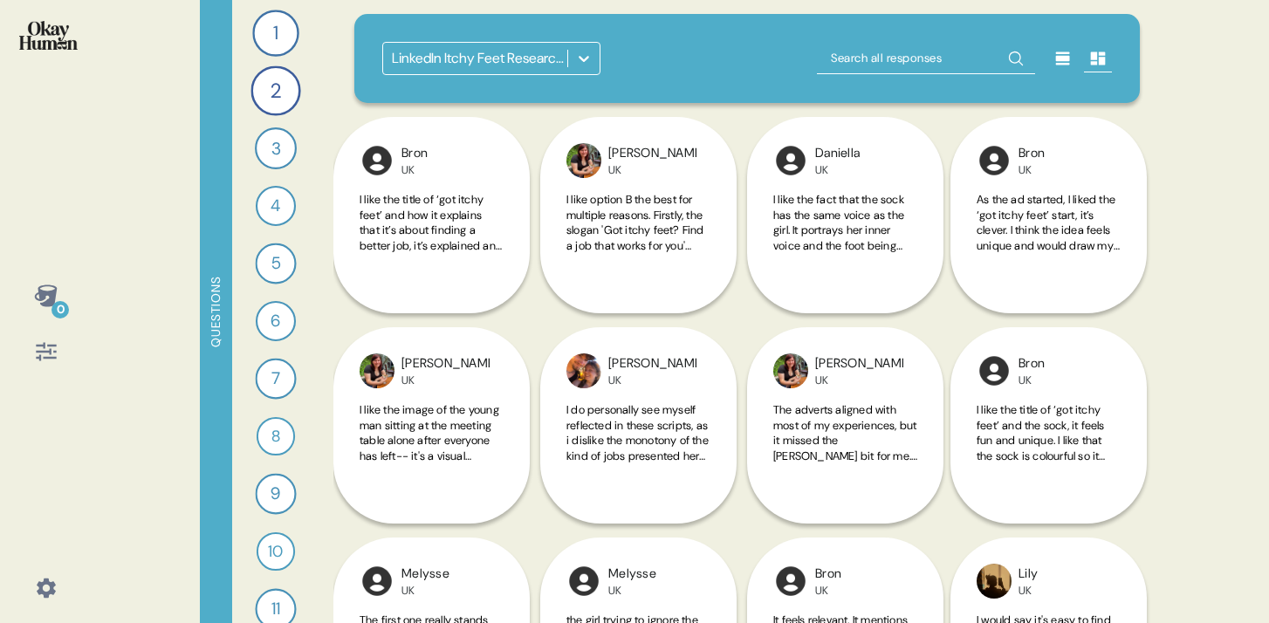
click at [40, 44] on img at bounding box center [48, 35] width 58 height 29
click at [45, 295] on icon at bounding box center [45, 295] width 23 height 22
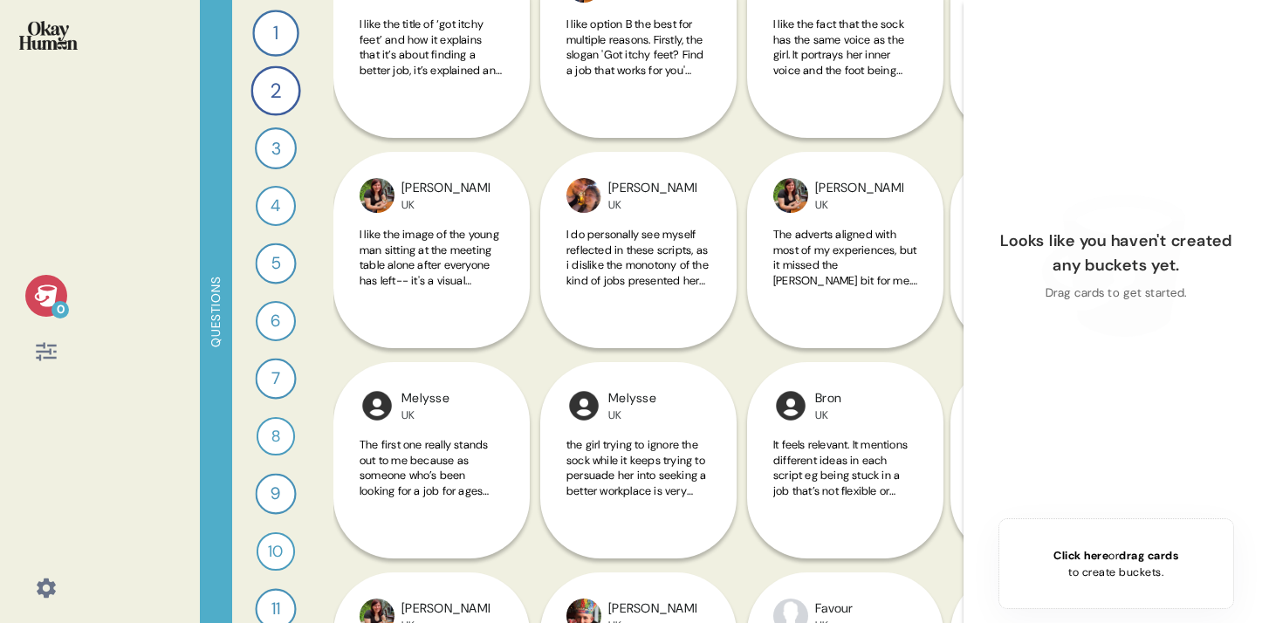
scroll to position [0, 0]
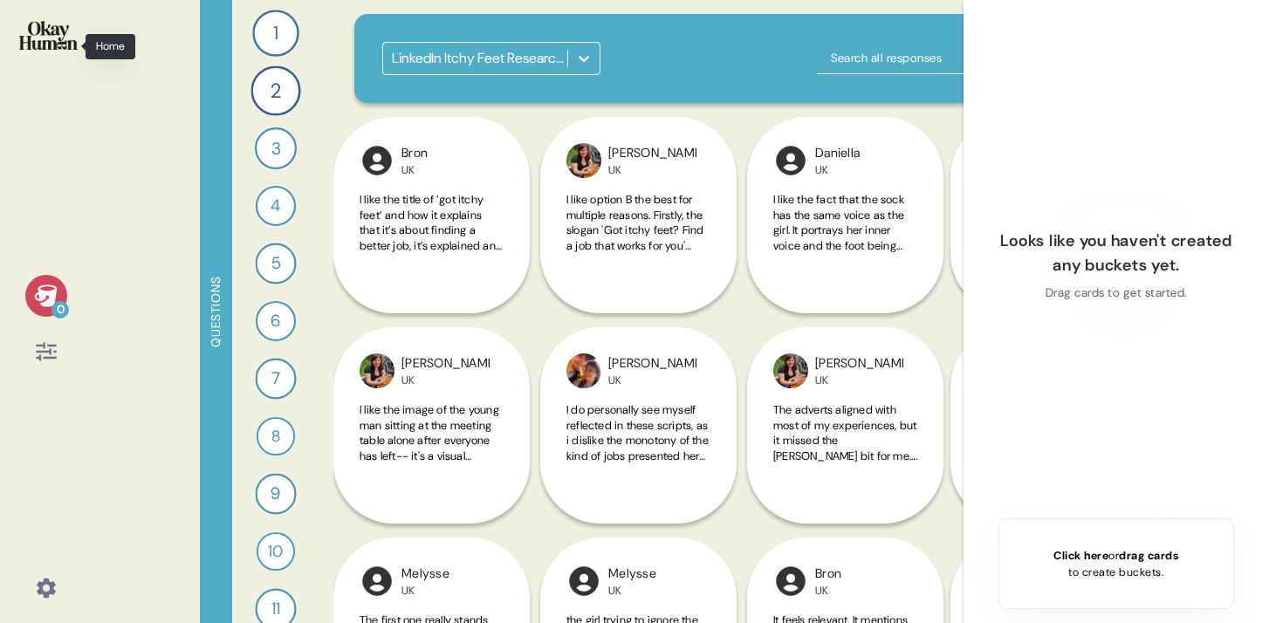
click at [53, 36] on img at bounding box center [48, 35] width 58 height 29
click at [54, 35] on img at bounding box center [48, 35] width 58 height 29
click at [580, 56] on icon at bounding box center [583, 58] width 17 height 17
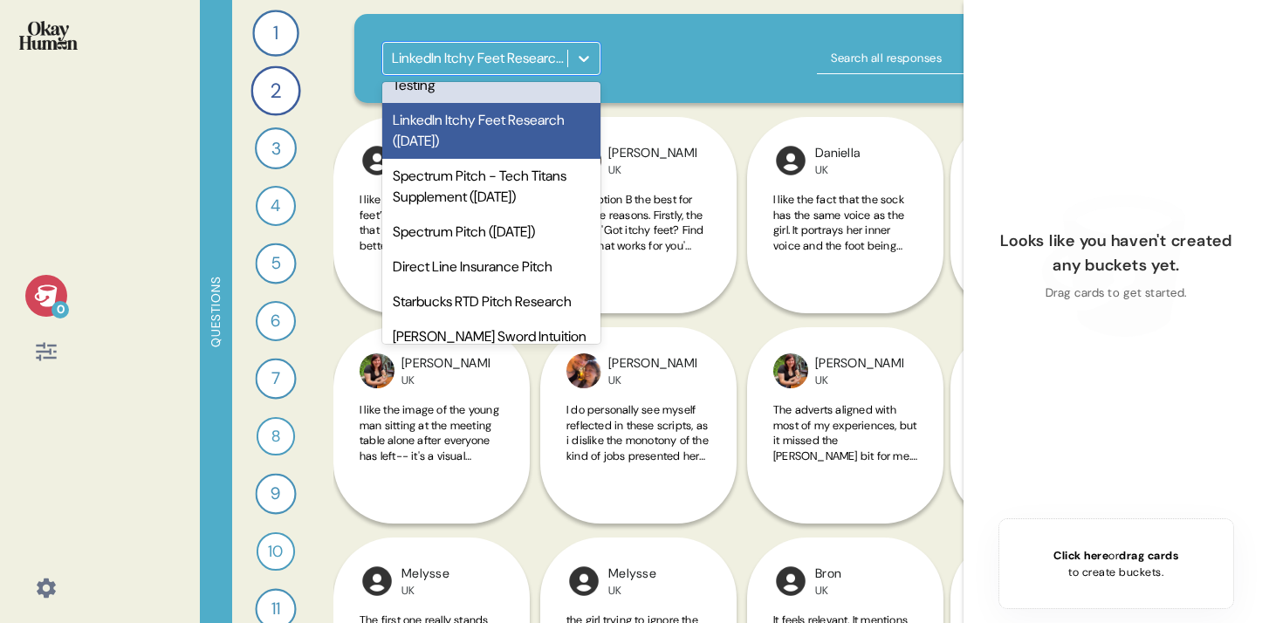
scroll to position [241, 0]
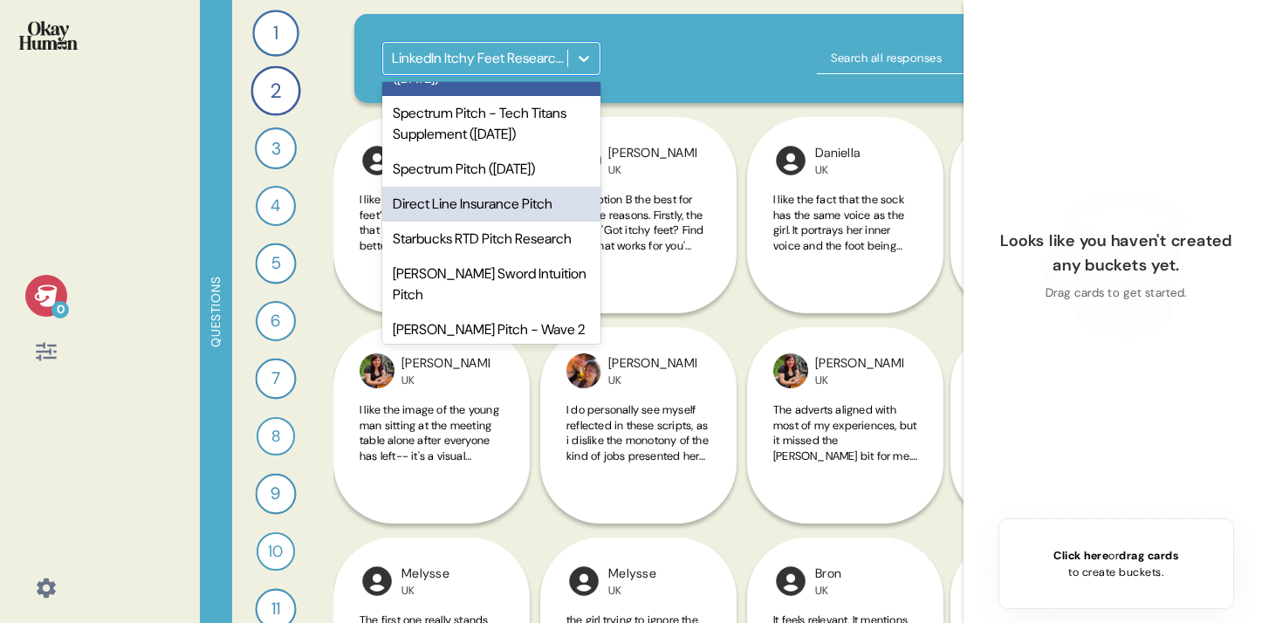
click at [481, 222] on div "Direct Line Insurance Pitch" at bounding box center [491, 204] width 218 height 35
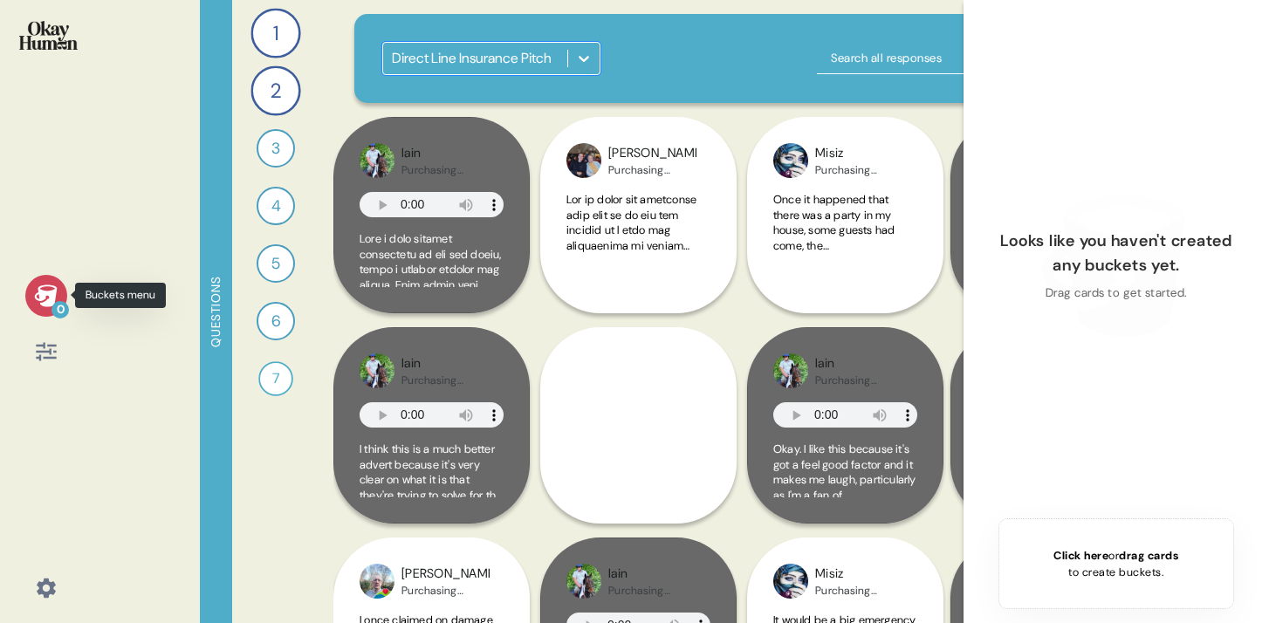
click at [42, 298] on icon at bounding box center [45, 295] width 23 height 22
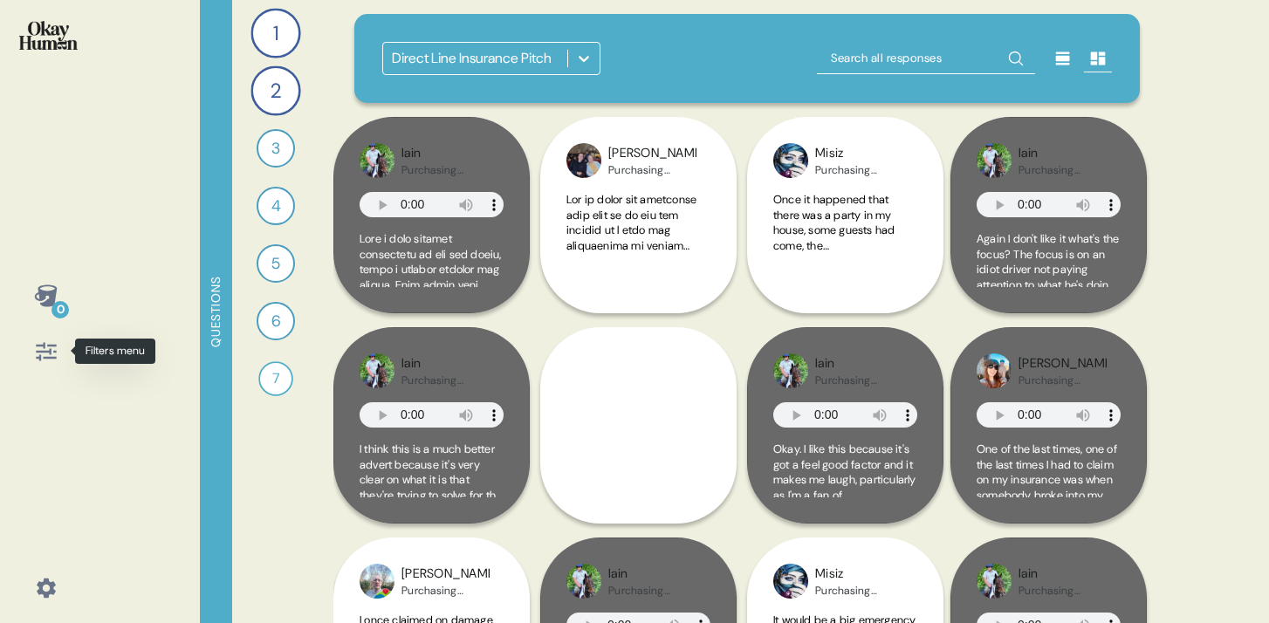
click at [45, 349] on icon at bounding box center [46, 351] width 24 height 24
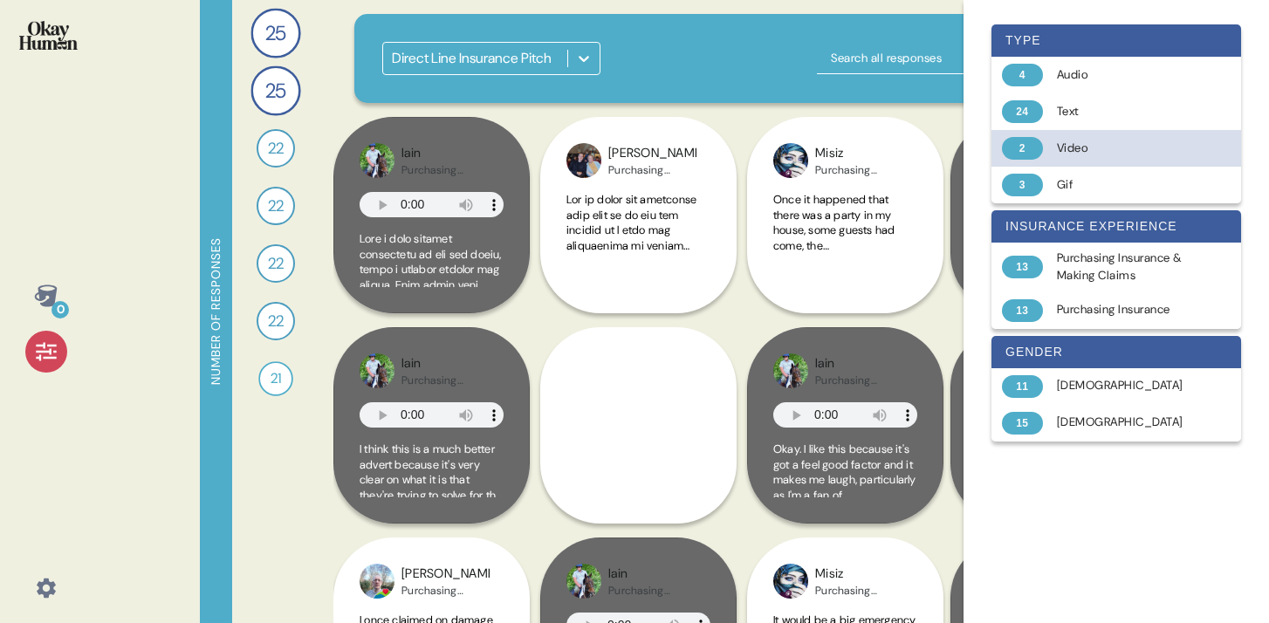
click at [1096, 149] on div "Video" at bounding box center [1126, 148] width 139 height 17
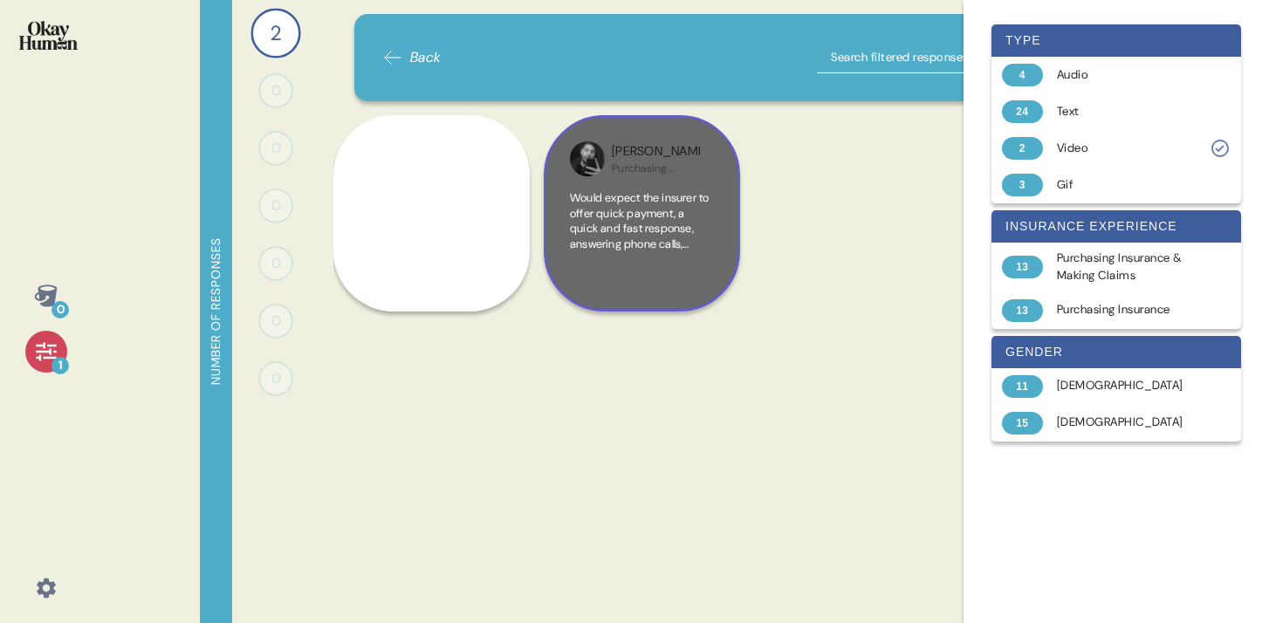
click at [626, 245] on span "Would expect the insurer to offer quick payment, a quick and fast response, ans…" at bounding box center [641, 274] width 142 height 168
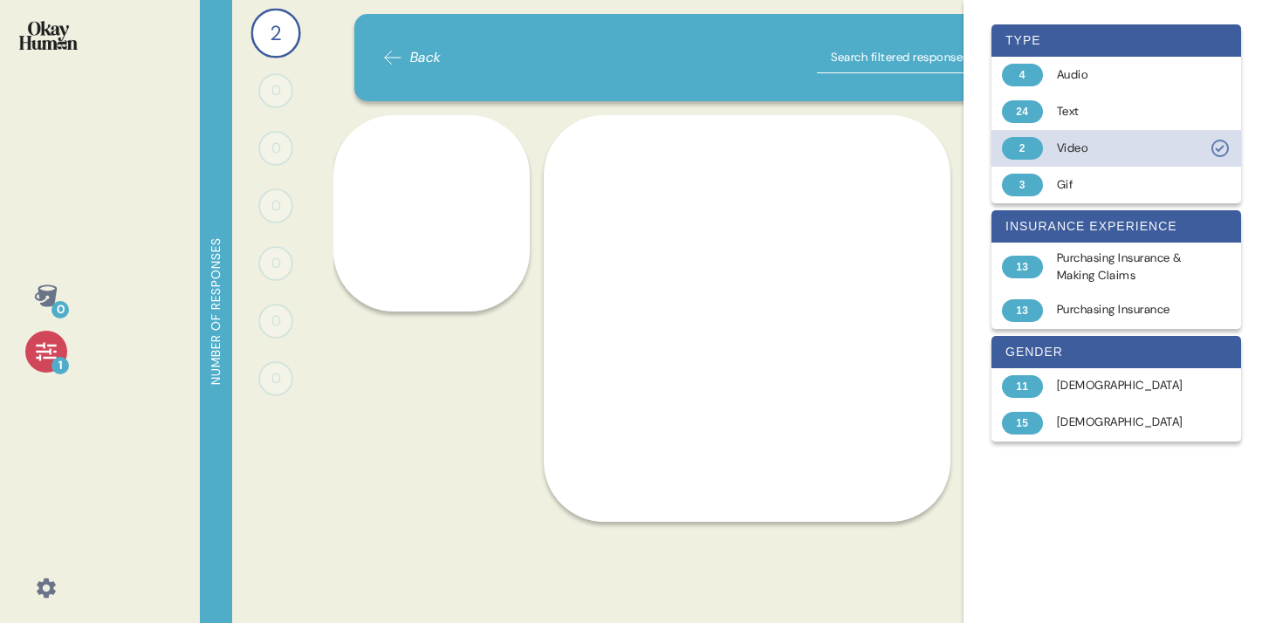
click at [1082, 147] on div "Video" at bounding box center [1126, 148] width 139 height 17
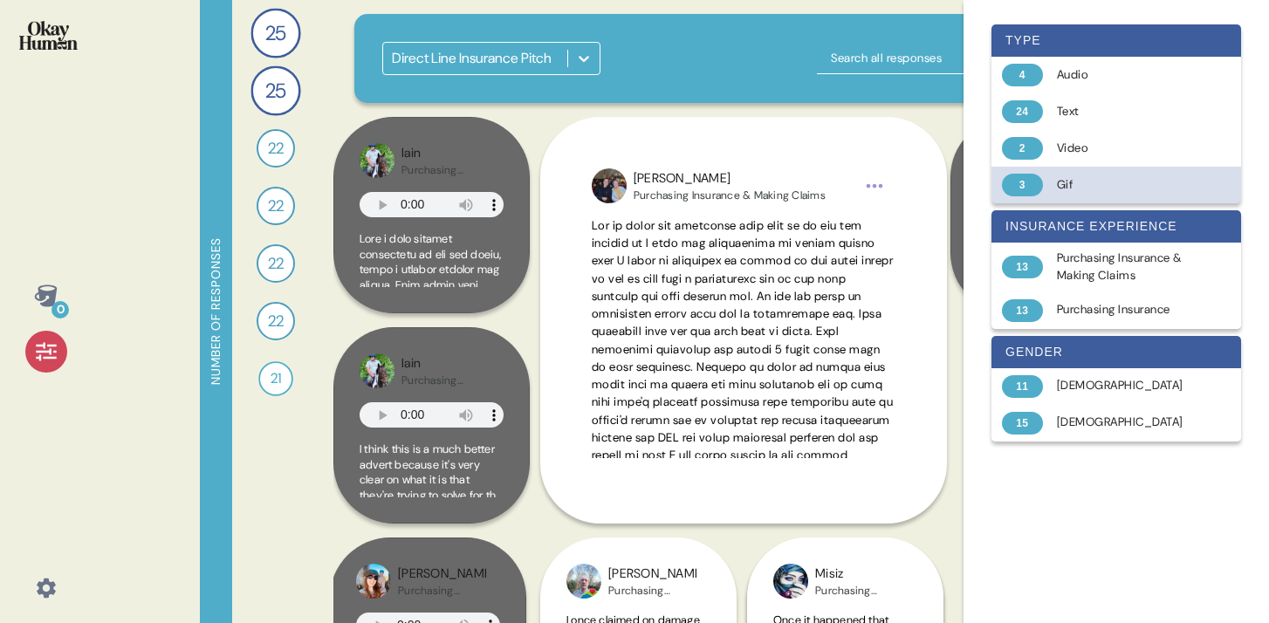
click at [1088, 179] on div "Gif" at bounding box center [1126, 184] width 139 height 17
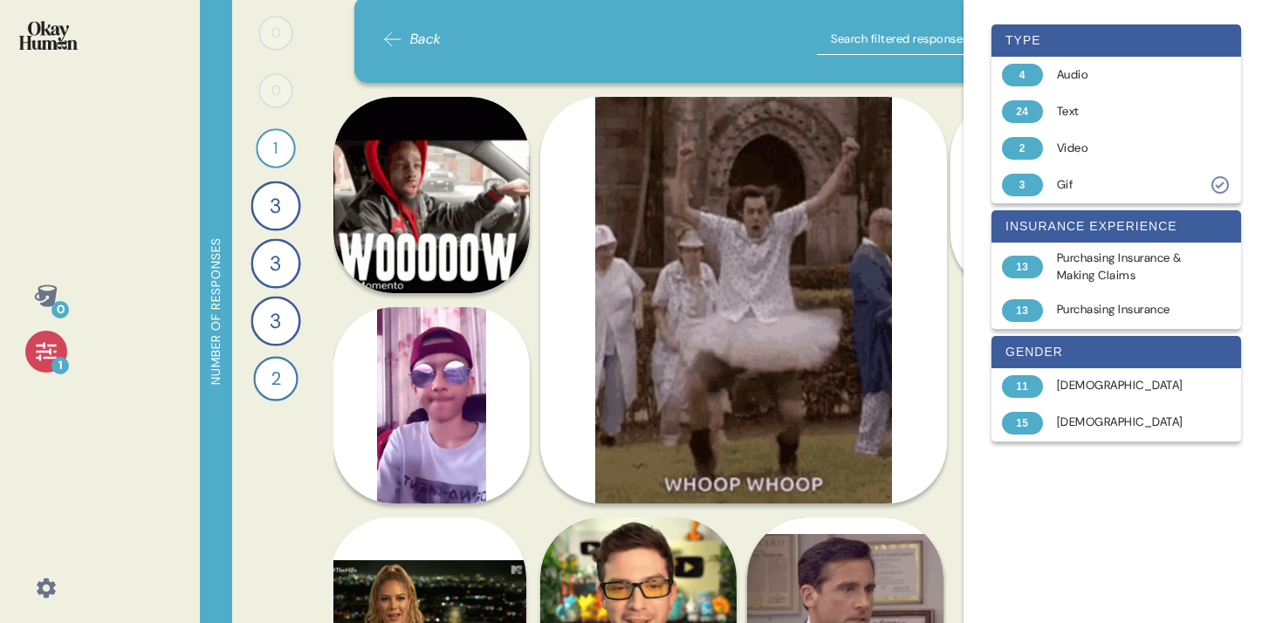
scroll to position [0, 0]
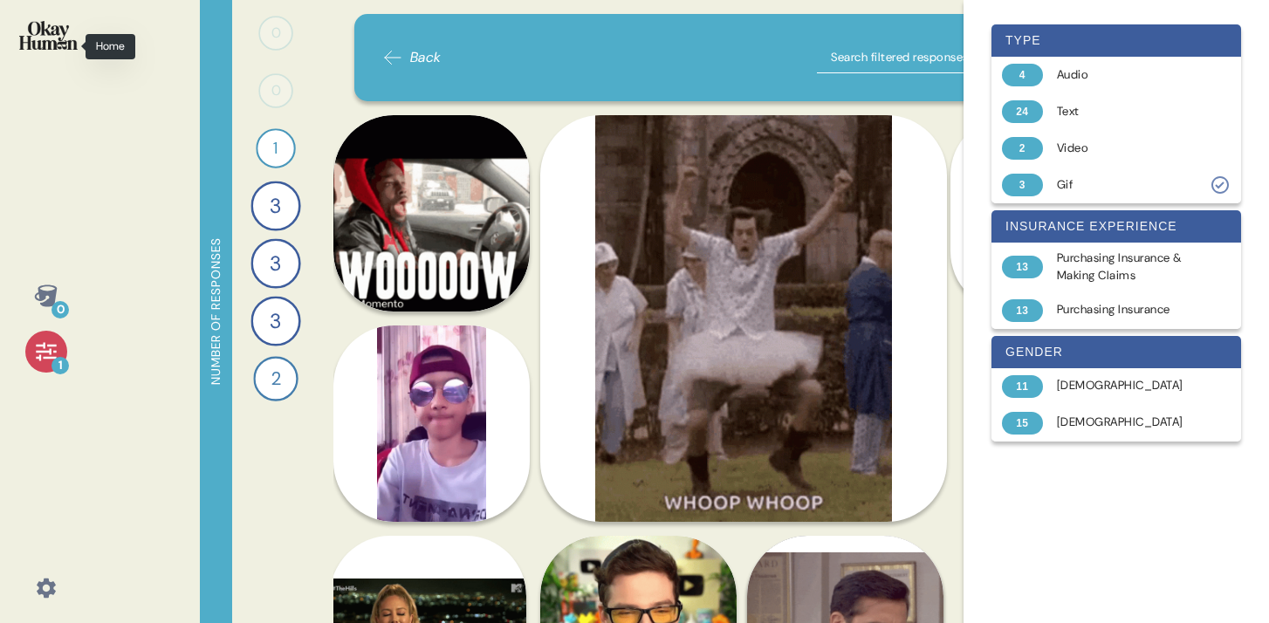
click at [51, 38] on img at bounding box center [48, 35] width 58 height 29
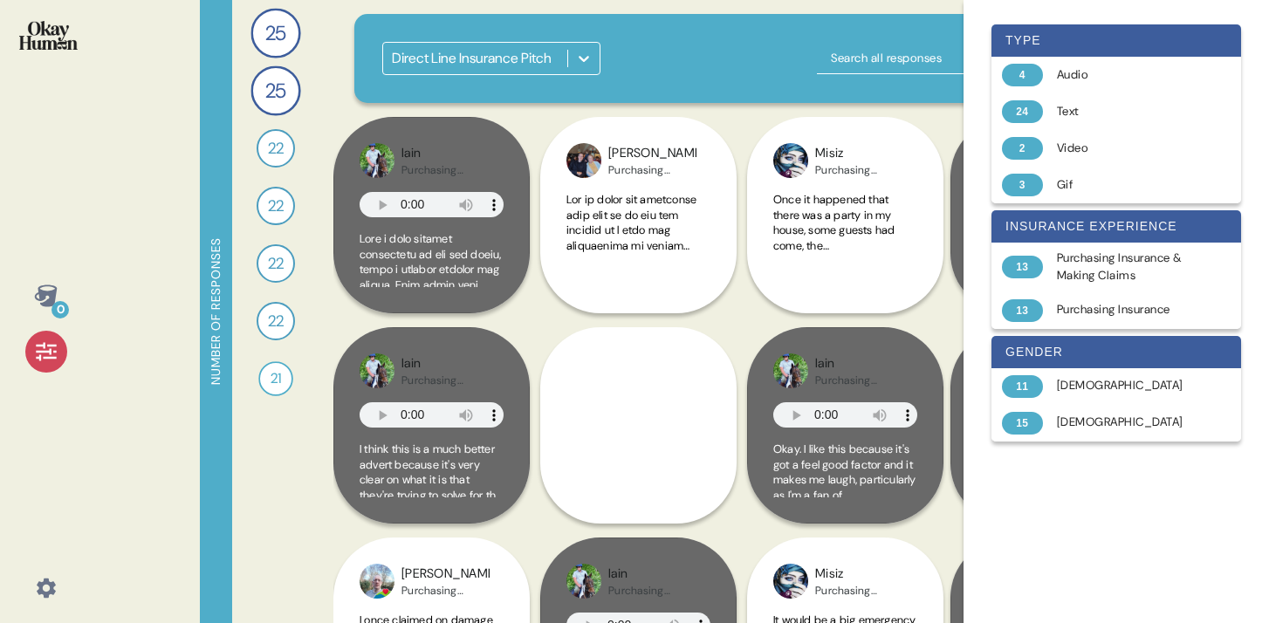
click at [584, 65] on icon at bounding box center [583, 58] width 17 height 17
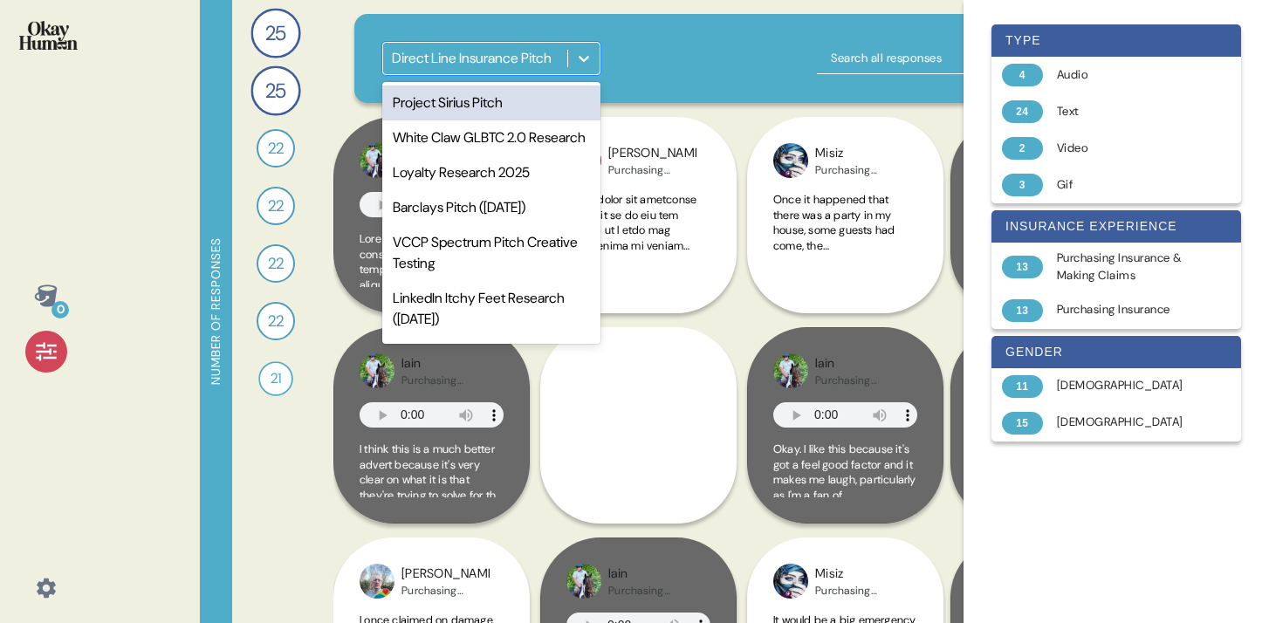
click at [582, 65] on icon at bounding box center [583, 58] width 17 height 17
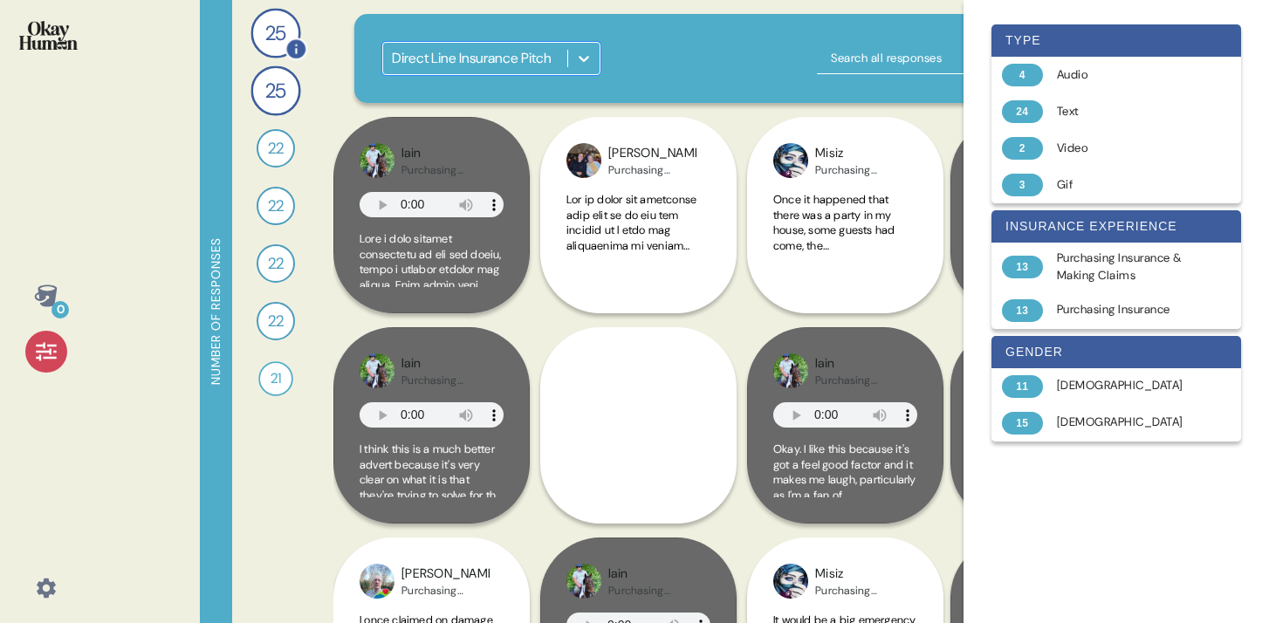
click at [261, 45] on div "25" at bounding box center [275, 33] width 50 height 50
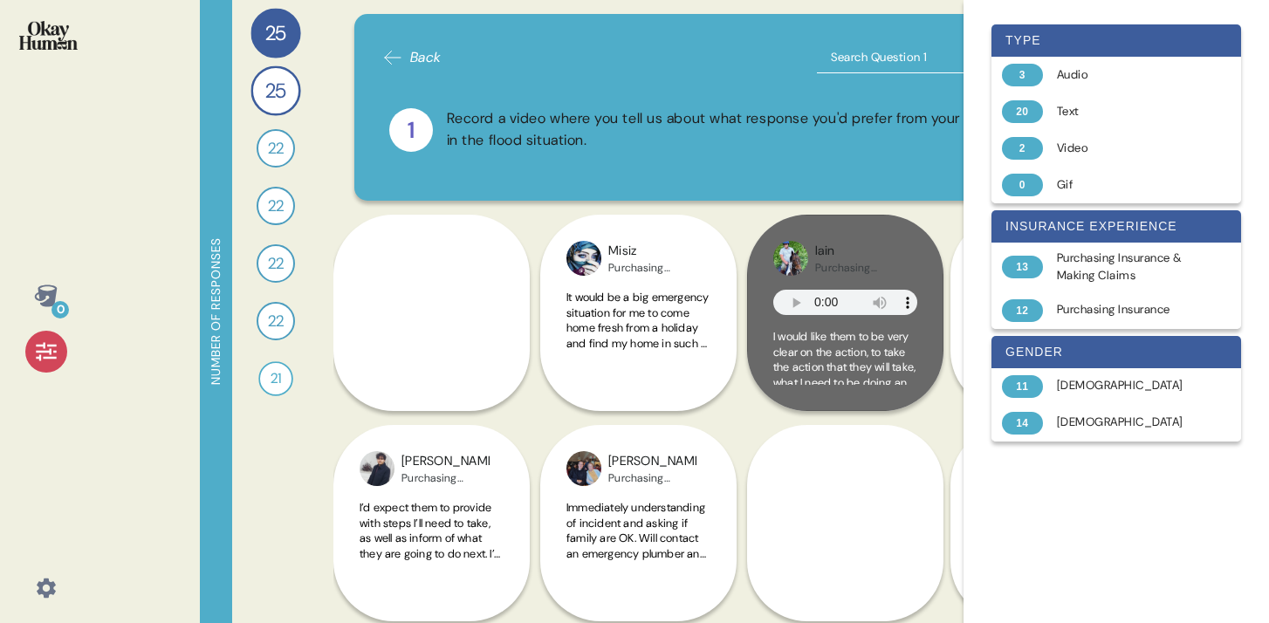
click at [1185, 622] on div at bounding box center [634, 623] width 1269 height 0
click at [209, 362] on div "Number of responses" at bounding box center [216, 311] width 32 height 623
click at [45, 348] on icon at bounding box center [46, 351] width 24 height 24
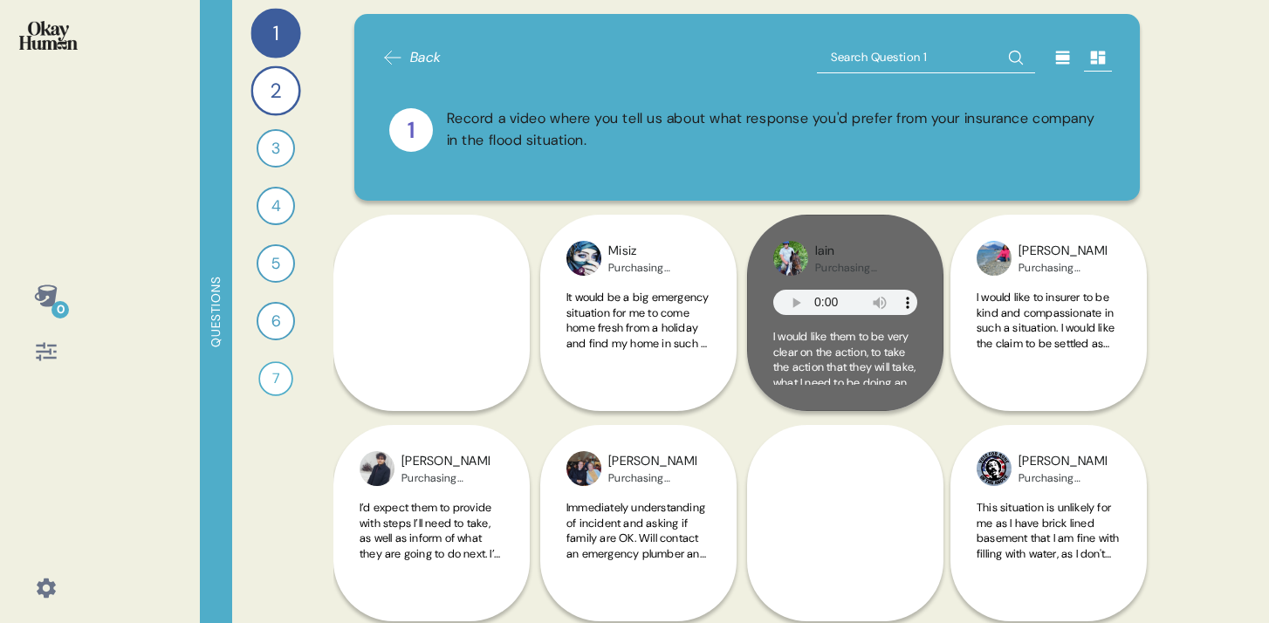
click at [45, 298] on icon at bounding box center [46, 296] width 24 height 24
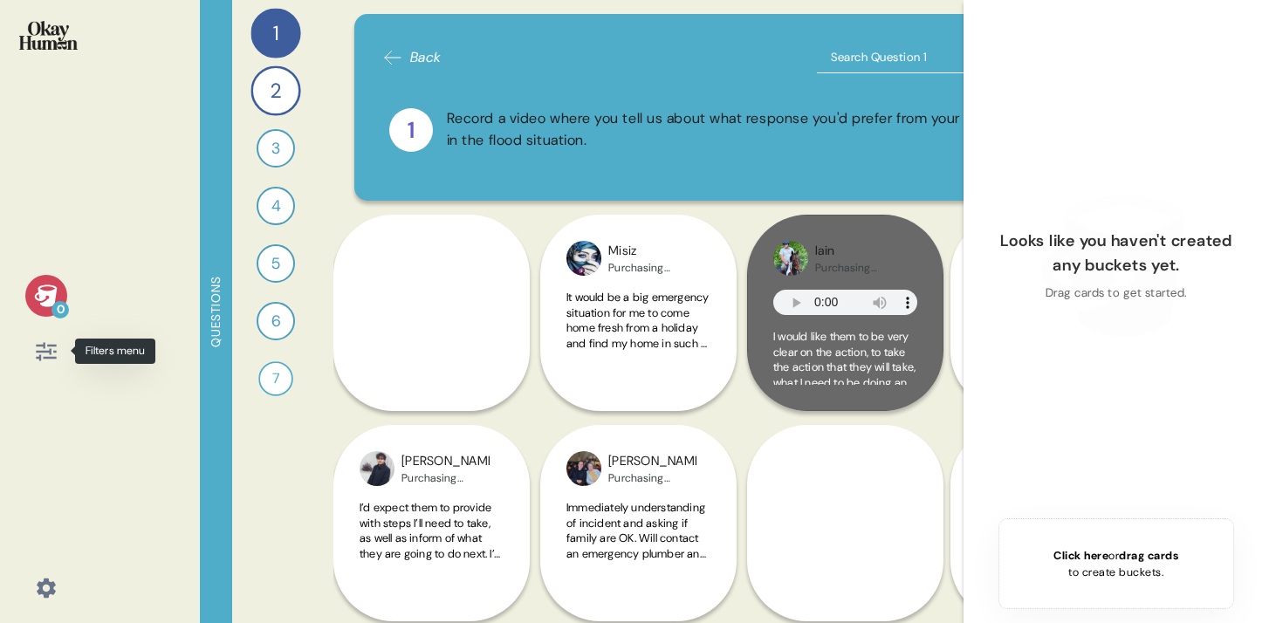
click at [40, 352] on icon at bounding box center [46, 351] width 24 height 24
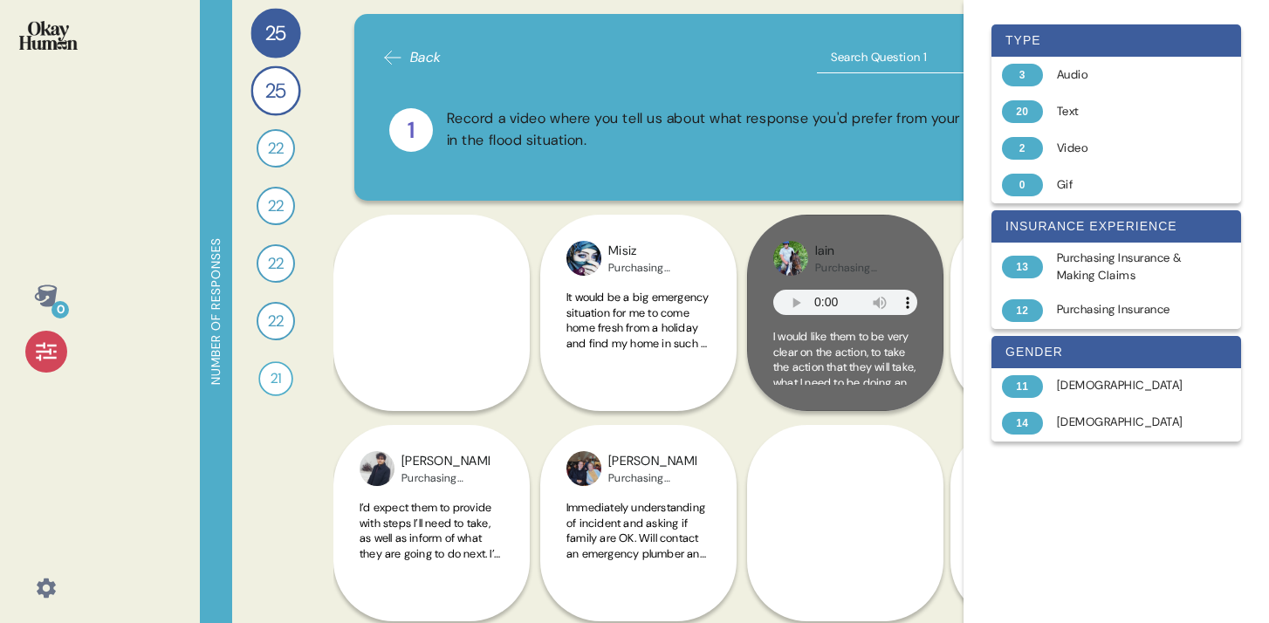
click at [41, 353] on icon at bounding box center [46, 351] width 24 height 24
